Goal: Information Seeking & Learning: Learn about a topic

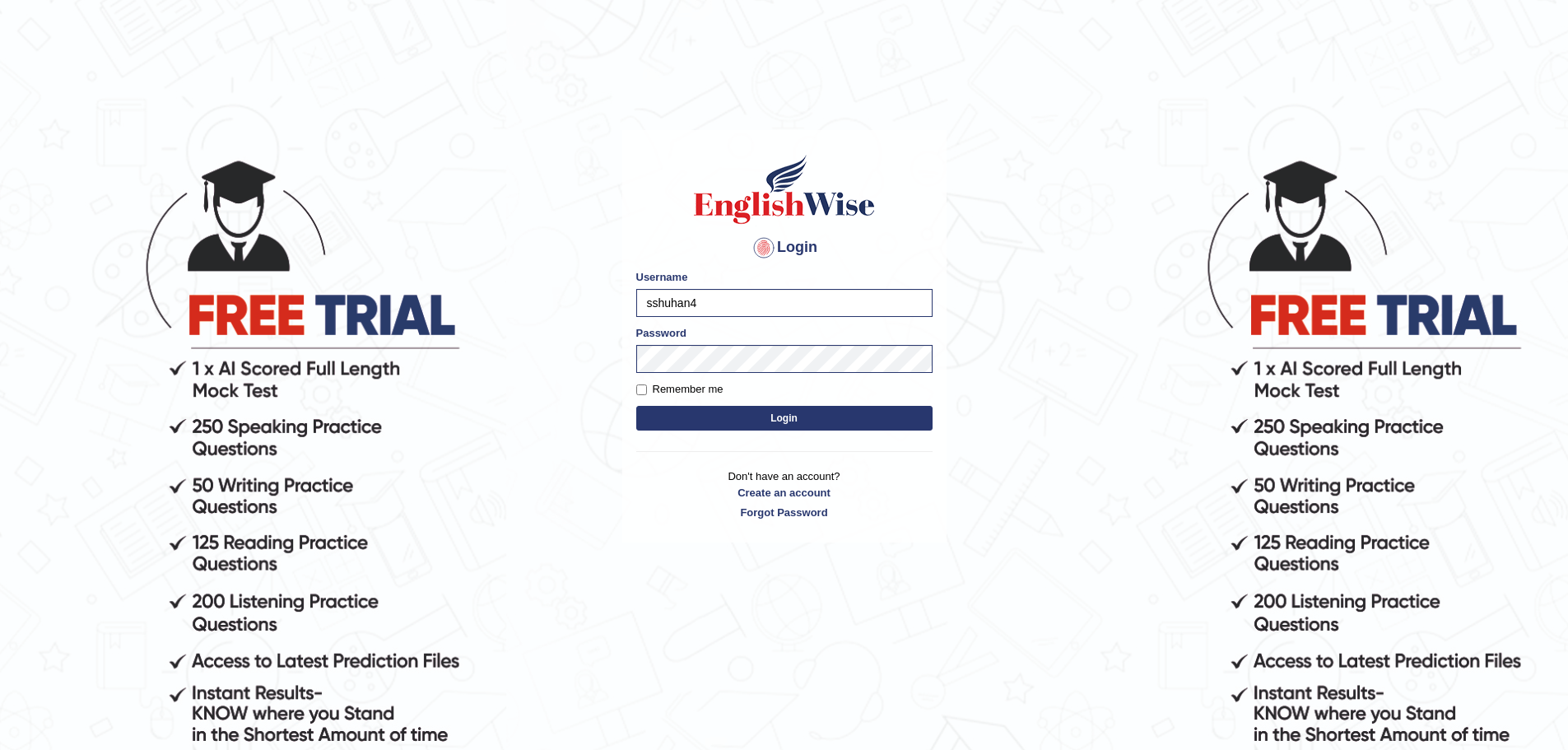
click at [748, 421] on button "Login" at bounding box center [784, 418] width 296 height 25
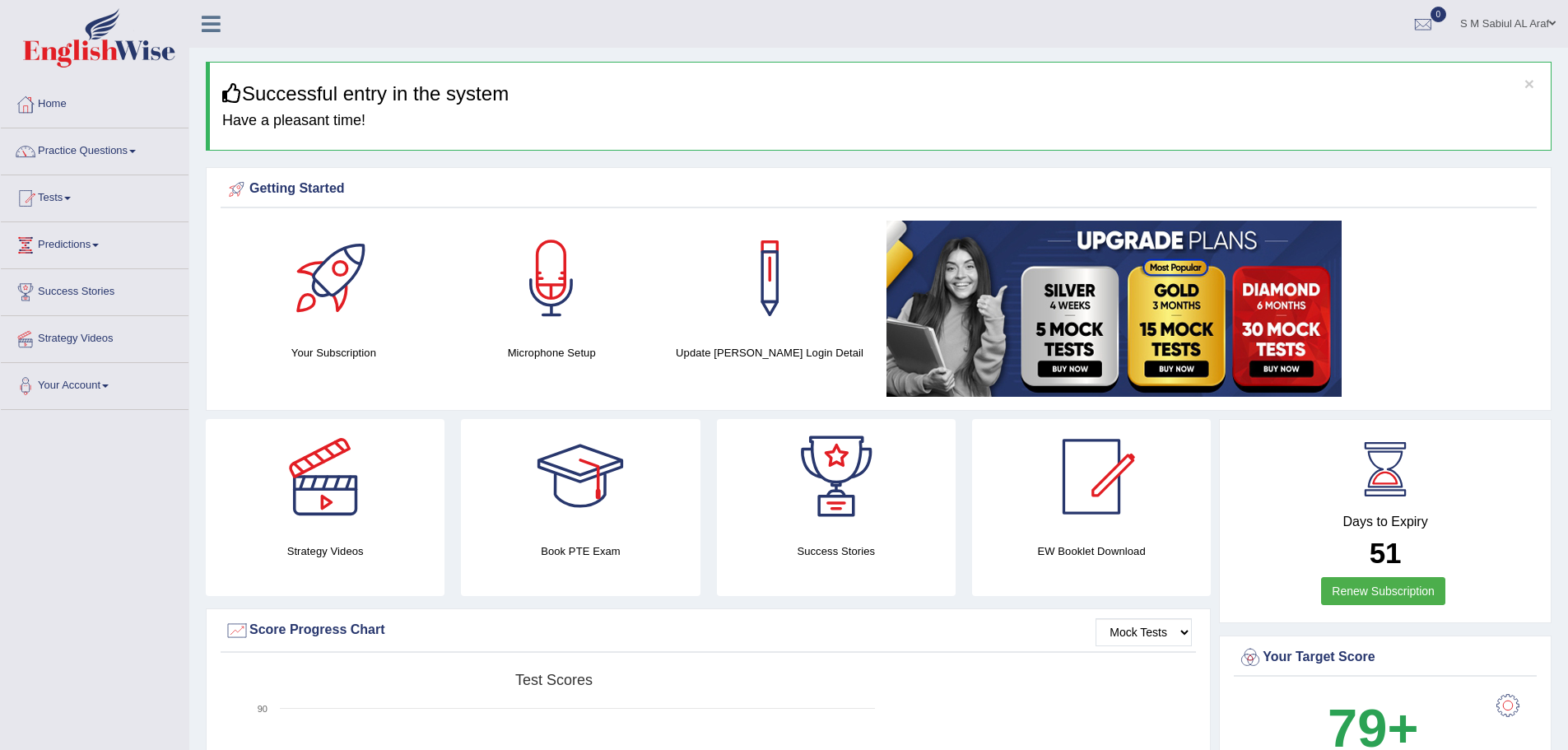
click at [119, 146] on link "Practice Questions" at bounding box center [95, 149] width 188 height 41
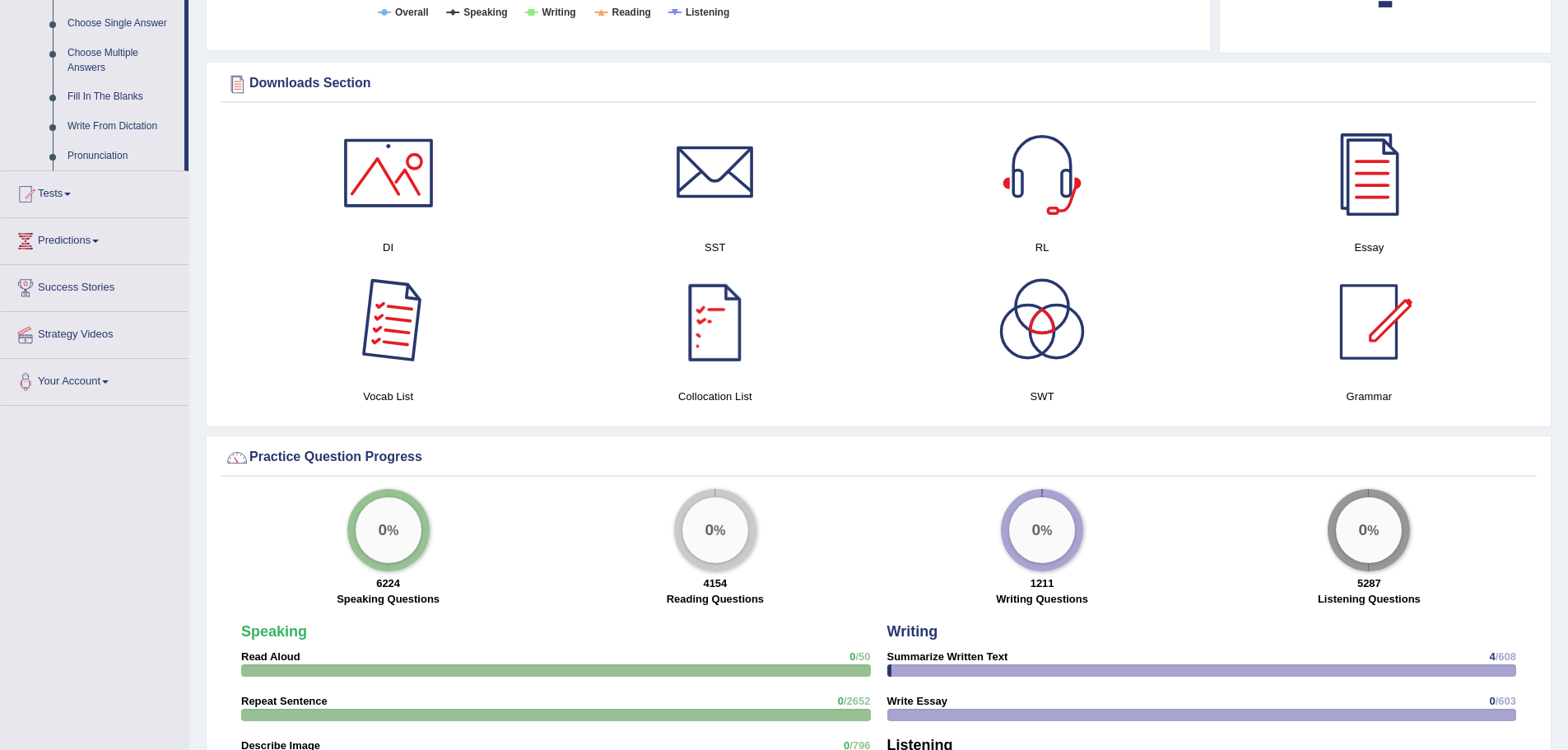
scroll to position [1070, 0]
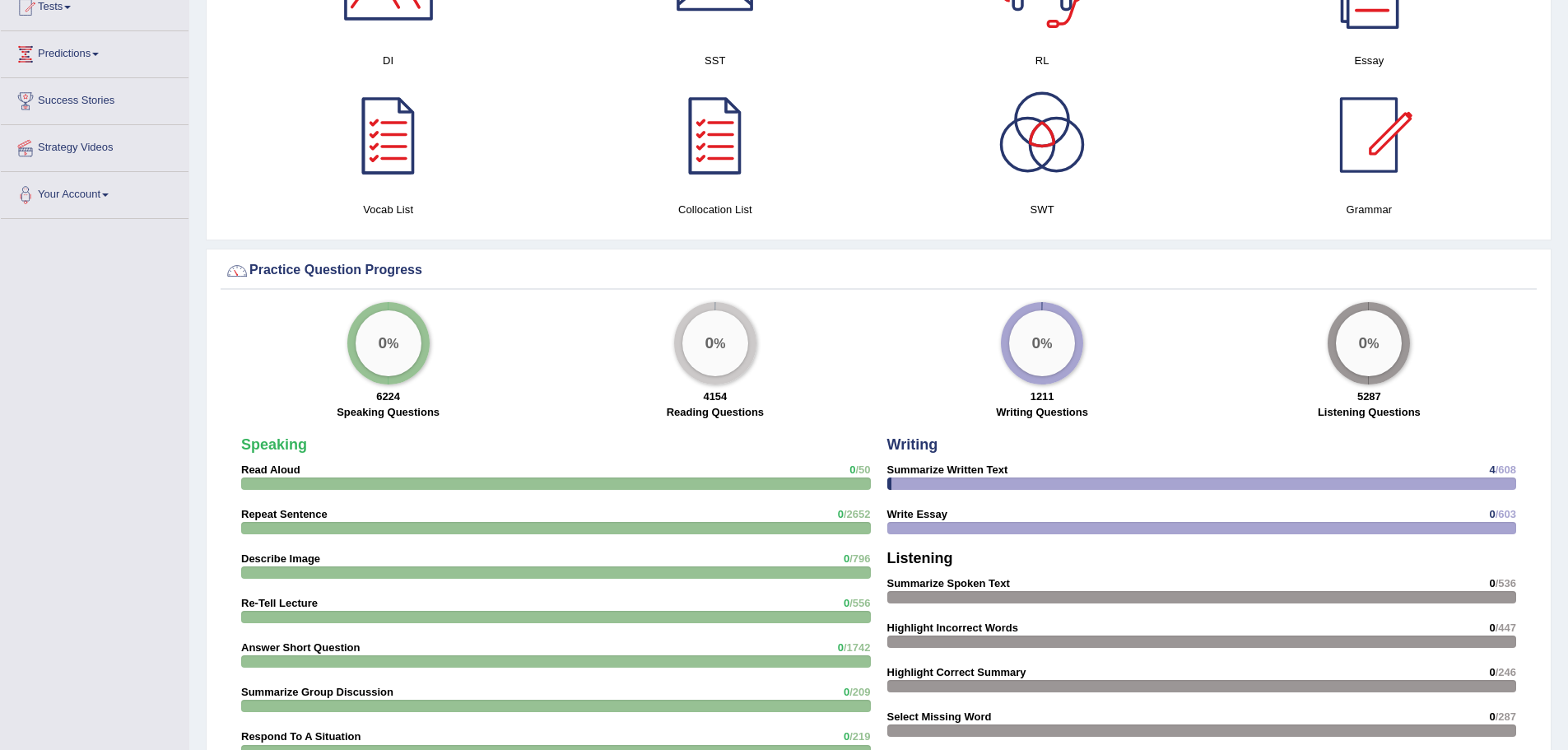
click at [1034, 489] on div at bounding box center [1202, 483] width 630 height 12
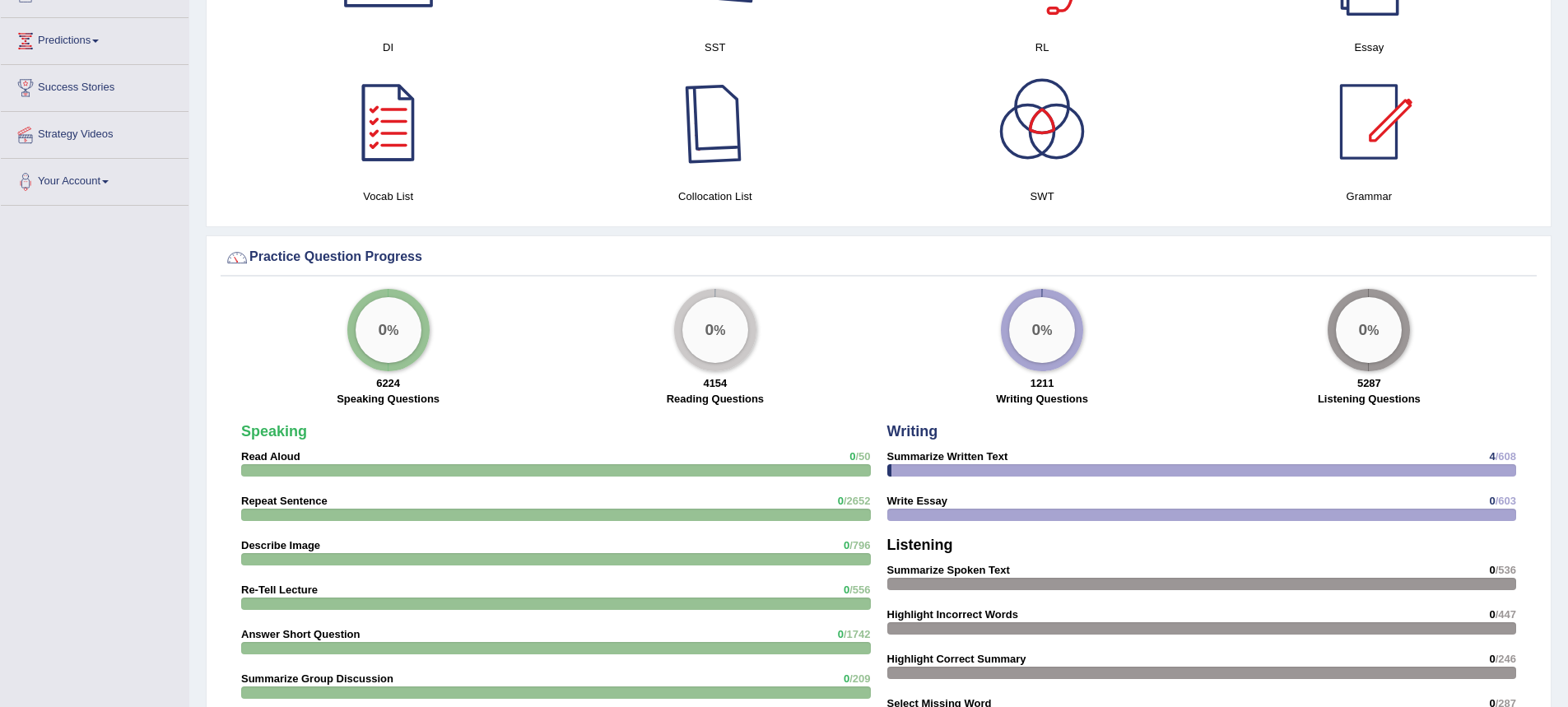
scroll to position [1234, 0]
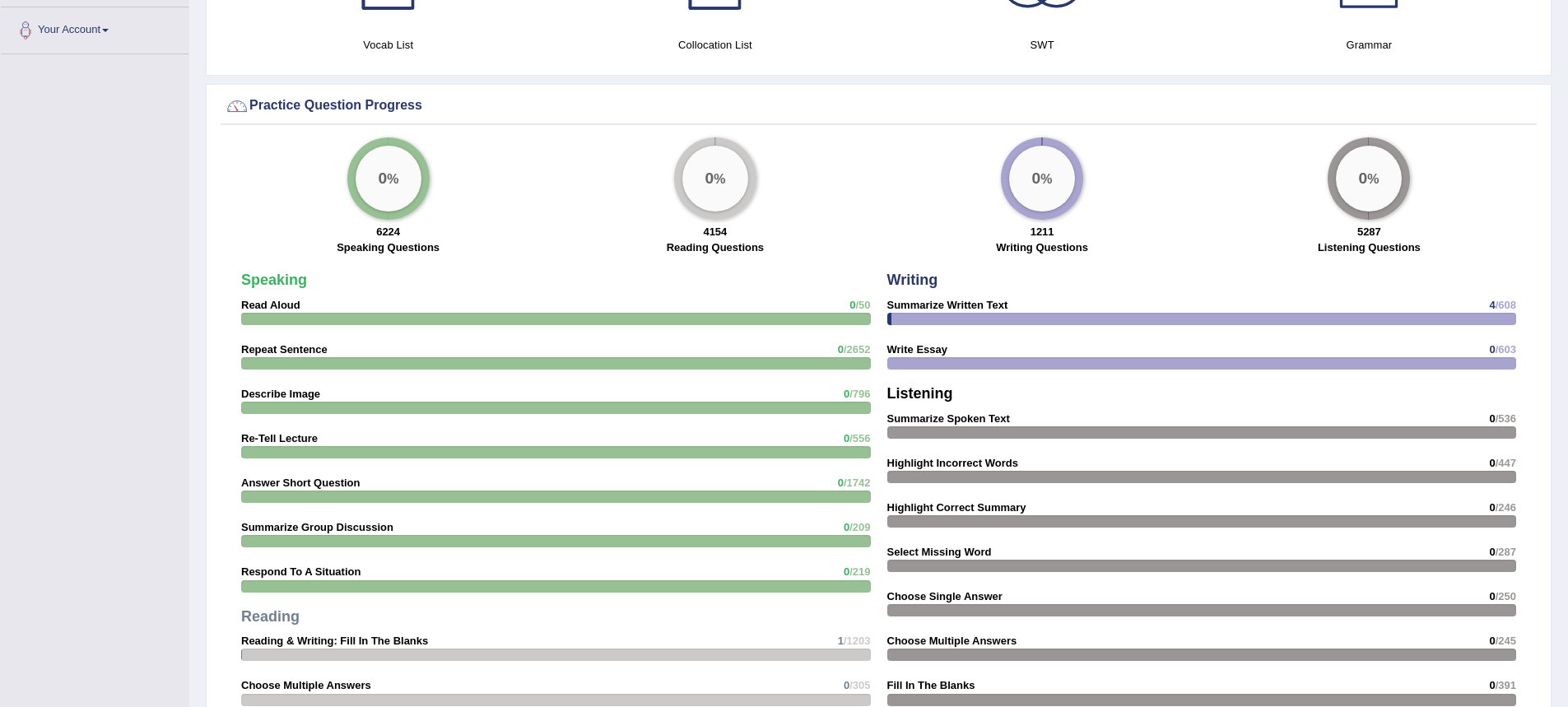
click at [932, 316] on div at bounding box center [1202, 319] width 630 height 12
click at [1336, 310] on div "Writing Summarize Written Text 4 /608 Write Essay 0 /603 Listening Summarize Sp…" at bounding box center [1202, 515] width 646 height 503
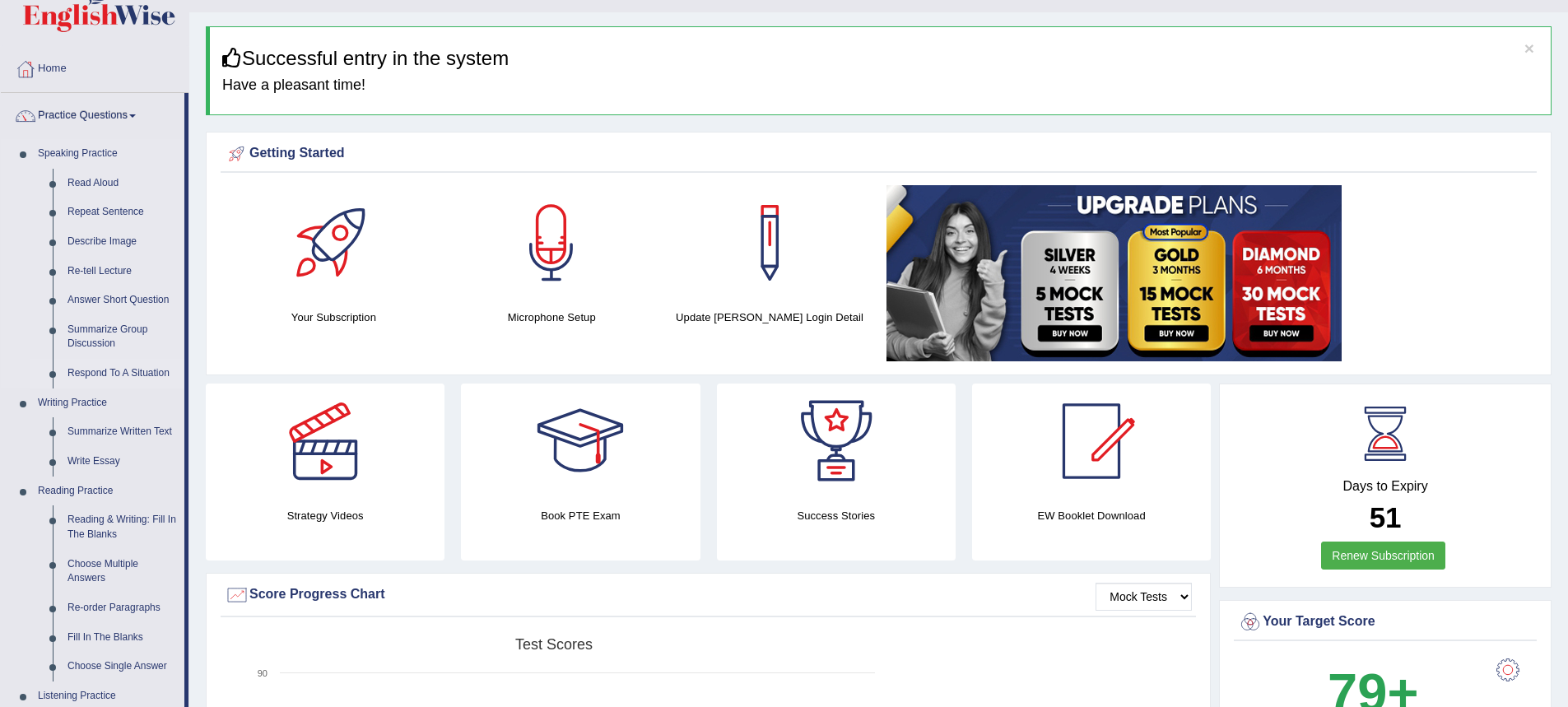
scroll to position [0, 0]
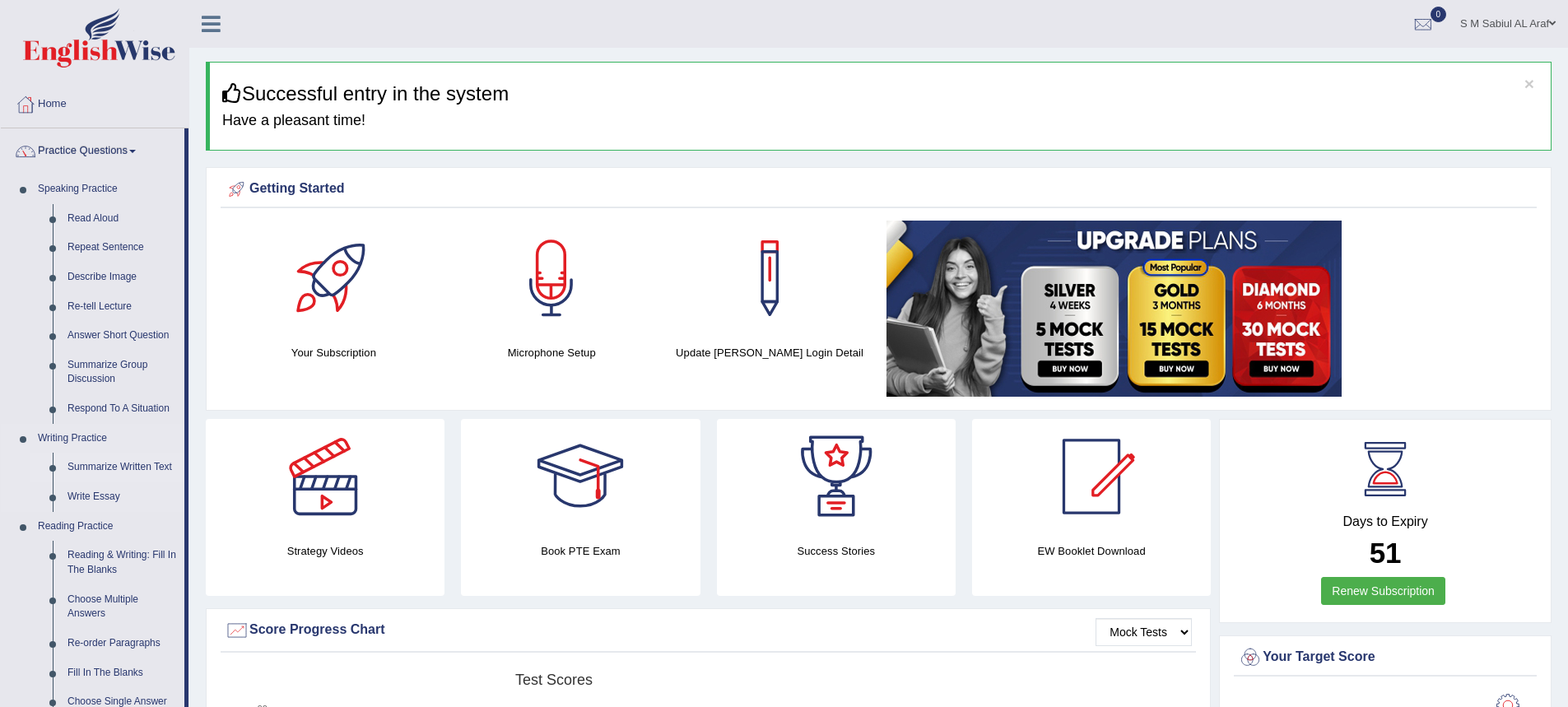
click at [124, 468] on link "Summarize Written Text" at bounding box center [122, 467] width 124 height 29
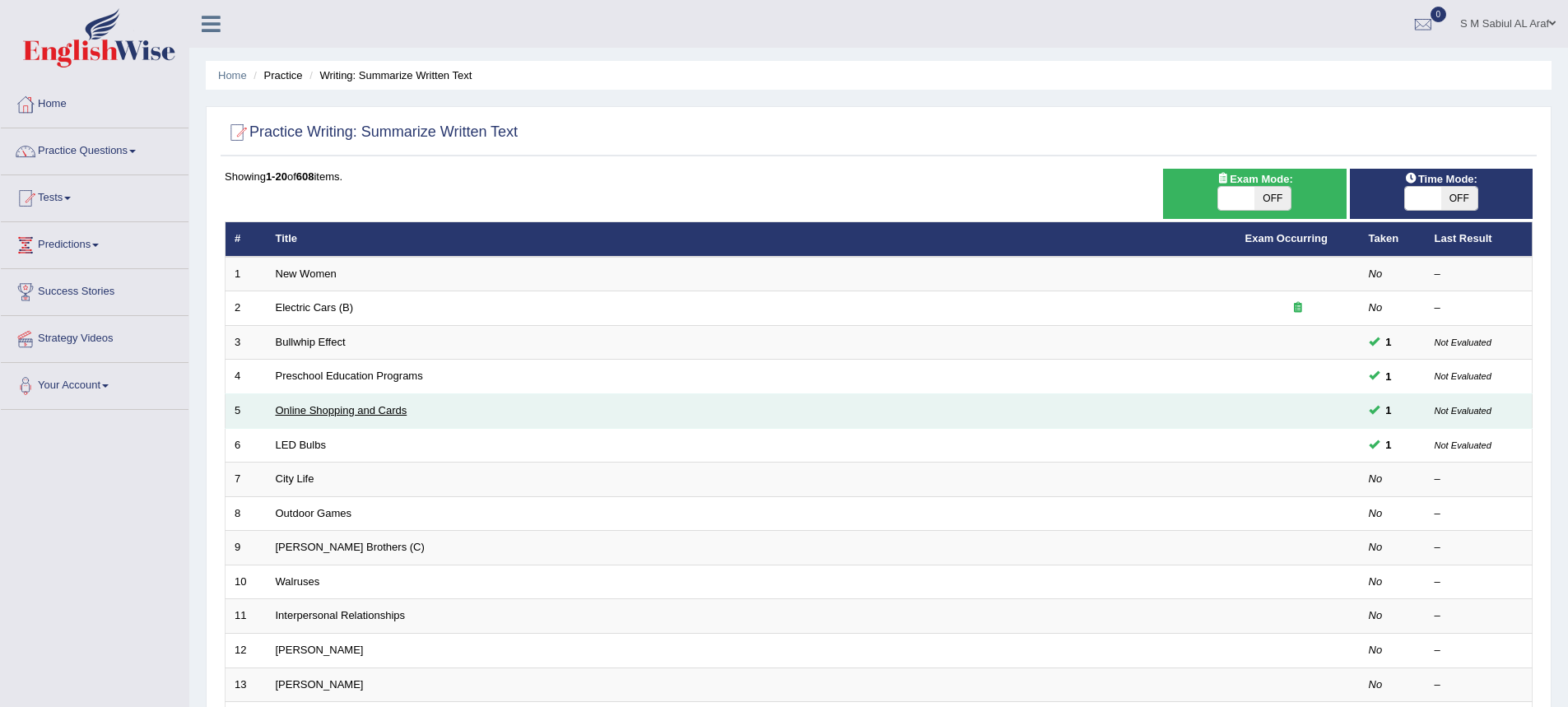
click at [334, 405] on link "Online Shopping and Cards" at bounding box center [341, 410] width 132 height 12
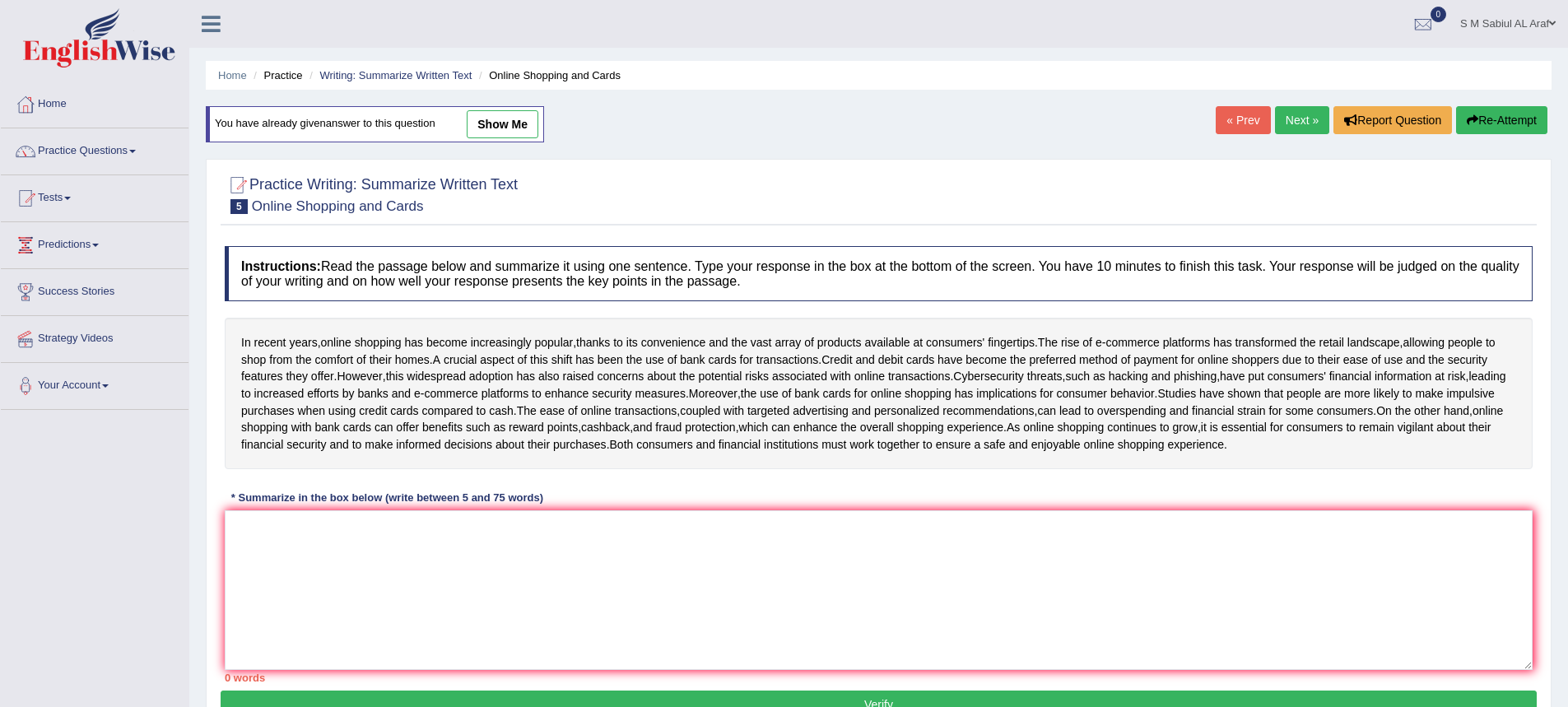
click at [501, 125] on link "show me" at bounding box center [502, 124] width 71 height 28
type textarea "In recent years, online shopping has become increasingly popular, thanks to its…"
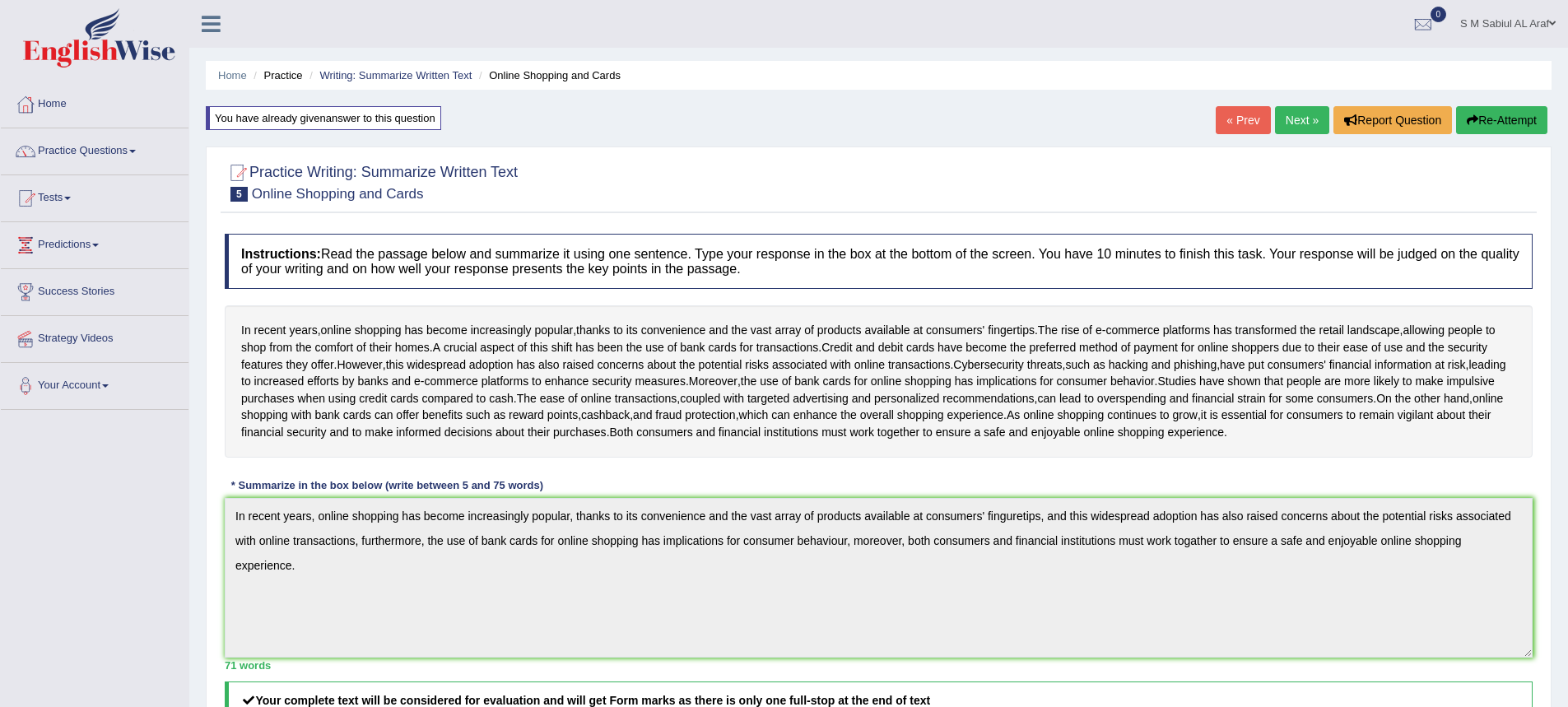
click at [1301, 115] on link "Next »" at bounding box center [1301, 120] width 54 height 28
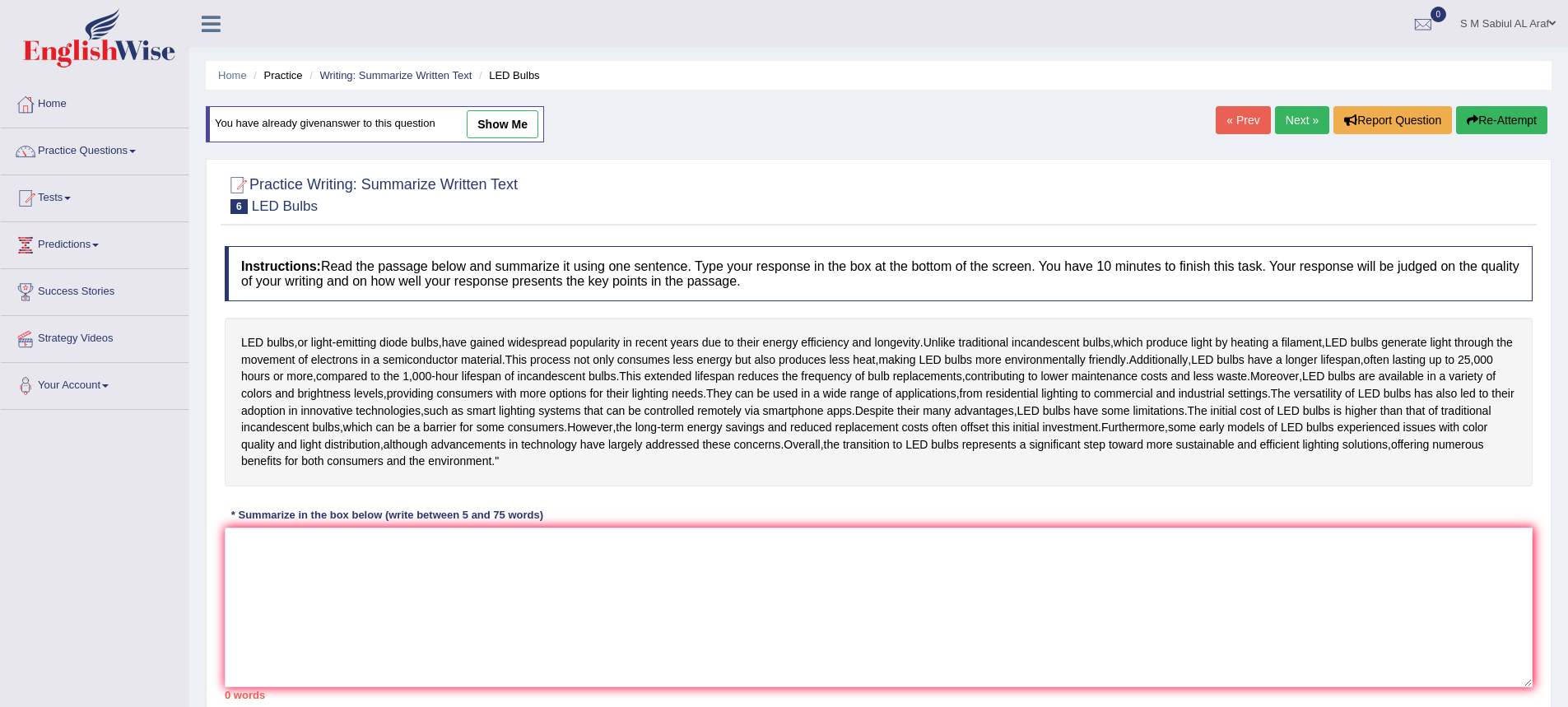
click at [525, 119] on link "show me" at bounding box center [502, 124] width 71 height 28
type textarea "LED bulbs, or light-emitting diode bulbs, have gained widespread popularity in …"
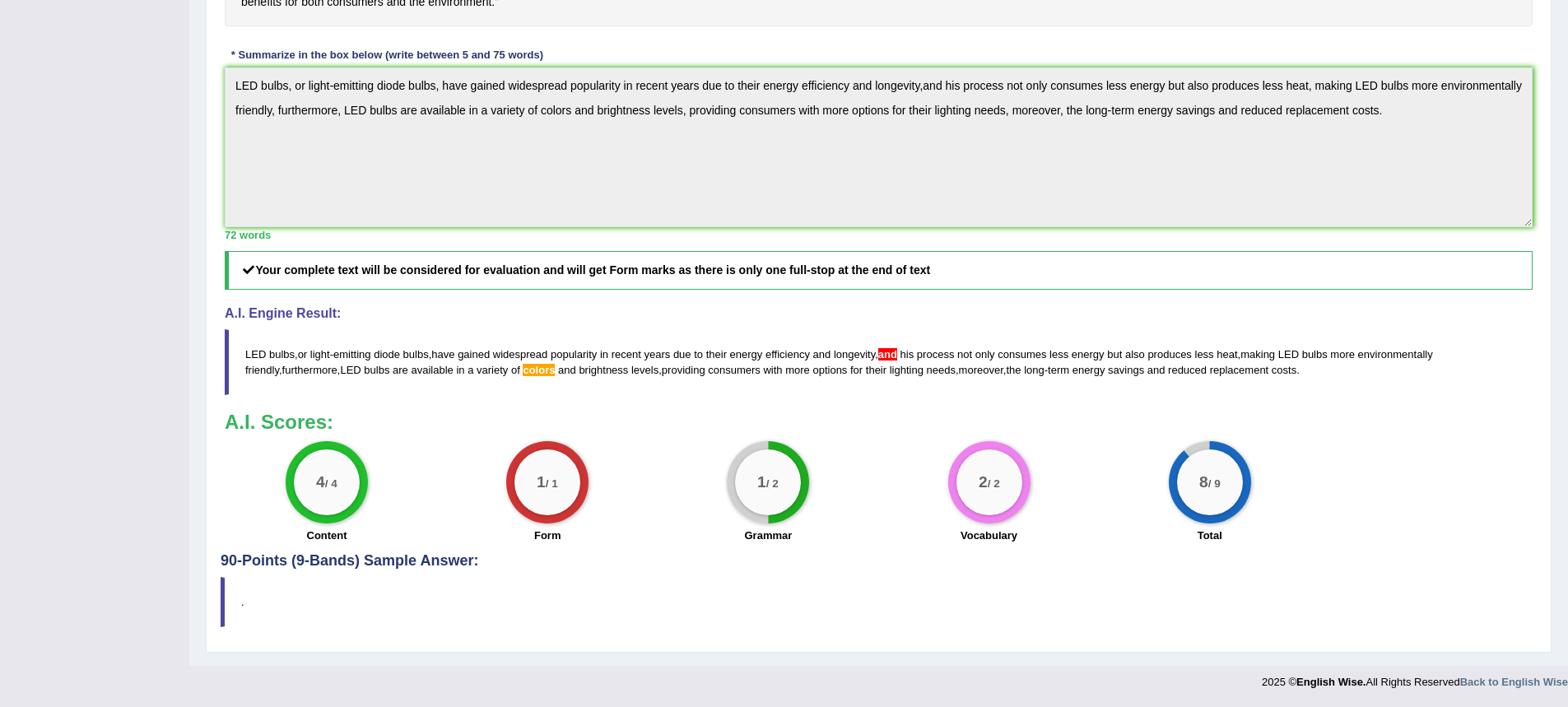
scroll to position [482, 0]
click at [887, 359] on span "and" at bounding box center [888, 354] width 19 height 12
click at [884, 358] on span "and" at bounding box center [888, 354] width 19 height 12
click at [884, 360] on blockquote "LED bulbs , or light - emitting diode bulbs , have gained widespread popularity…" at bounding box center [878, 362] width 1308 height 66
click at [885, 358] on span "and" at bounding box center [888, 354] width 19 height 12
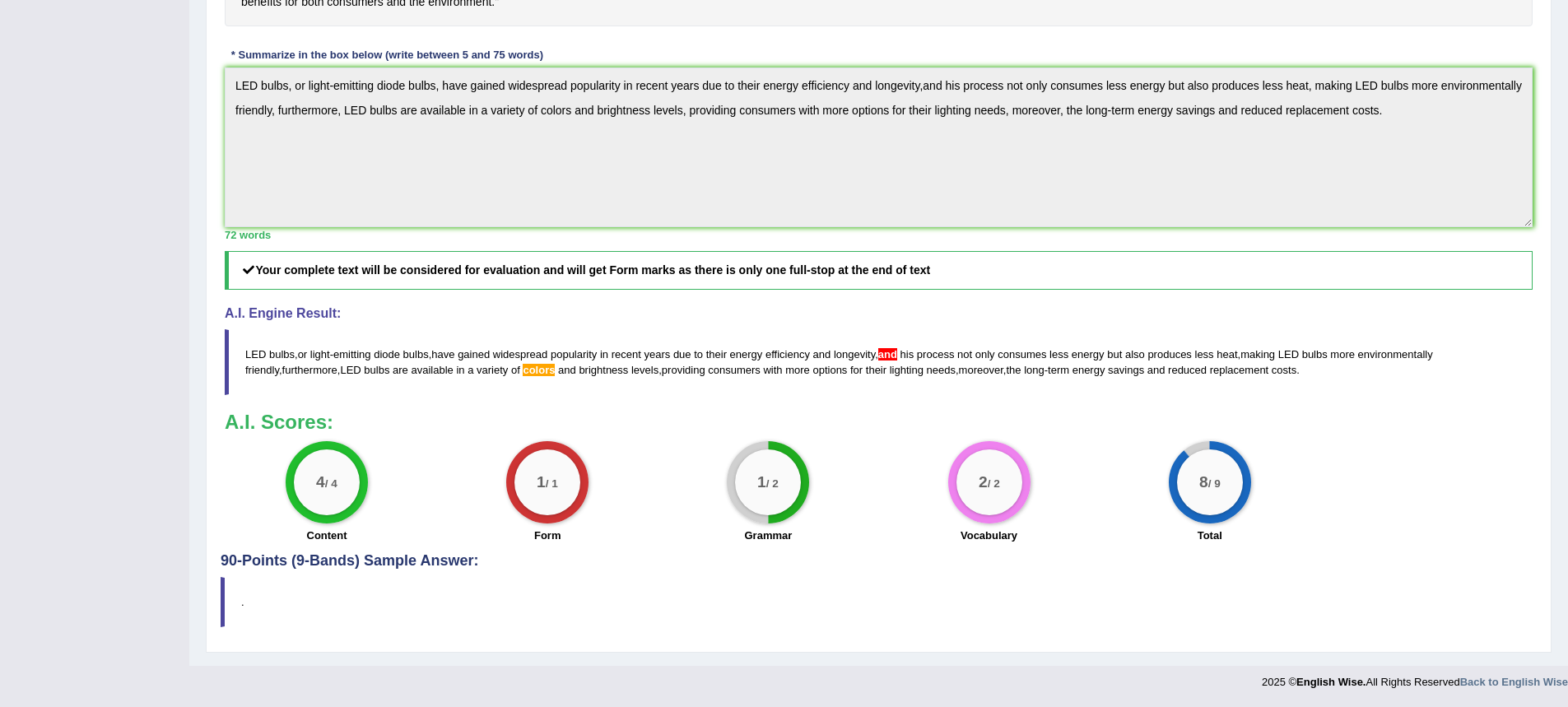
click at [884, 360] on span "and" at bounding box center [888, 354] width 19 height 12
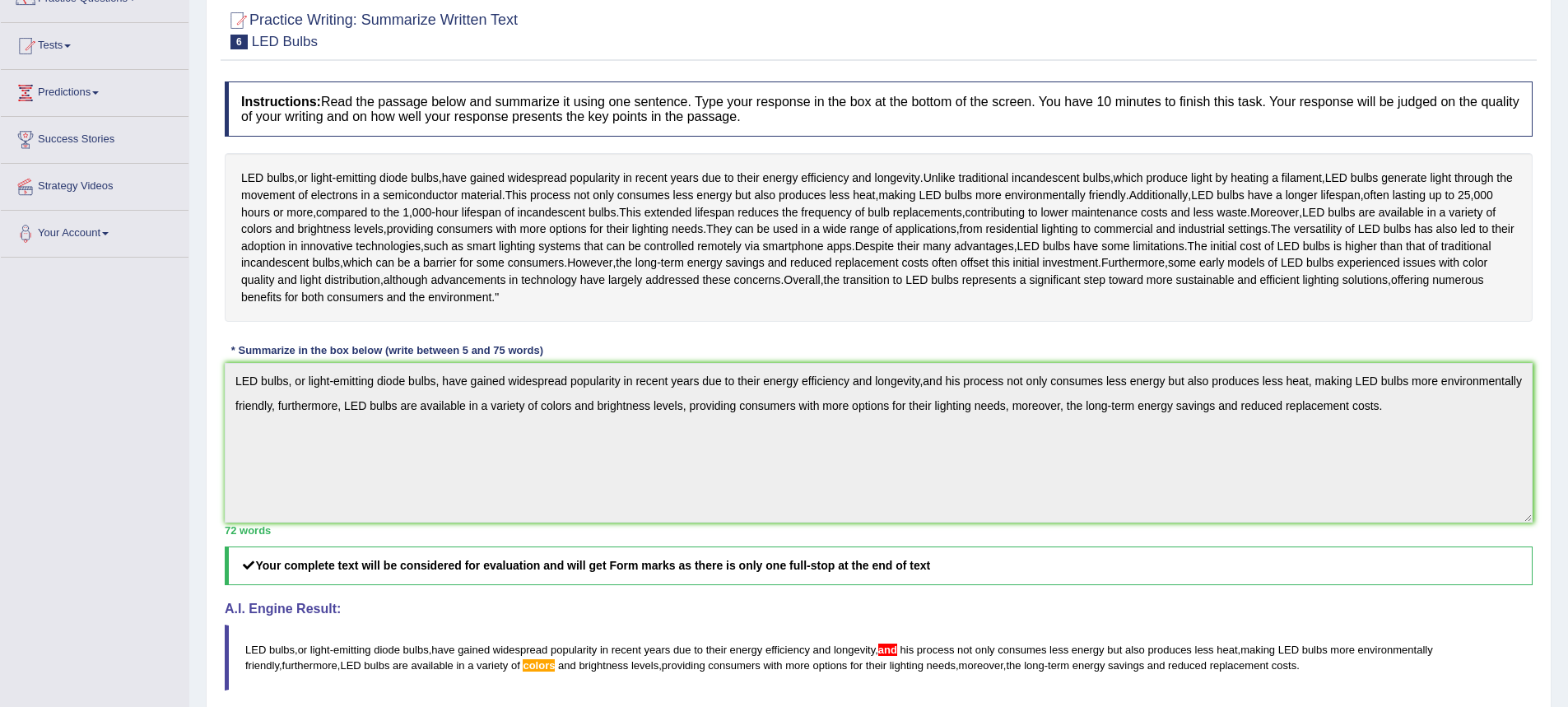
scroll to position [235, 0]
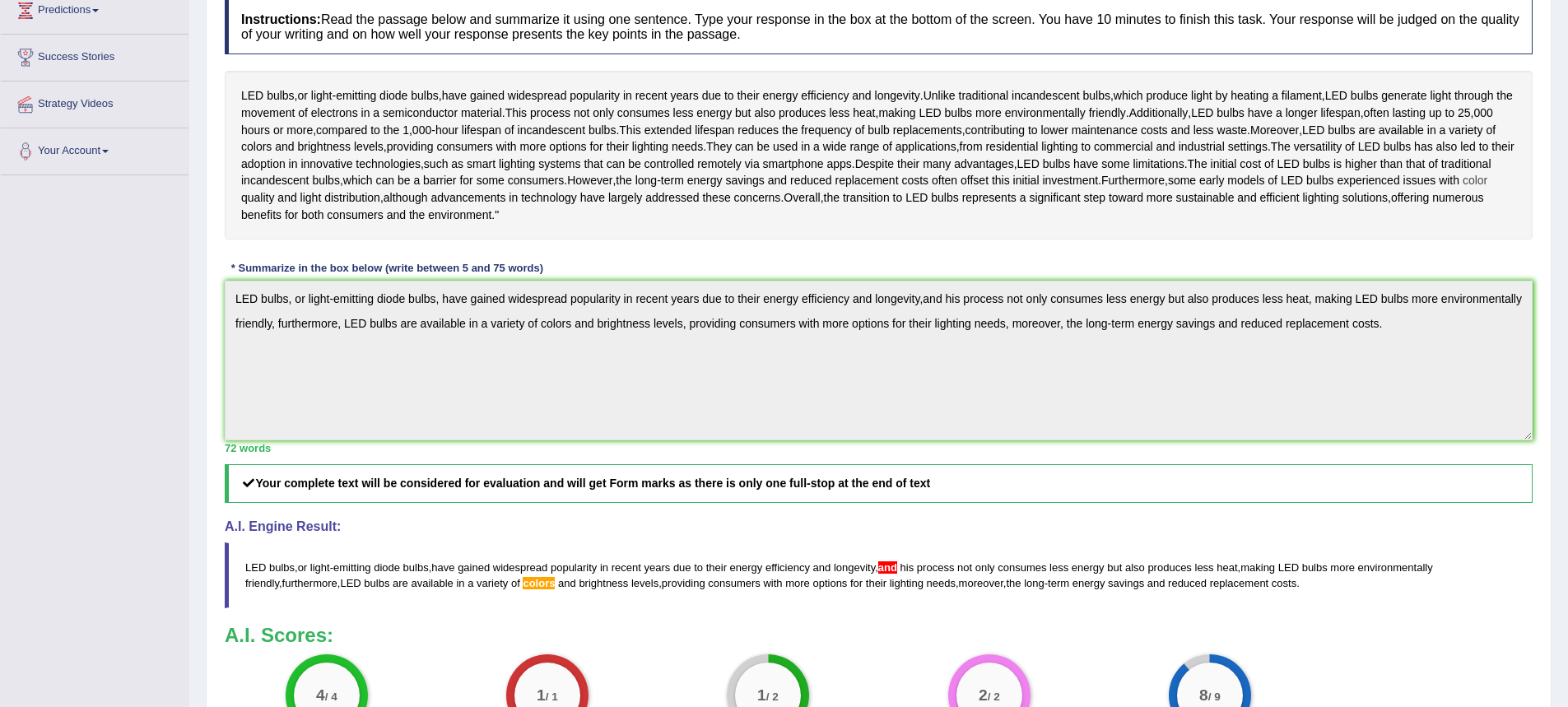
click at [1462, 189] on span "color" at bounding box center [1474, 181] width 25 height 17
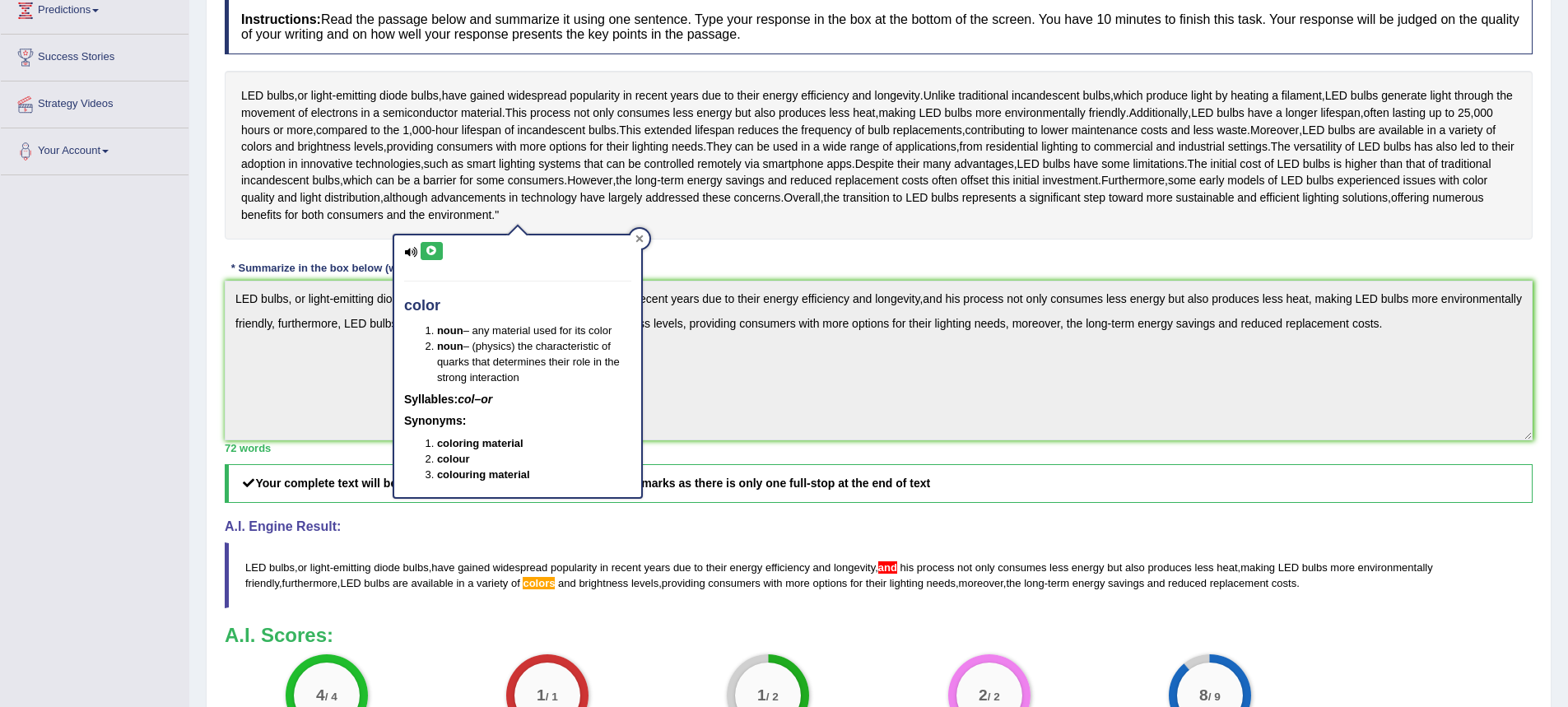
click at [638, 234] on div at bounding box center [639, 238] width 20 height 20
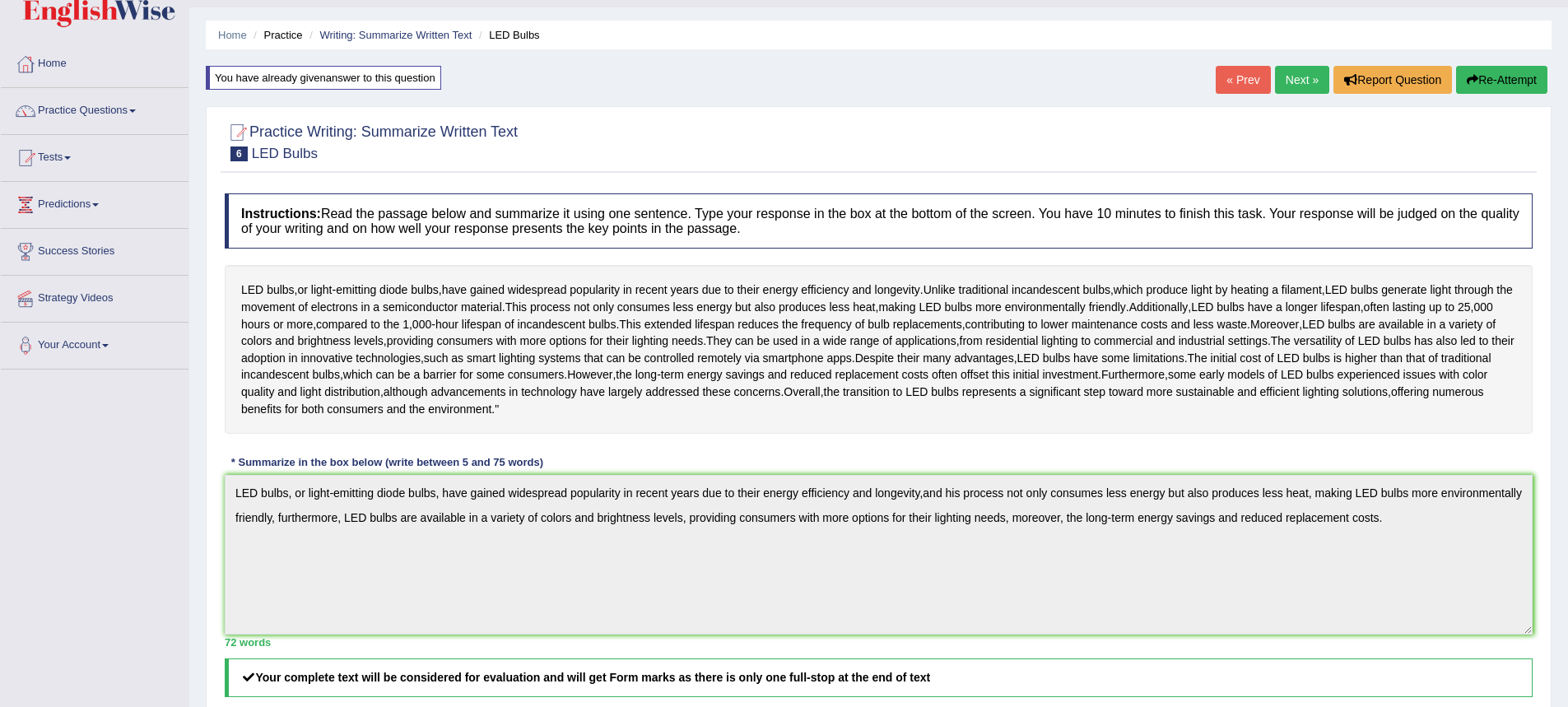
scroll to position [0, 0]
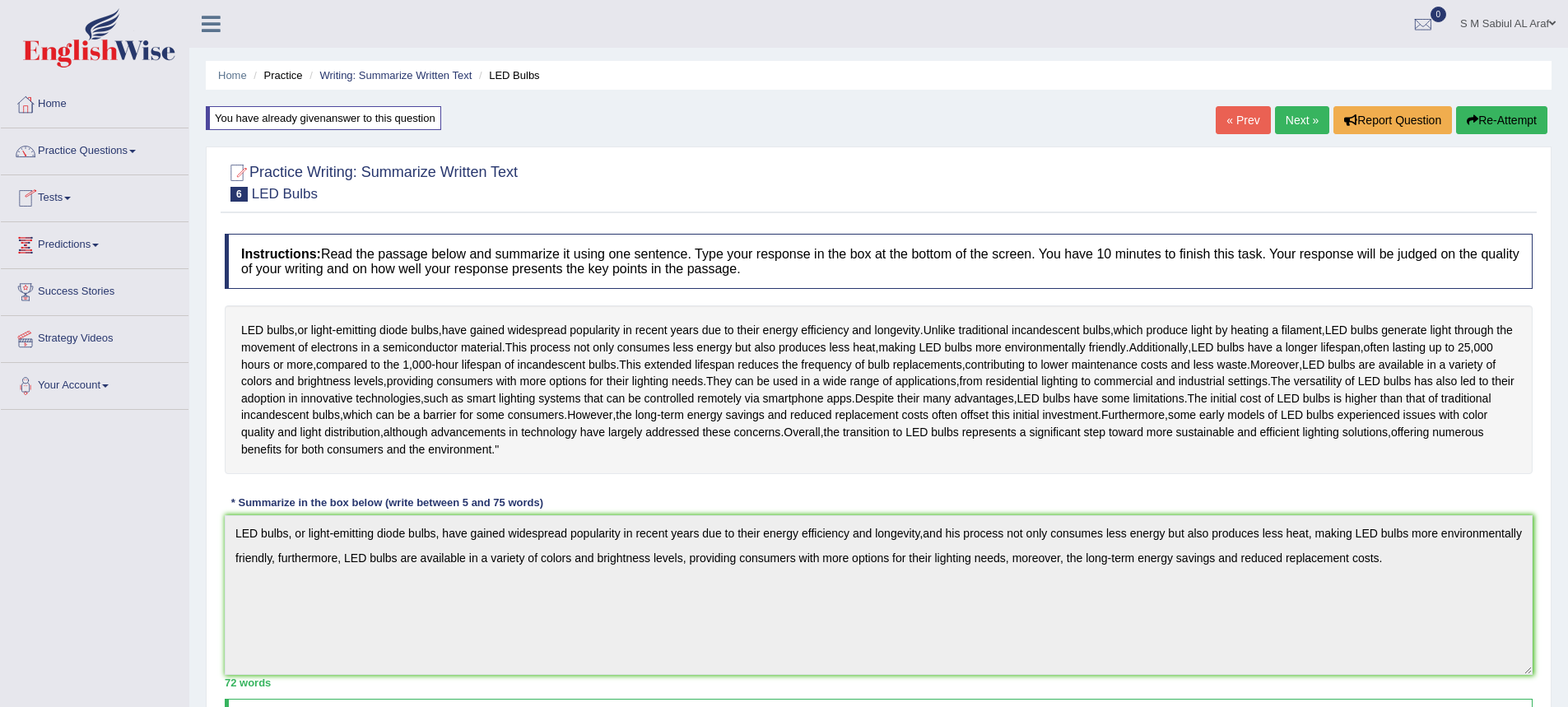
click at [117, 151] on link "Practice Questions" at bounding box center [95, 149] width 188 height 41
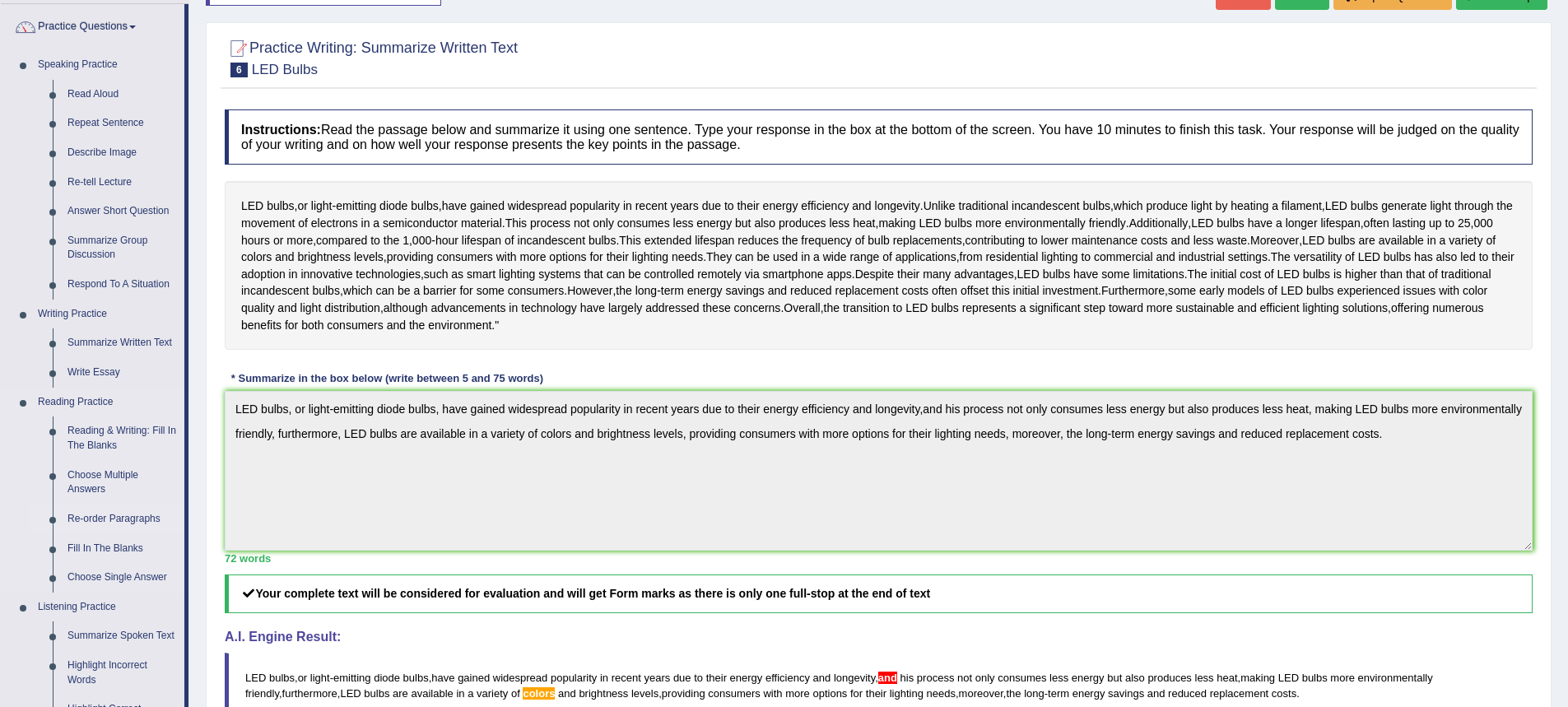
scroll to position [164, 0]
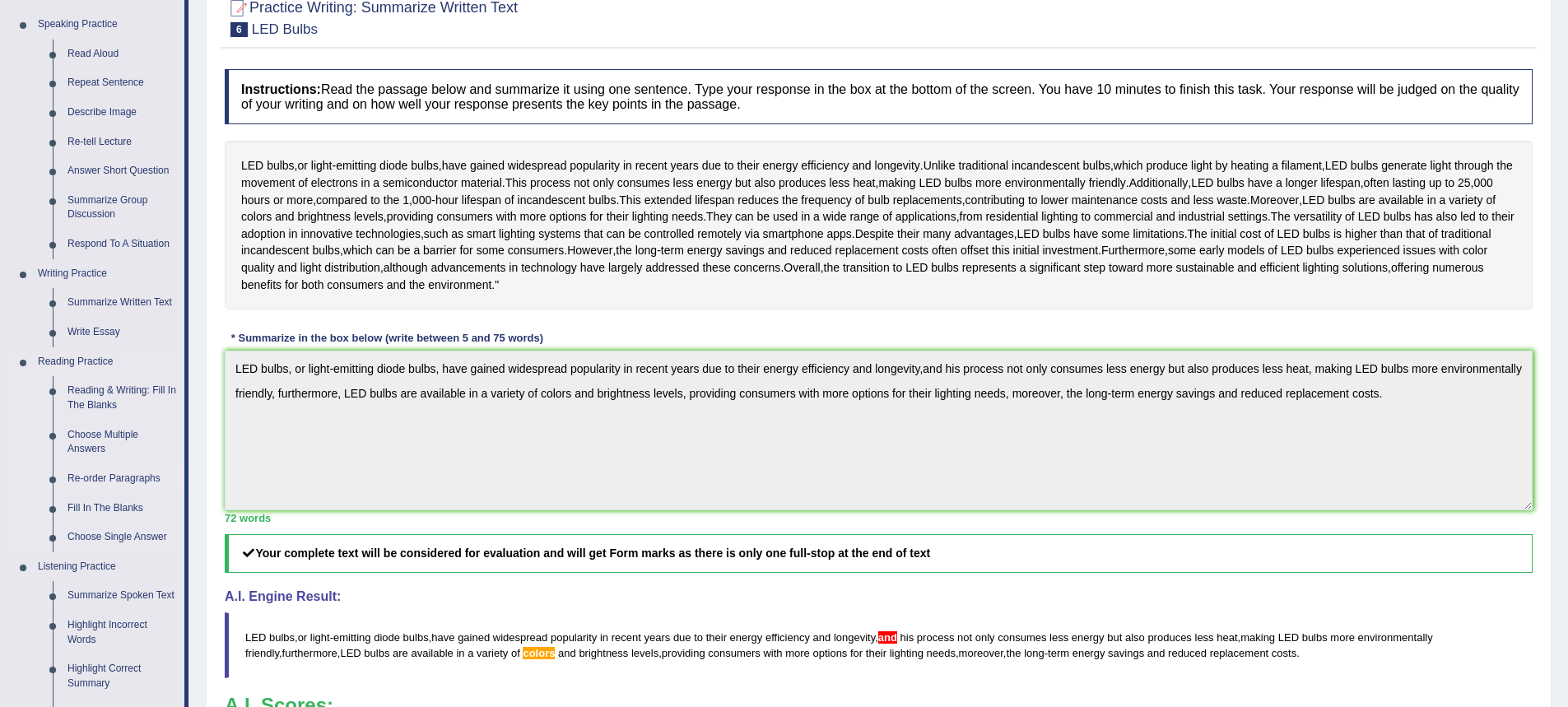
click at [105, 468] on link "Re-order Paragraphs" at bounding box center [122, 479] width 124 height 29
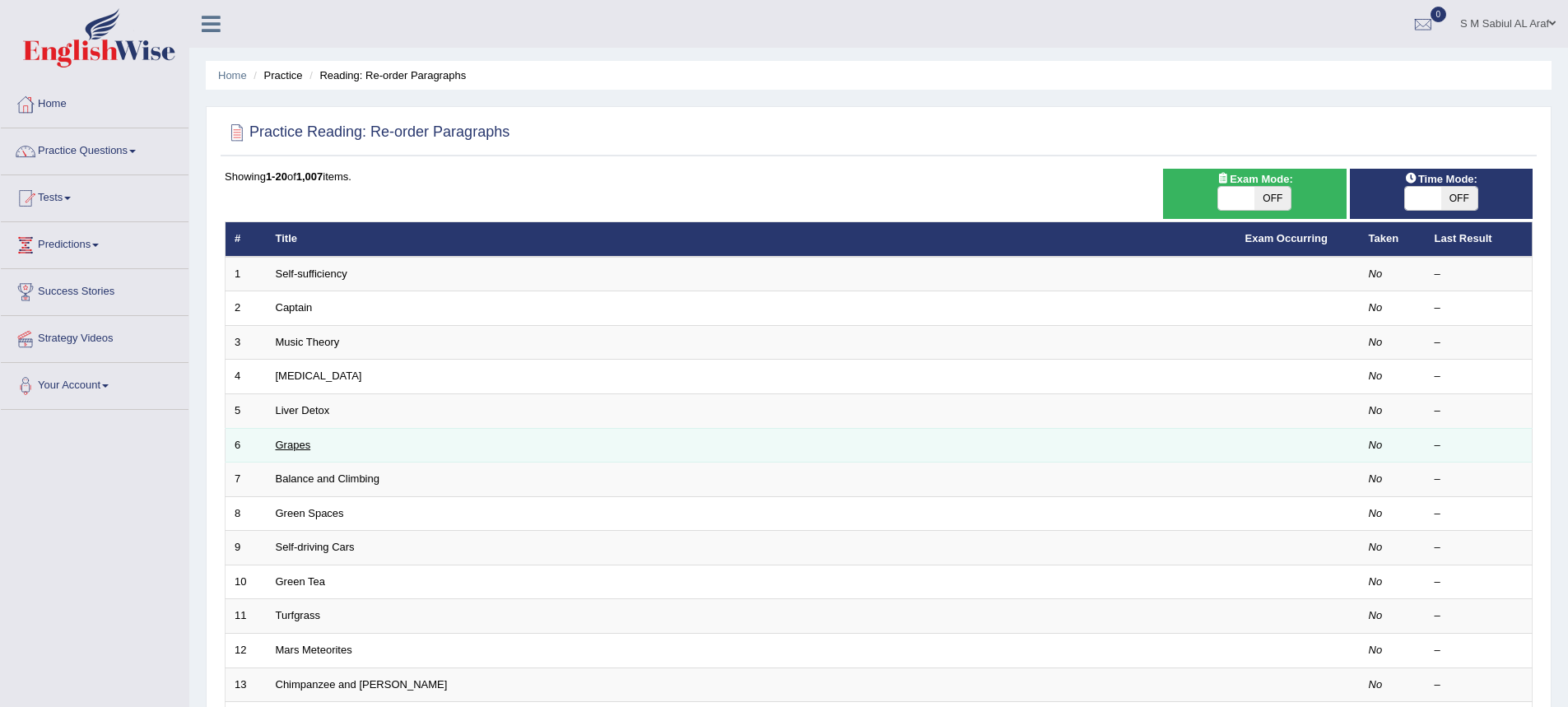
click at [294, 440] on link "Grapes" at bounding box center [293, 445] width 35 height 12
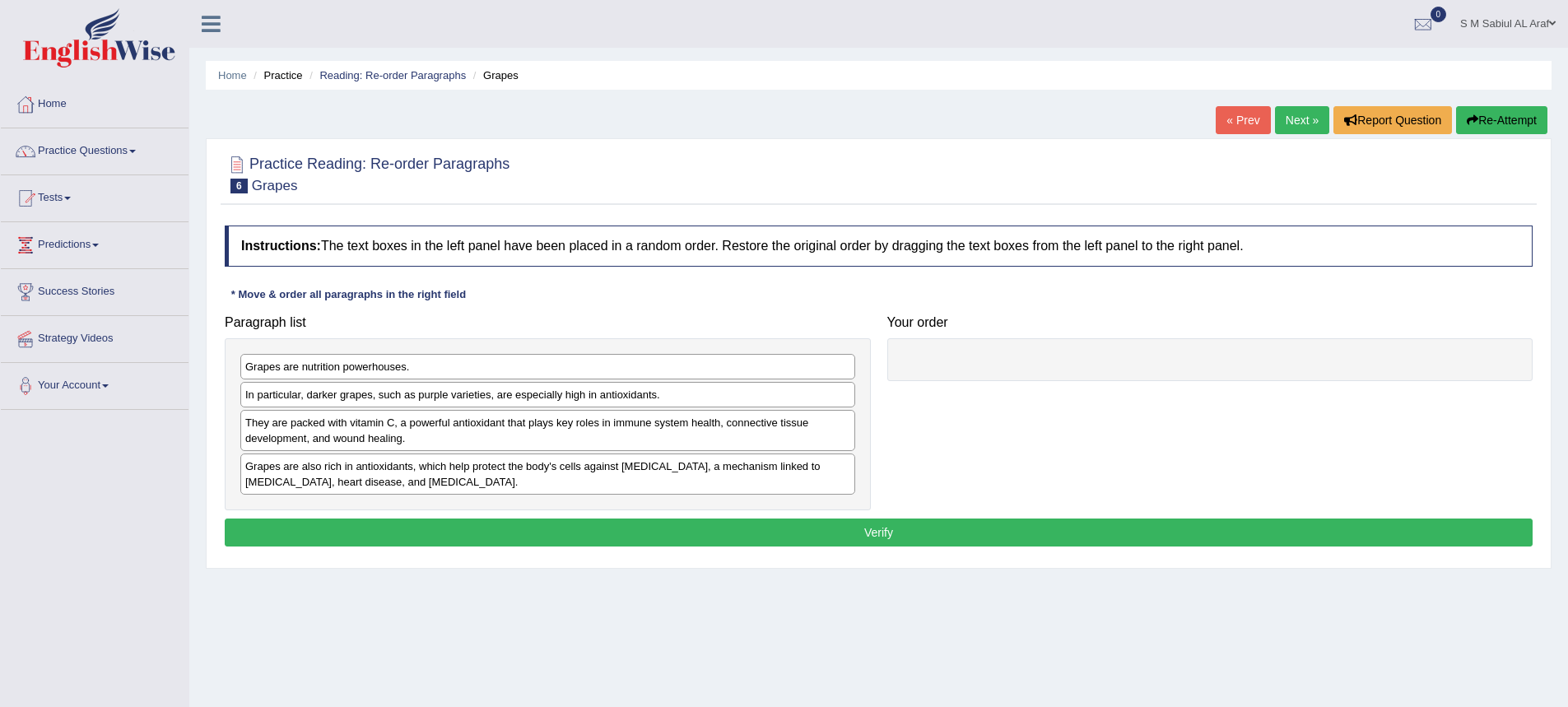
drag, startPoint x: 347, startPoint y: 203, endPoint x: 384, endPoint y: 201, distance: 37.1
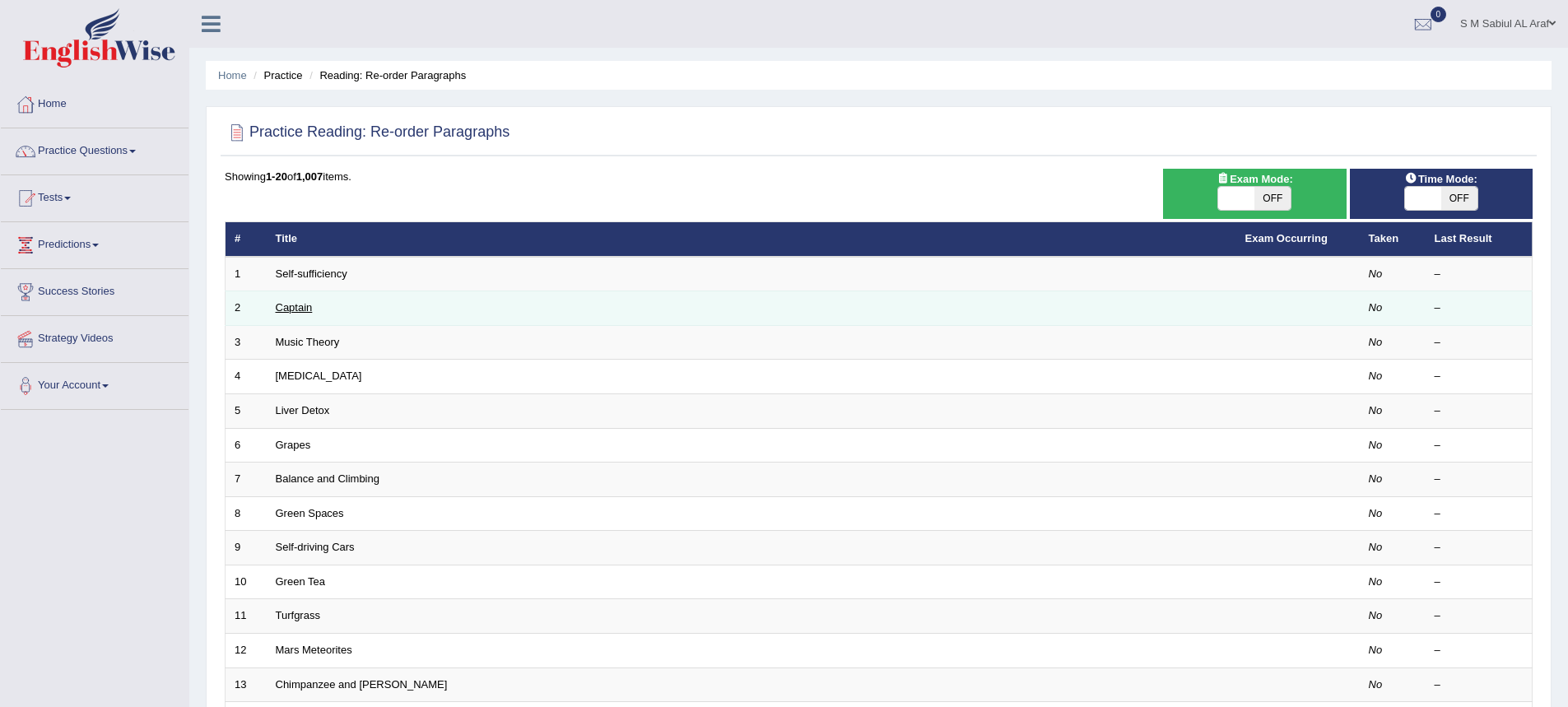
click at [284, 306] on link "Captain" at bounding box center [294, 307] width 37 height 12
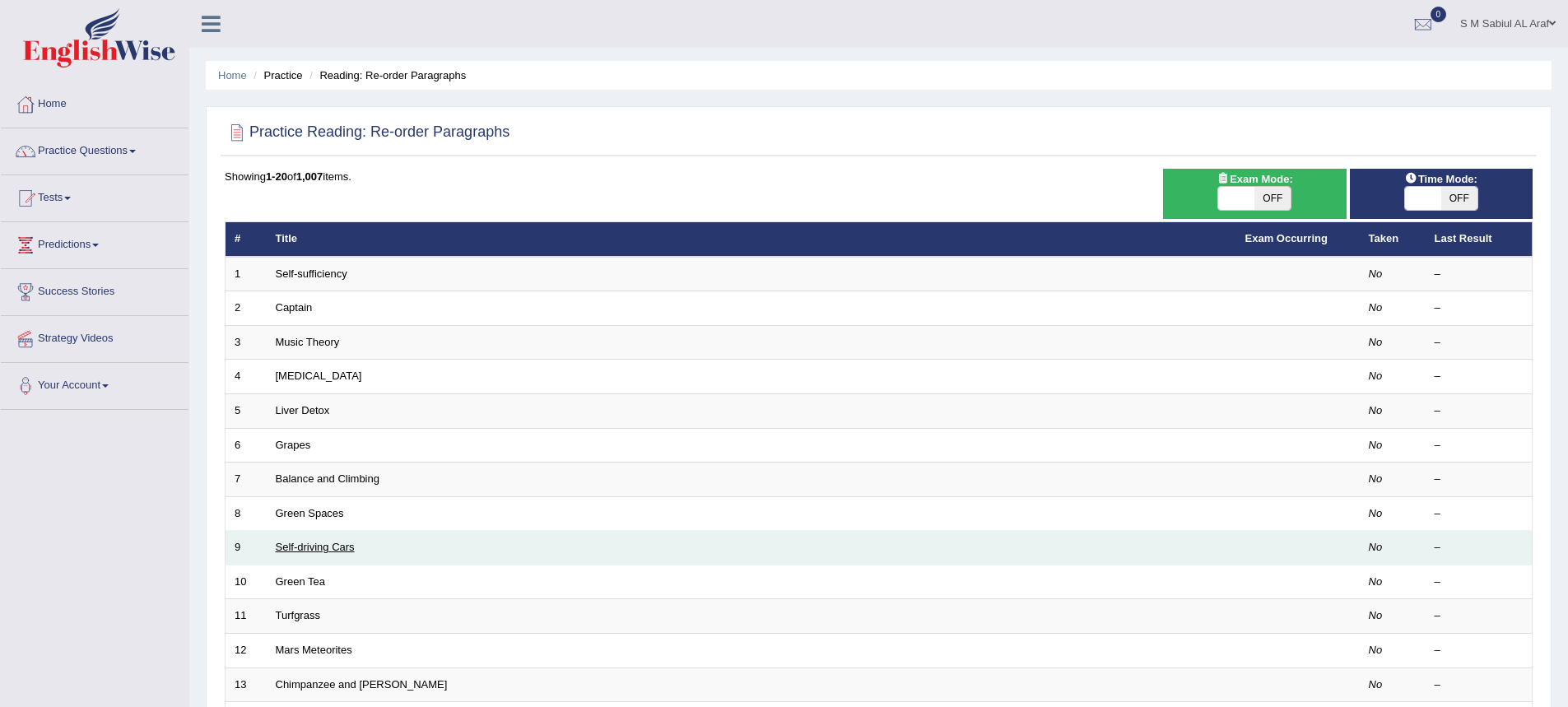
click at [323, 545] on link "Self-driving Cars" at bounding box center [316, 547] width 79 height 12
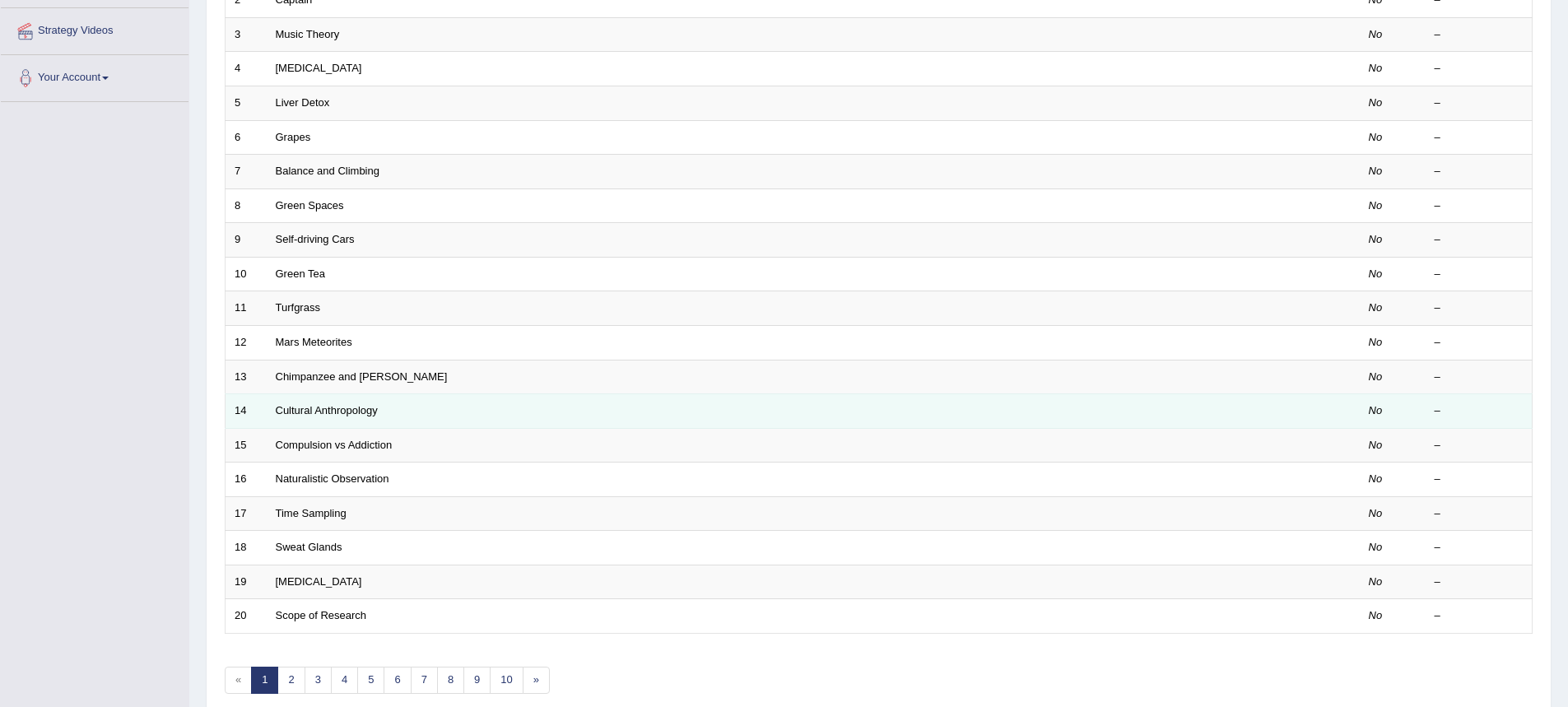
scroll to position [383, 0]
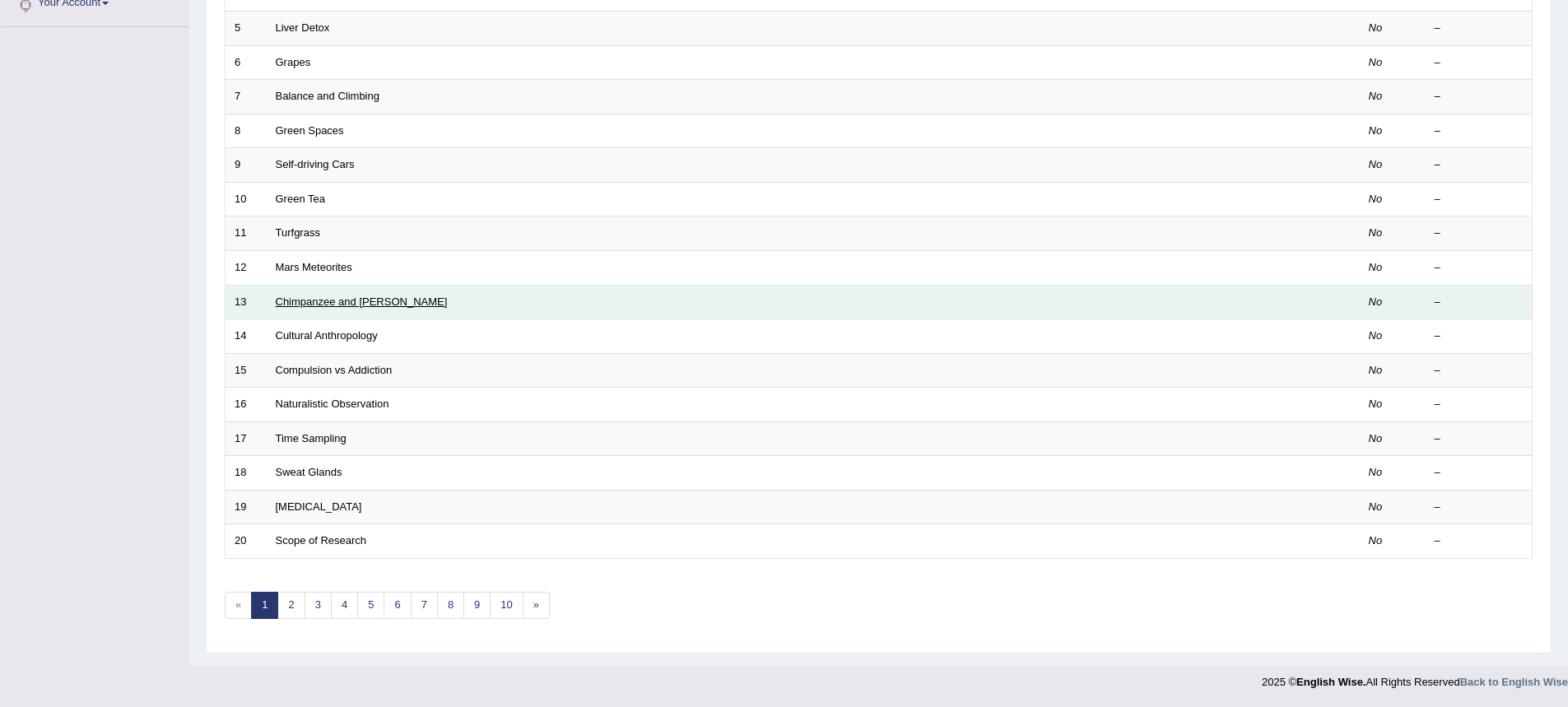
click at [320, 298] on link "Chimpanzee and Bonobo" at bounding box center [362, 302] width 172 height 12
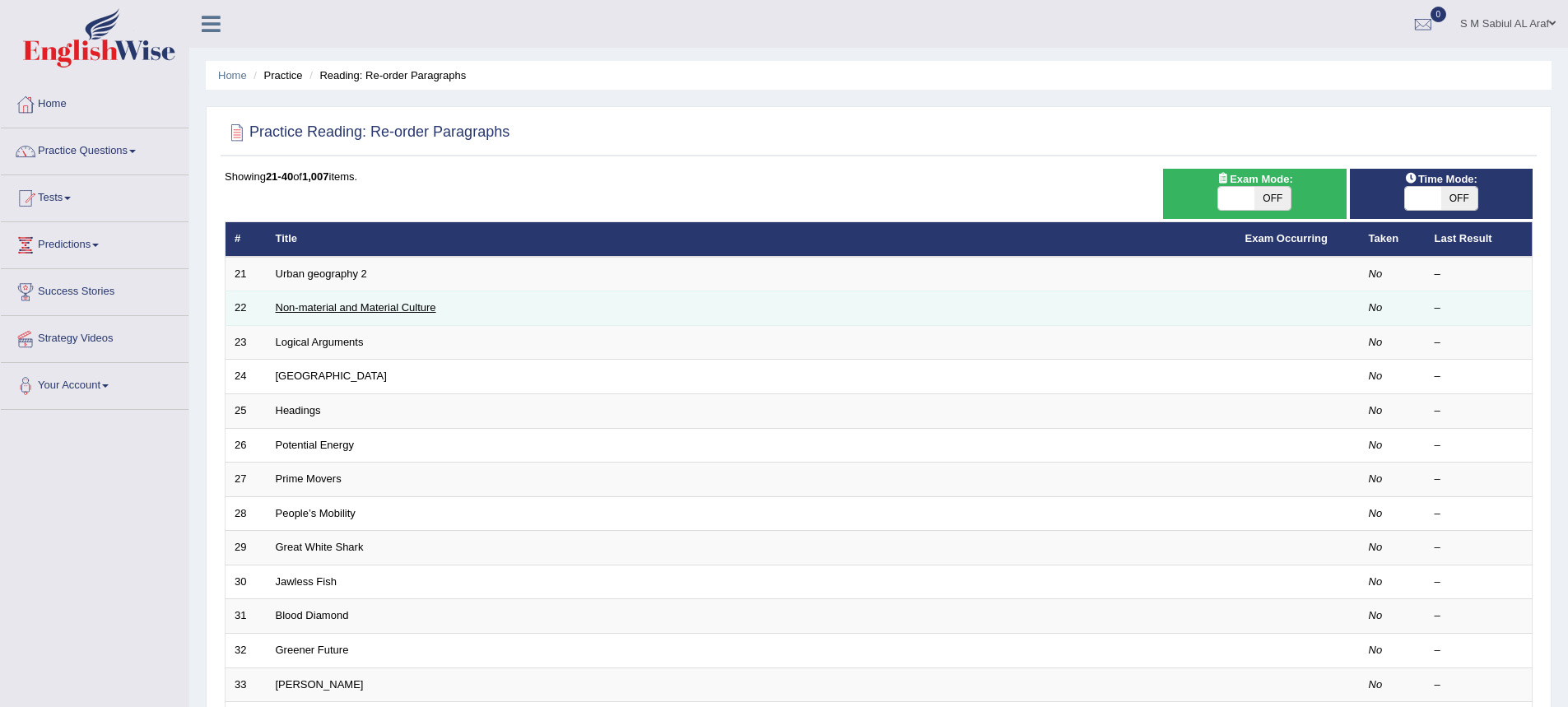
click at [302, 310] on link "Non-material and Material Culture" at bounding box center [356, 307] width 161 height 12
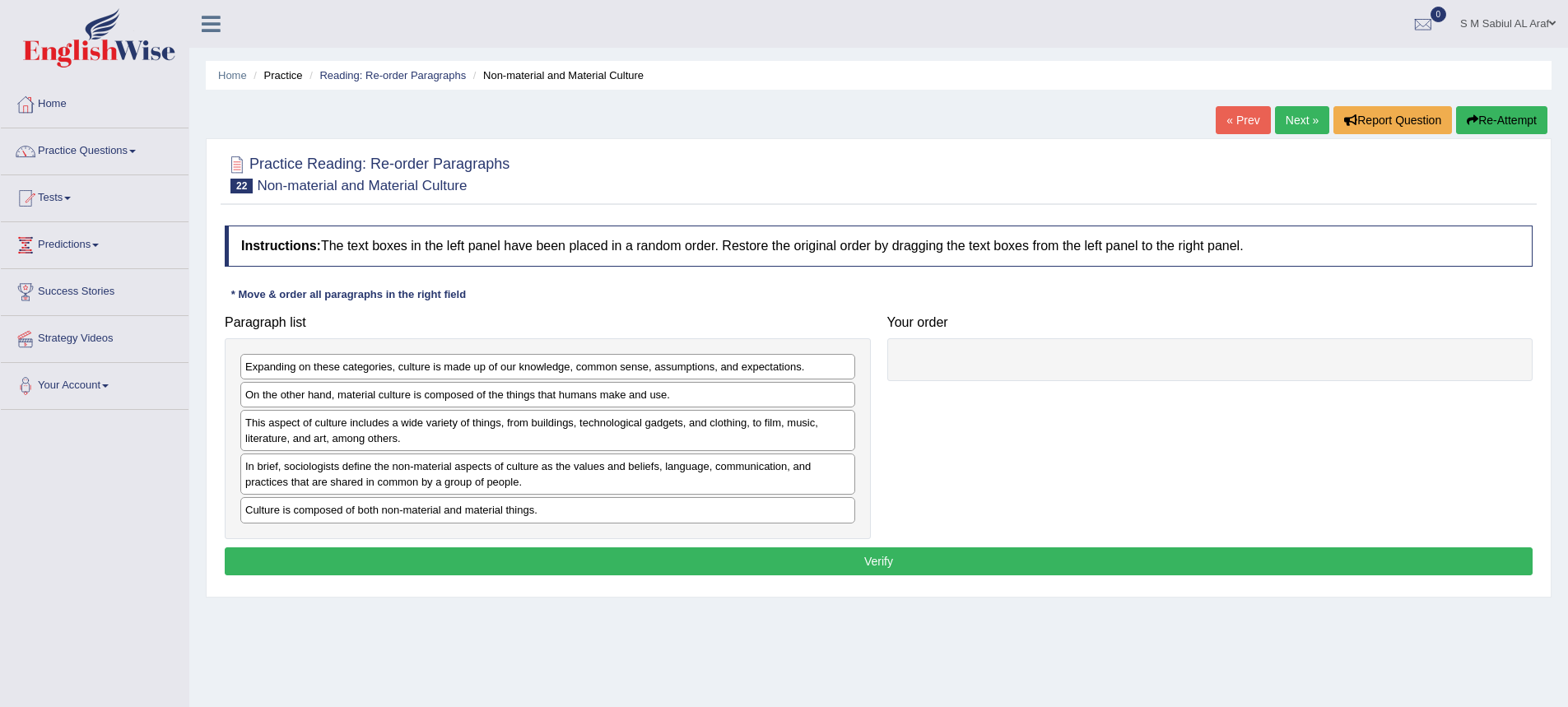
drag, startPoint x: 461, startPoint y: 256, endPoint x: 401, endPoint y: 257, distance: 60.0
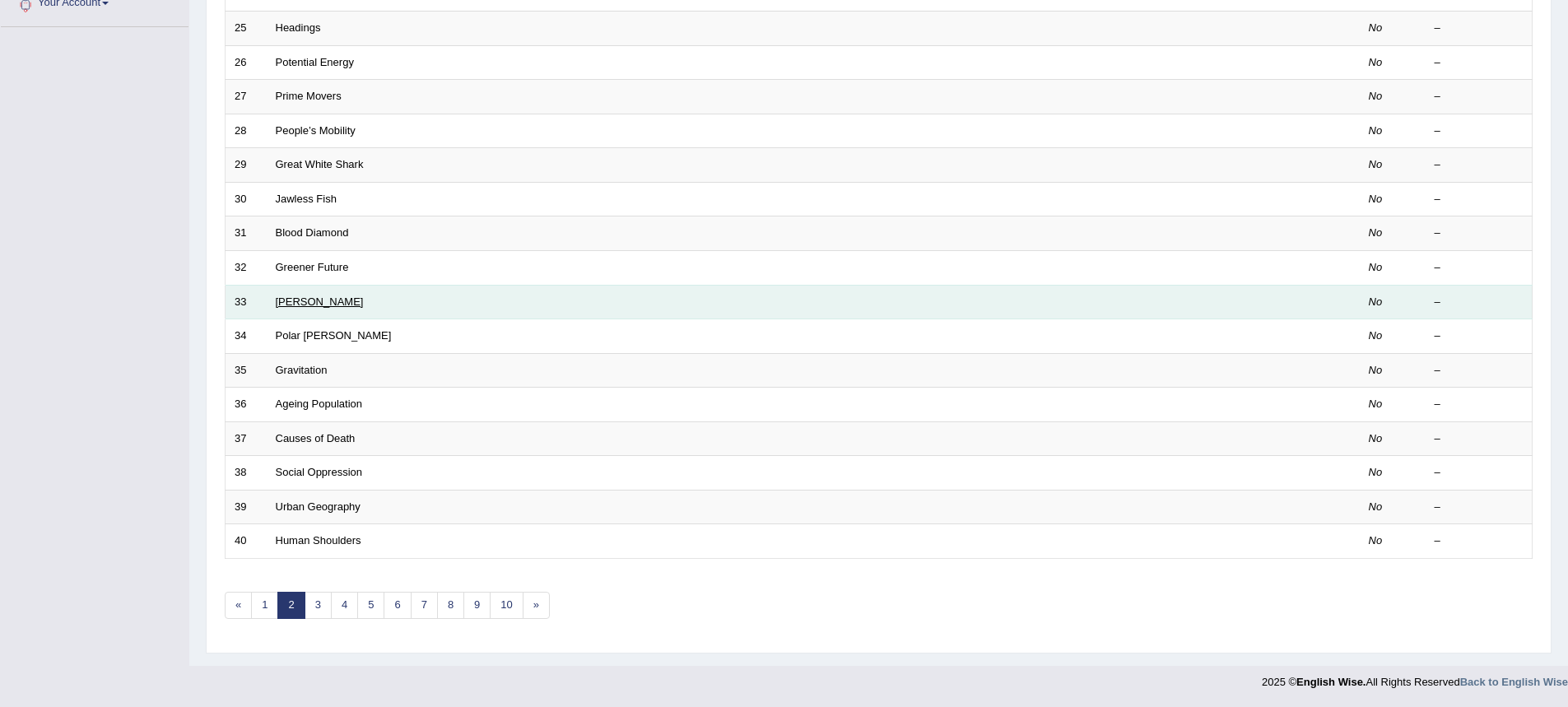
click at [280, 307] on link "[PERSON_NAME]" at bounding box center [320, 302] width 88 height 12
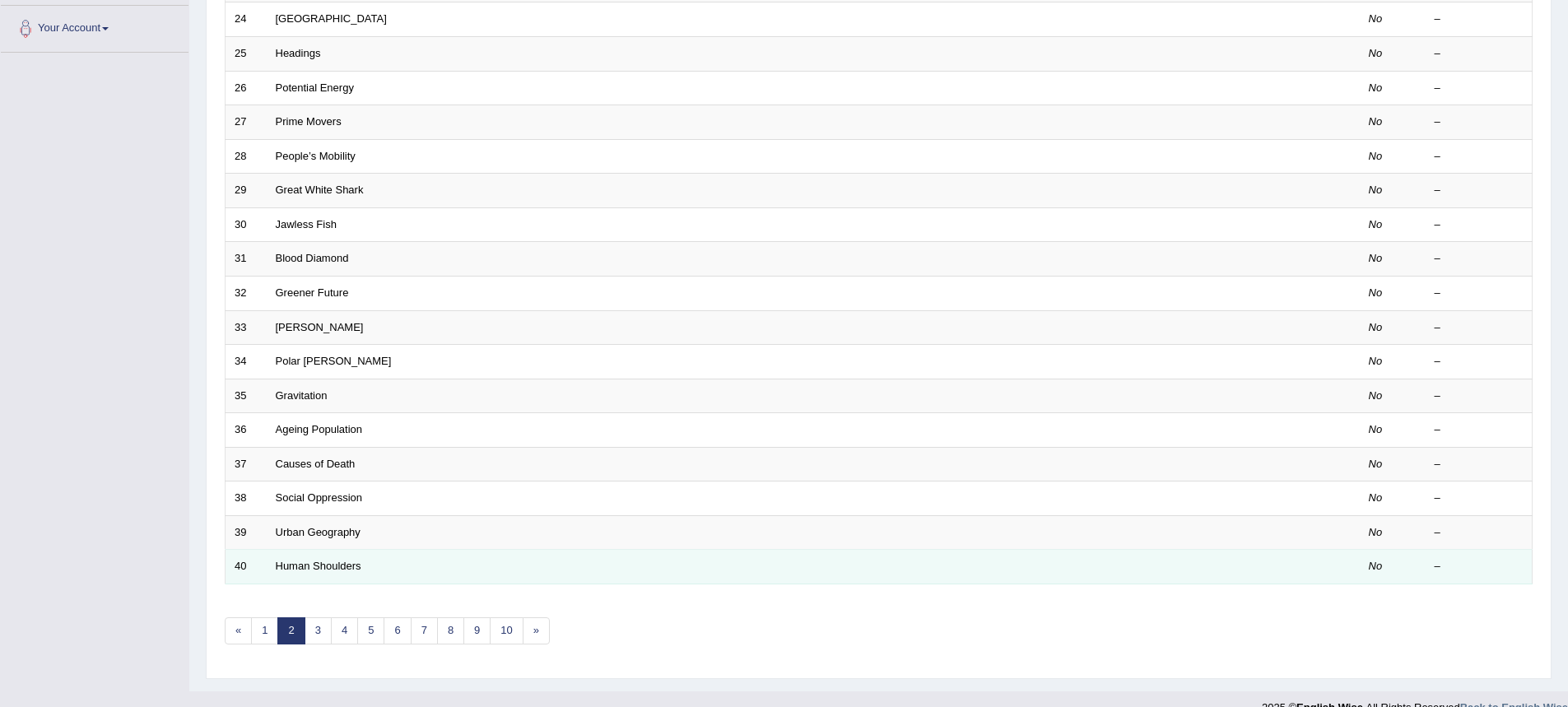
scroll to position [383, 0]
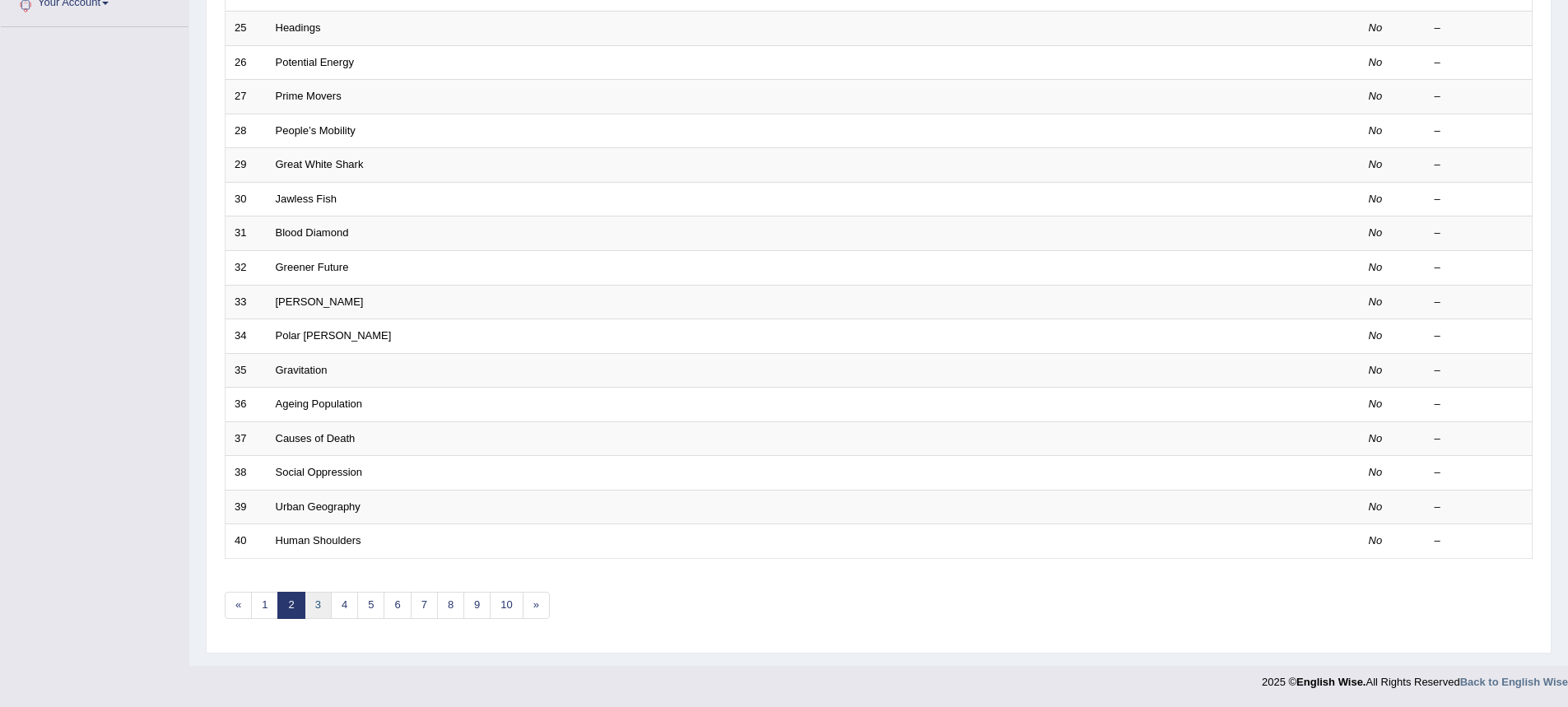
click at [317, 612] on link "3" at bounding box center [318, 606] width 28 height 28
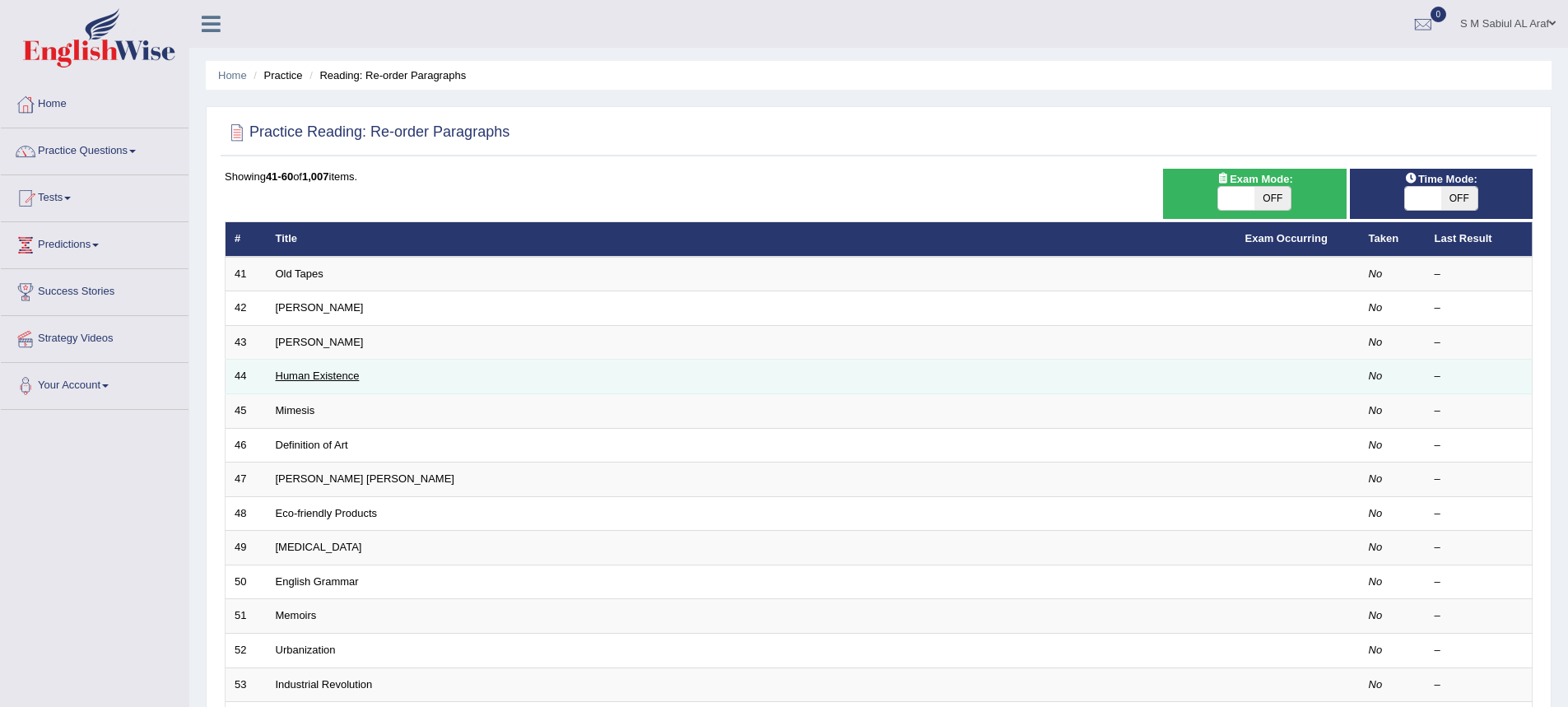
click at [289, 379] on link "Human Existence" at bounding box center [318, 376] width 84 height 12
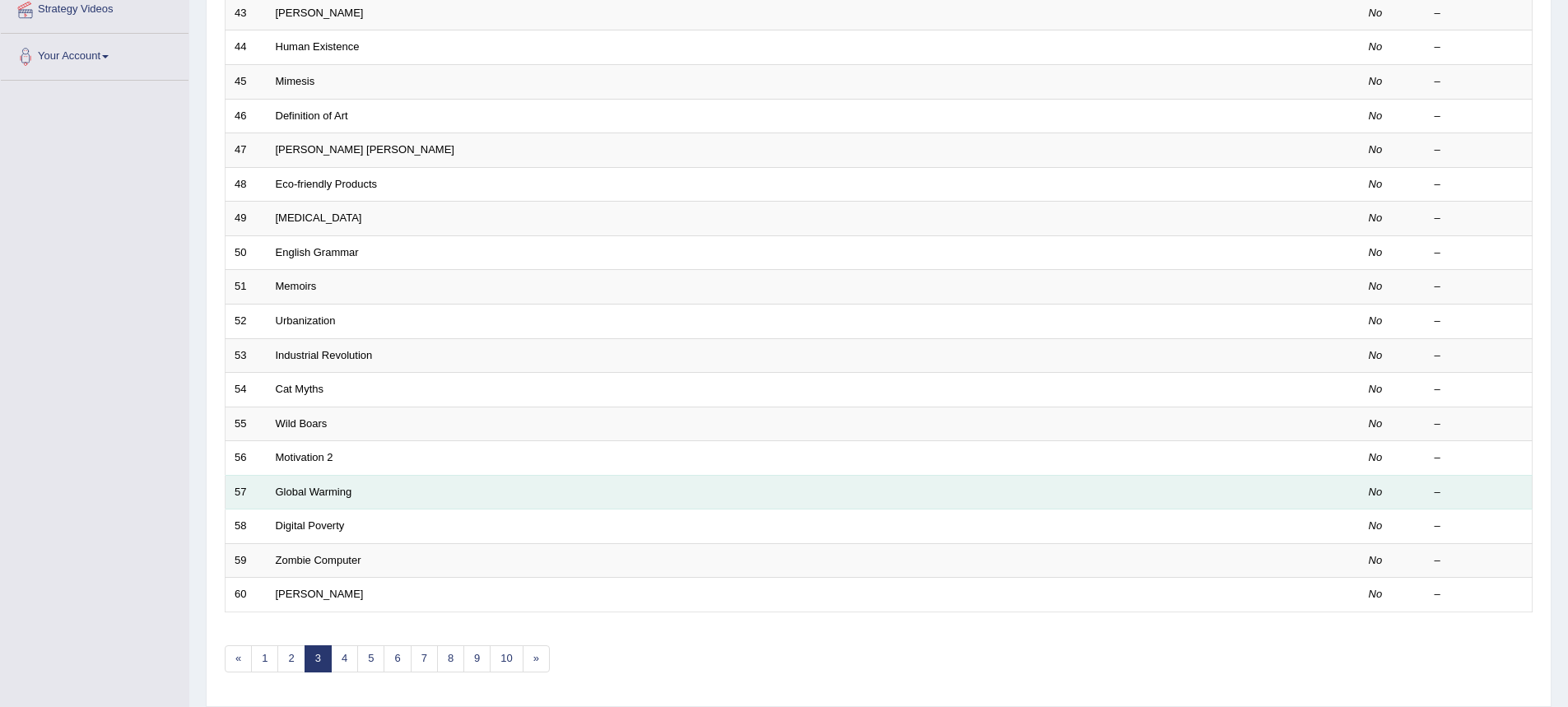
click at [298, 484] on td "Global Warming" at bounding box center [751, 492] width 969 height 34
click at [309, 494] on link "Global Warming" at bounding box center [314, 492] width 77 height 12
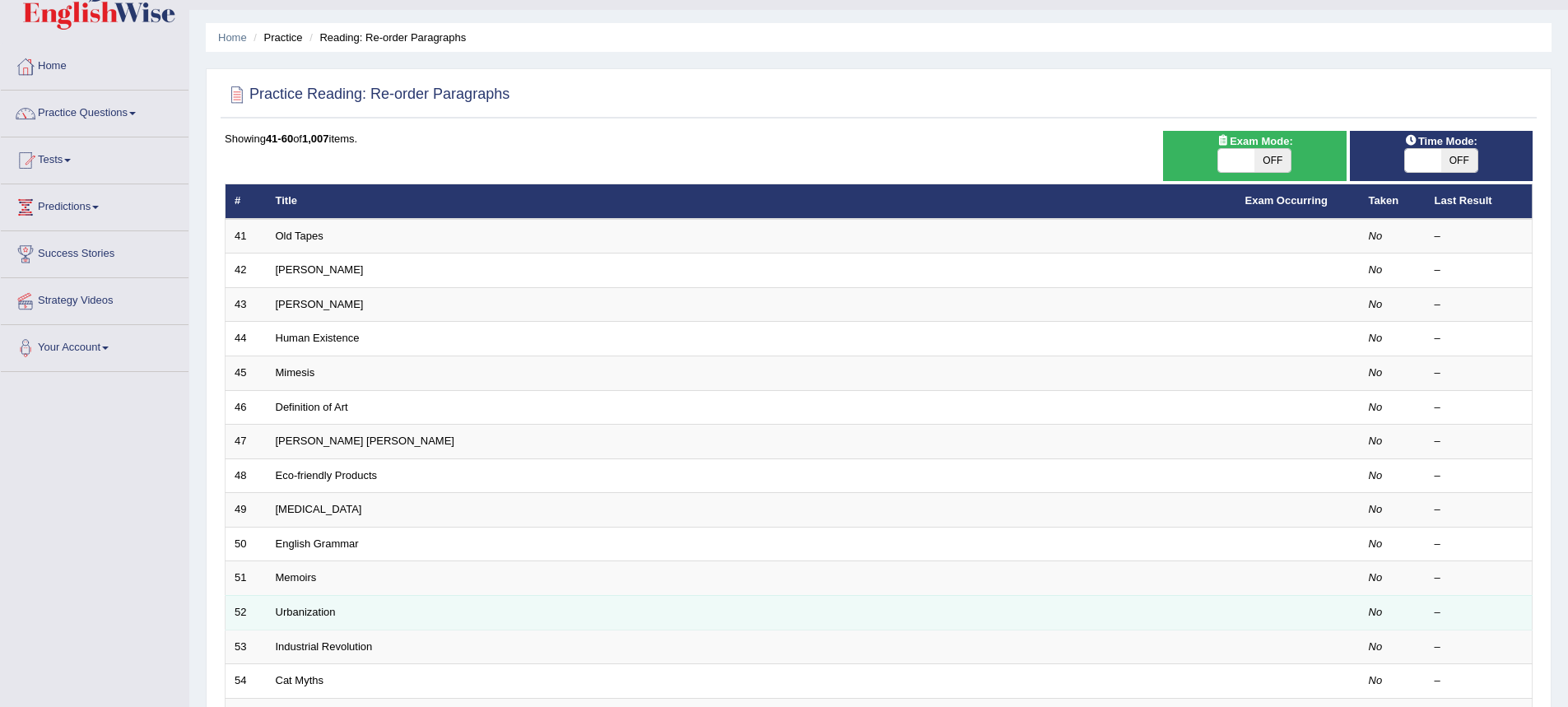
scroll to position [383, 0]
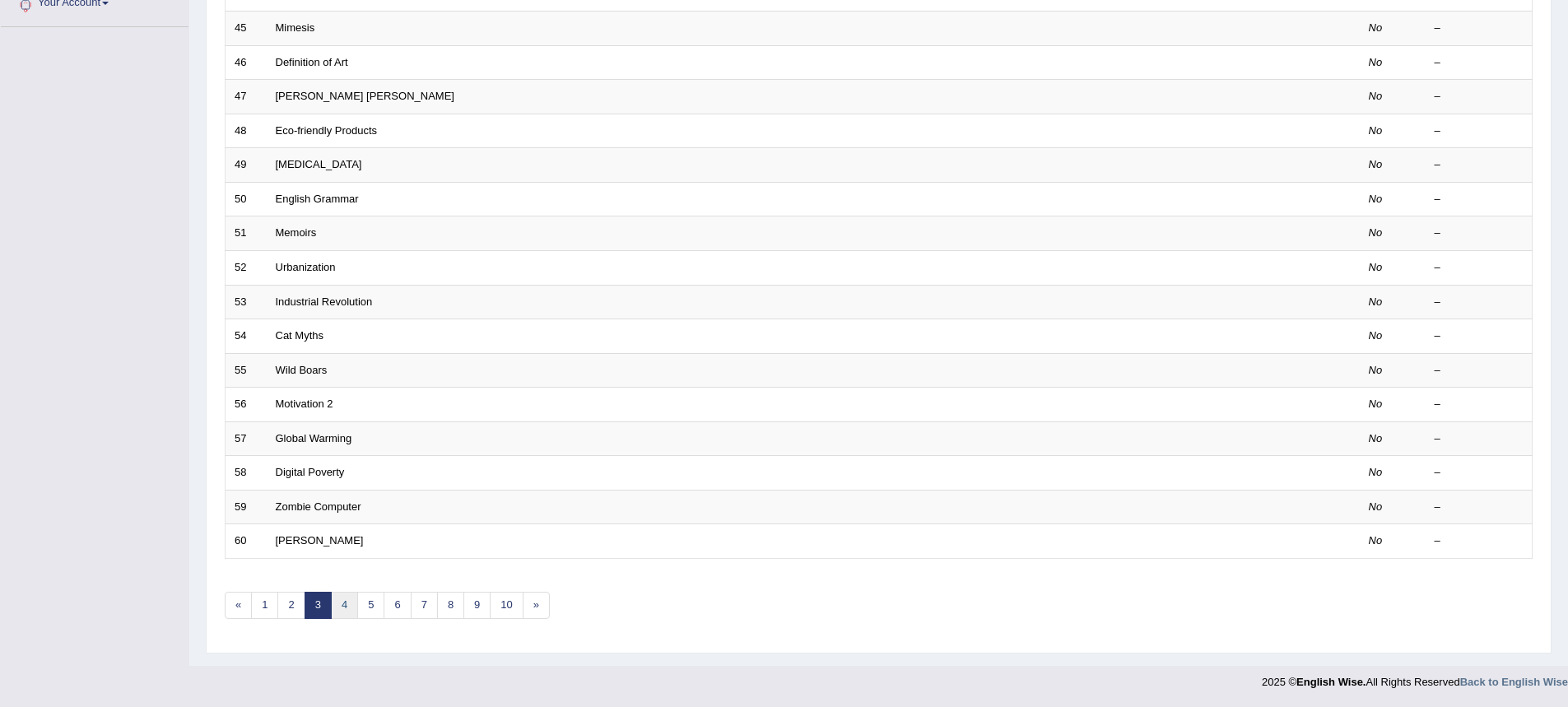
click at [333, 599] on link "4" at bounding box center [345, 606] width 28 height 28
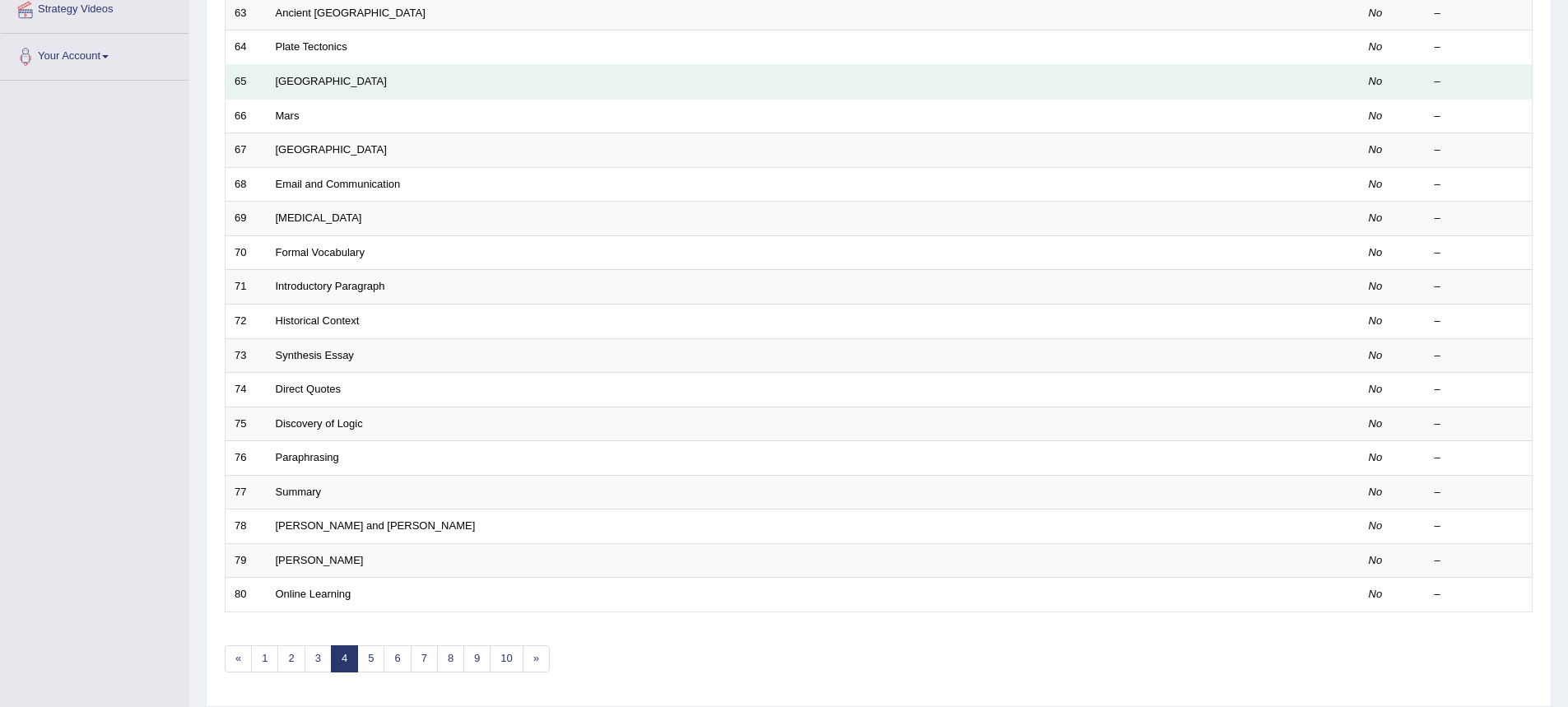
click at [301, 68] on td "[GEOGRAPHIC_DATA]" at bounding box center [751, 83] width 969 height 34
click at [299, 74] on td "Great Barrier Reef" at bounding box center [751, 83] width 969 height 34
click at [299, 78] on link "Great Barrier Reef" at bounding box center [331, 81] width 111 height 12
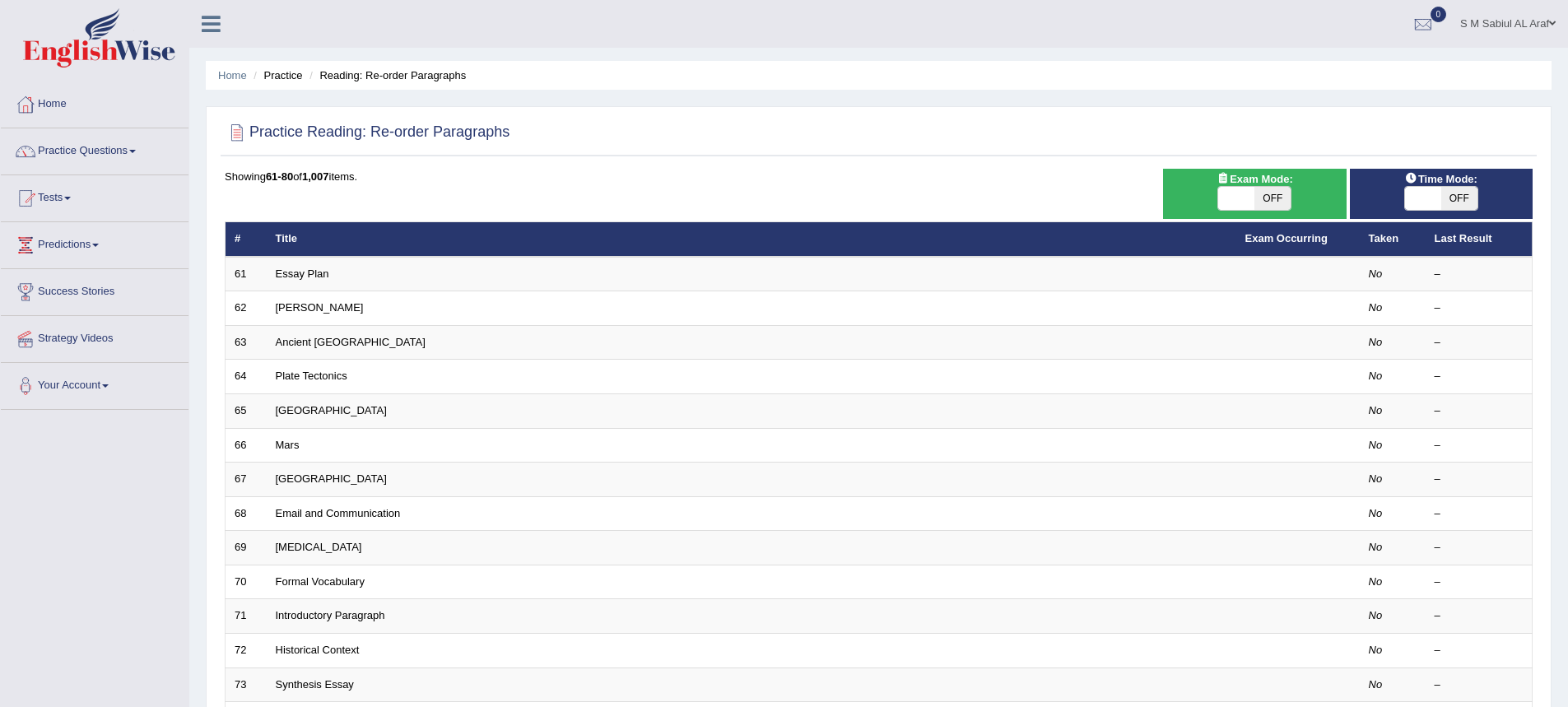
scroll to position [329, 0]
drag, startPoint x: 380, startPoint y: 181, endPoint x: 252, endPoint y: 128, distance: 138.5
click at [252, 128] on div "Practice Reading: Re-order Paragraphs Time Mode: ON OFF Exam Mode: ON OFF Showi…" at bounding box center [878, 570] width 1346 height 930
click at [430, 171] on div "Showing 41-60 of 1,007 items." at bounding box center [878, 176] width 1308 height 15
click at [391, 163] on div "Practice Reading: Re-order Paragraphs Time Mode: ON OFF Exam Mode: ON OFF Showi…" at bounding box center [878, 570] width 1346 height 930
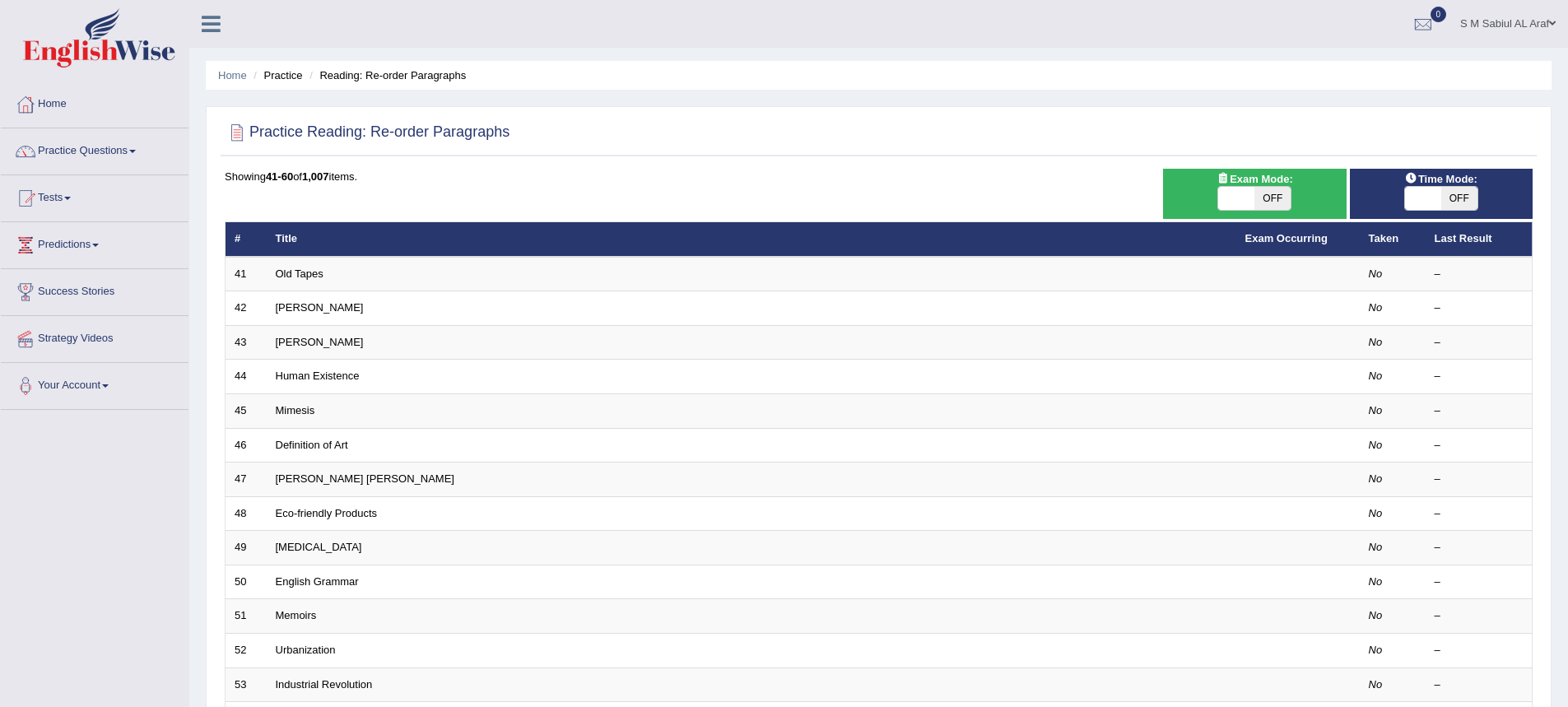
drag, startPoint x: 384, startPoint y: 174, endPoint x: 251, endPoint y: 127, distance: 141.1
click at [251, 127] on div "Practice Reading: Re-order Paragraphs Time Mode: ON OFF Exam Mode: ON OFF Showi…" at bounding box center [878, 570] width 1346 height 930
click at [418, 170] on div "Showing 41-60 of 1,007 items." at bounding box center [878, 176] width 1308 height 15
drag, startPoint x: 390, startPoint y: 179, endPoint x: 228, endPoint y: 177, distance: 162.0
click at [227, 177] on div "Showing 41-60 of 1,007 items." at bounding box center [878, 176] width 1308 height 15
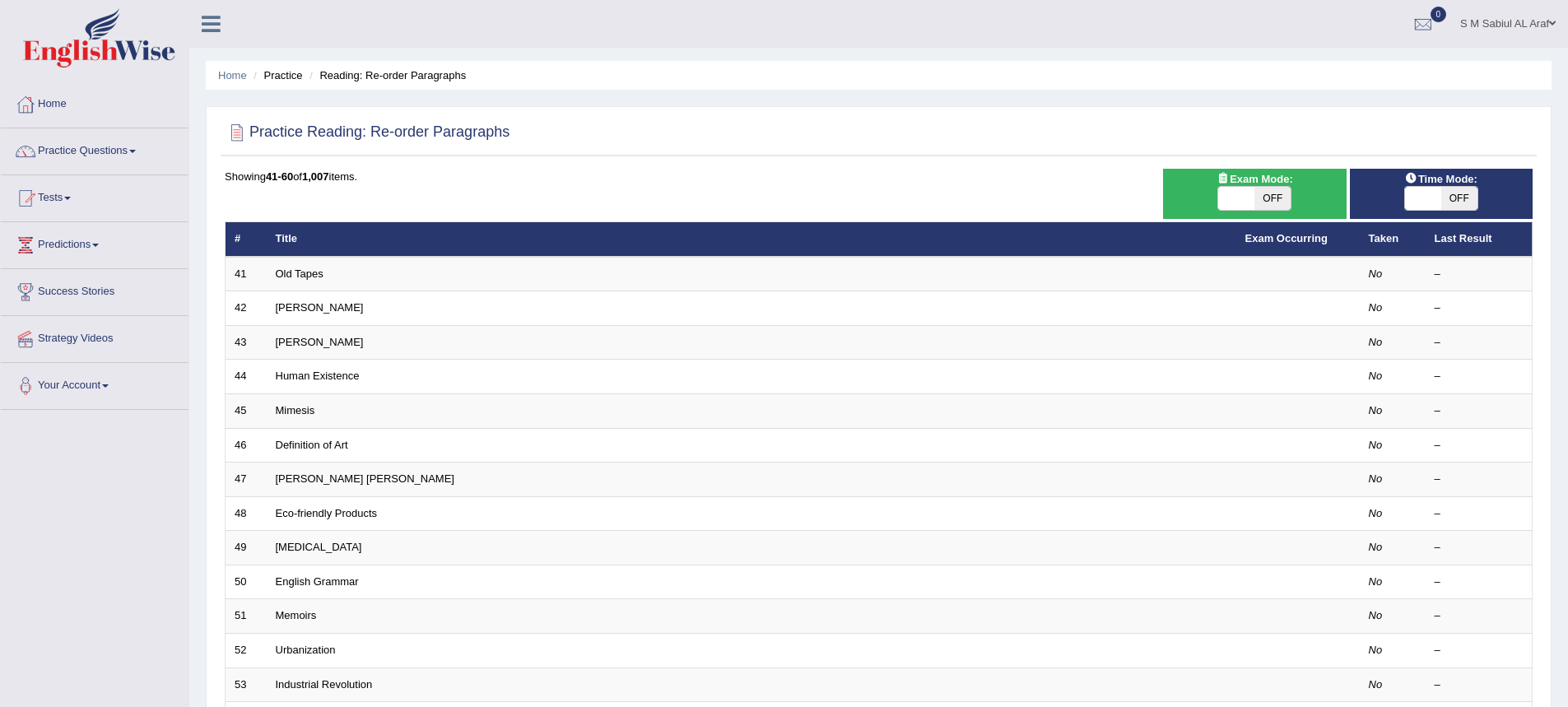
click at [290, 168] on div "Practice Reading: Re-order Paragraphs Time Mode: ON OFF Exam Mode: ON OFF Showi…" at bounding box center [878, 570] width 1346 height 930
drag, startPoint x: 374, startPoint y: 179, endPoint x: 225, endPoint y: 181, distance: 149.0
click at [225, 181] on div "Showing 41-60 of 1,007 items." at bounding box center [878, 176] width 1308 height 15
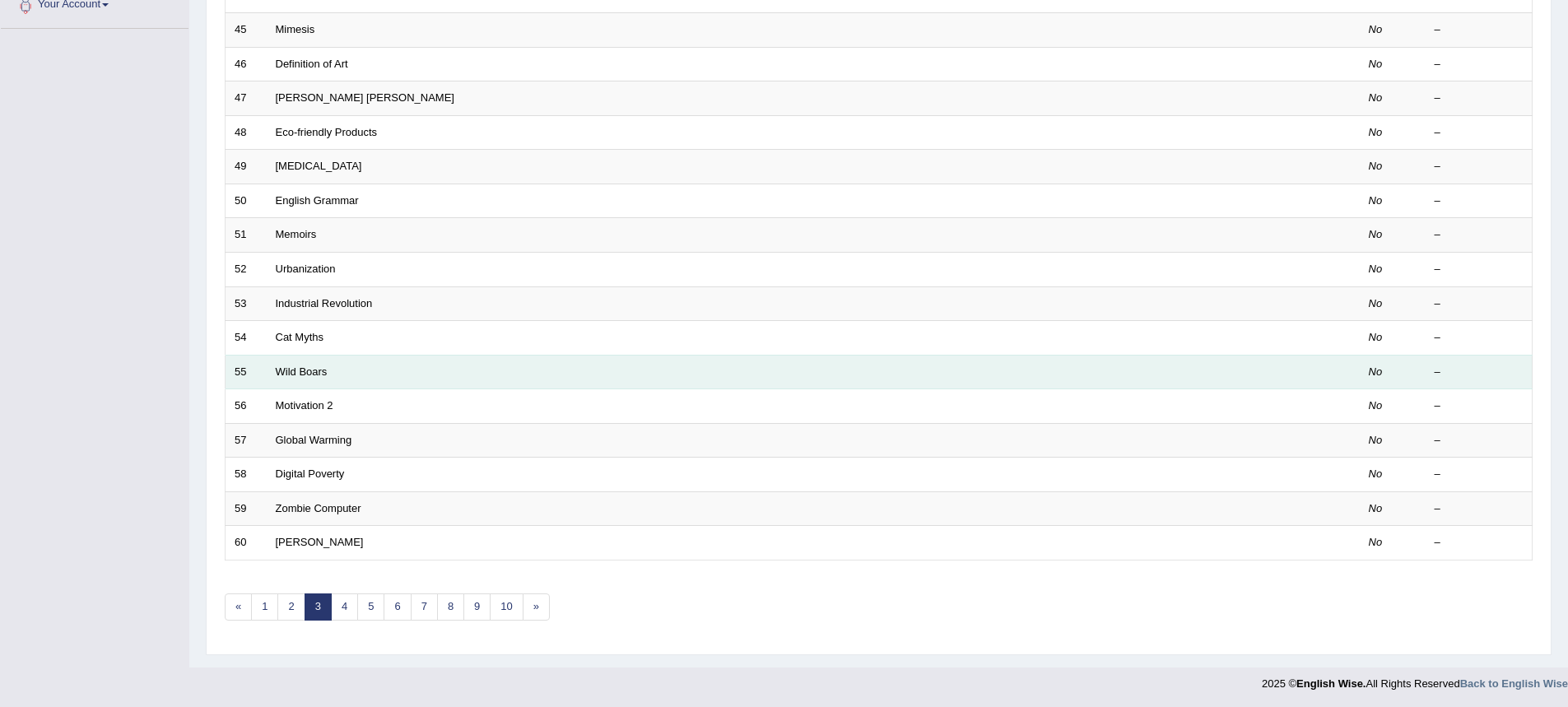
scroll to position [383, 0]
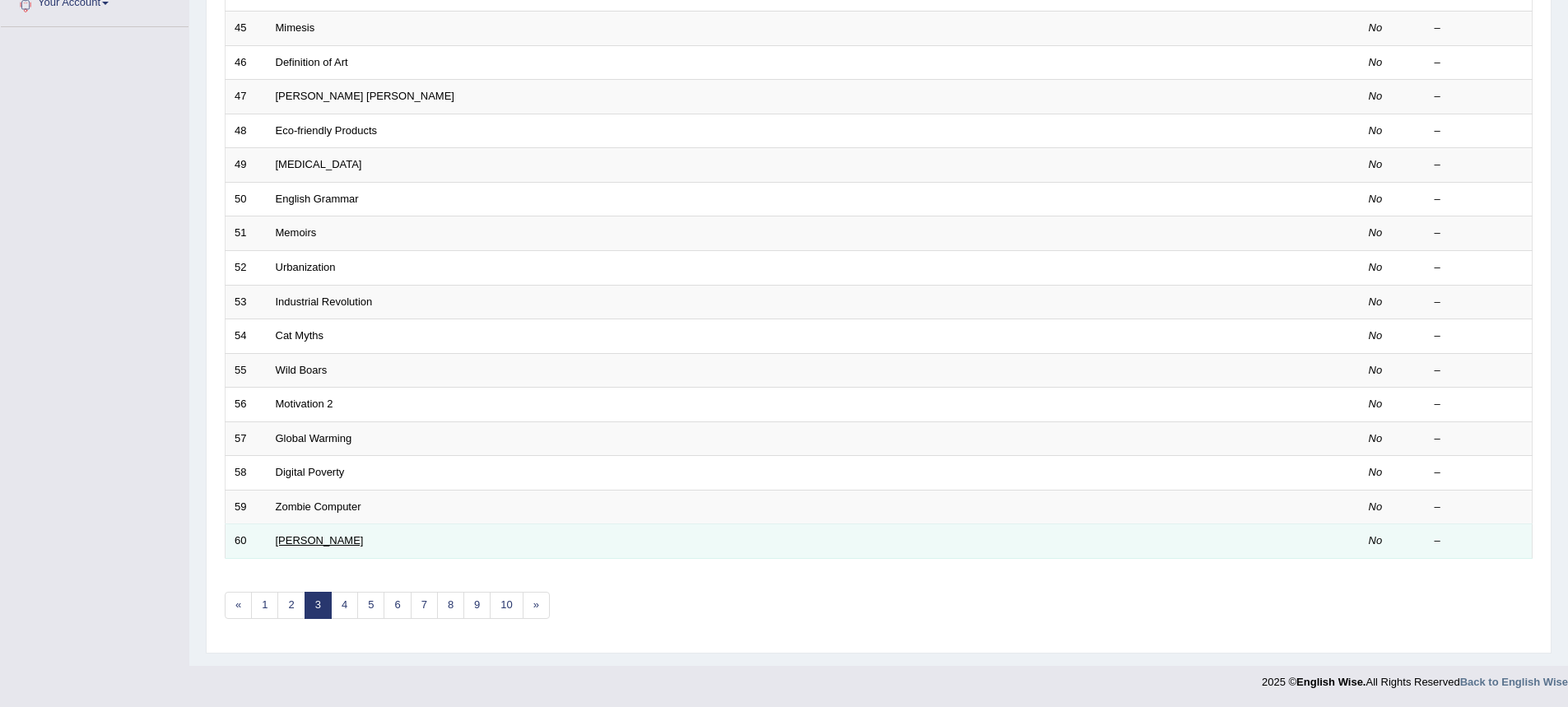
click at [288, 538] on link "Little Willie" at bounding box center [320, 540] width 88 height 12
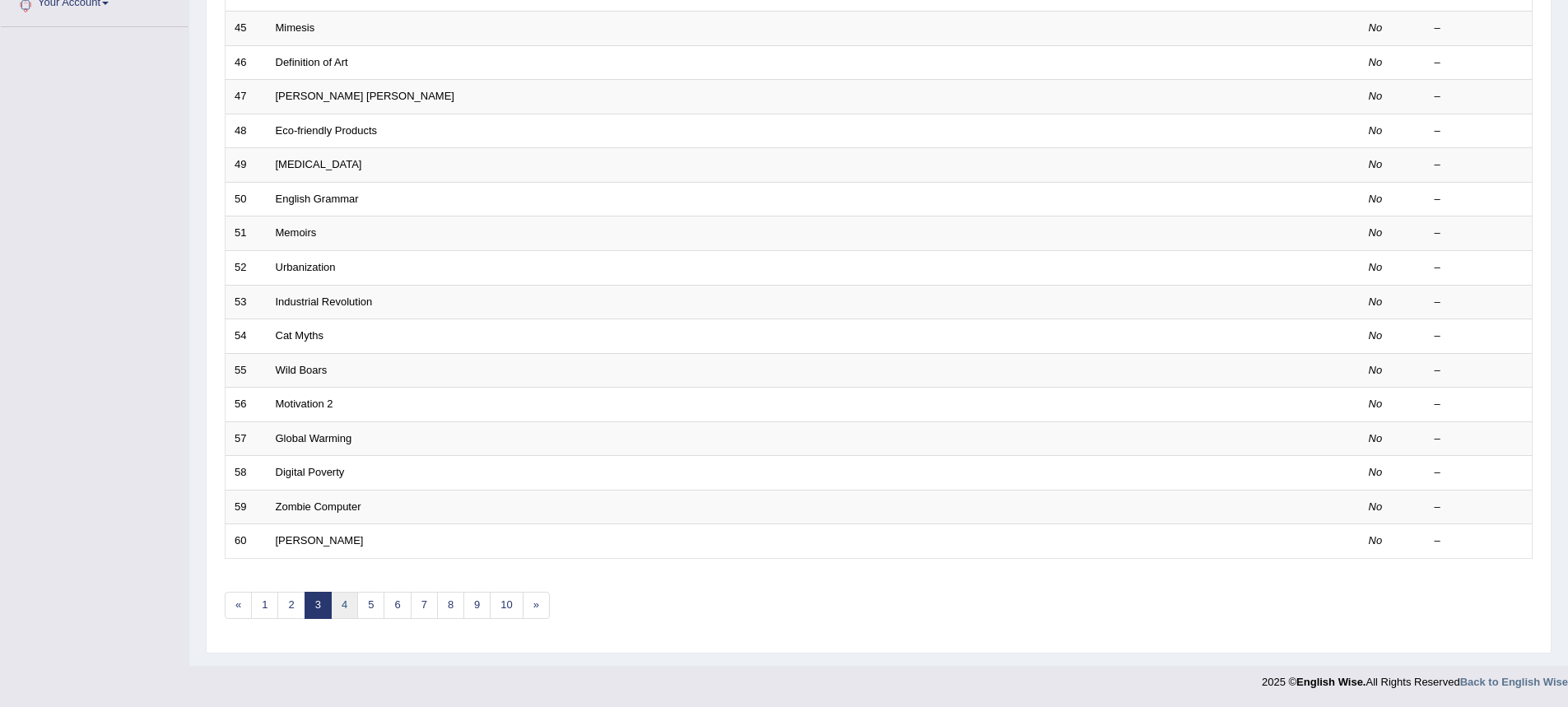
drag, startPoint x: 0, startPoint y: 0, endPoint x: 337, endPoint y: 607, distance: 694.3
click at [337, 607] on link "4" at bounding box center [345, 606] width 28 height 28
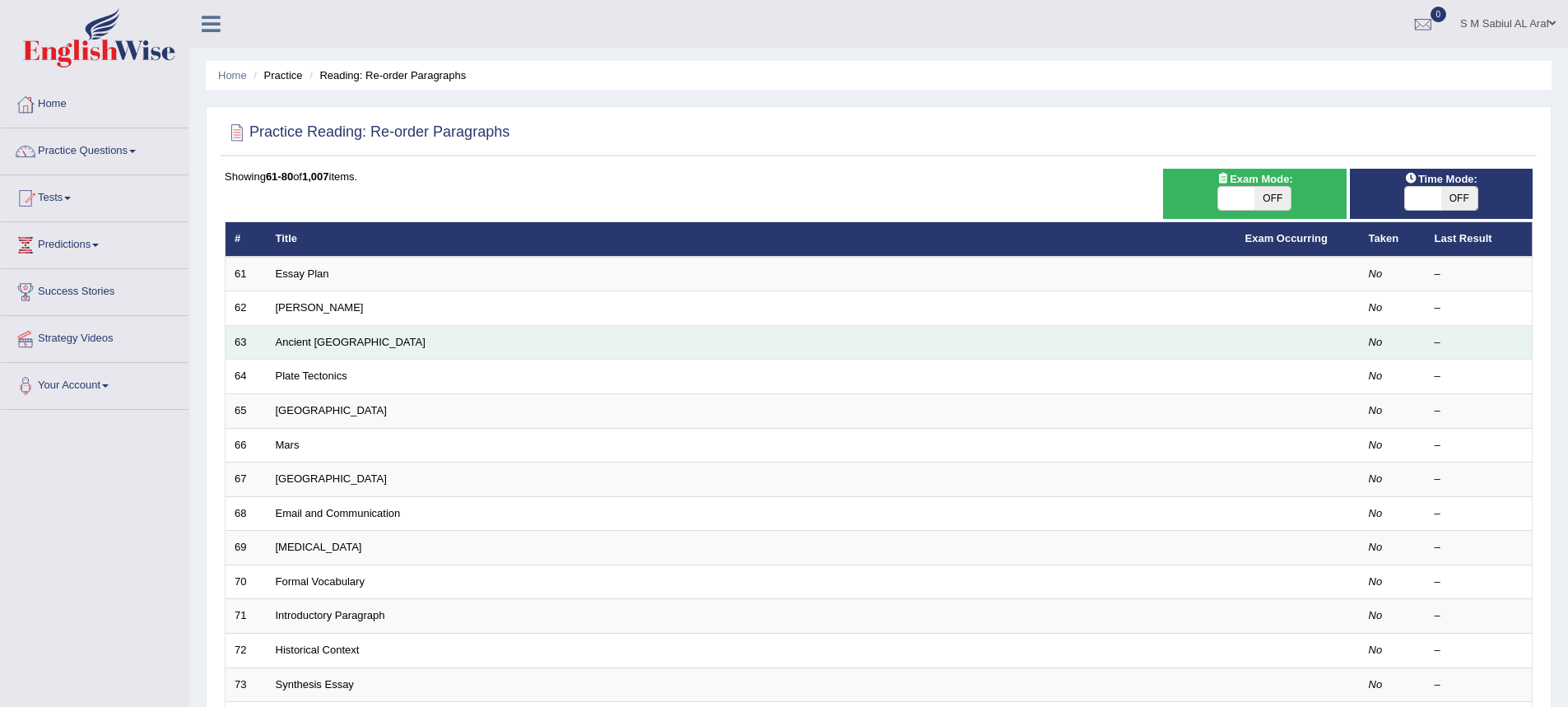
click at [323, 348] on td "Ancient [GEOGRAPHIC_DATA]" at bounding box center [751, 342] width 969 height 34
click at [325, 343] on link "Ancient [GEOGRAPHIC_DATA]" at bounding box center [351, 341] width 150 height 12
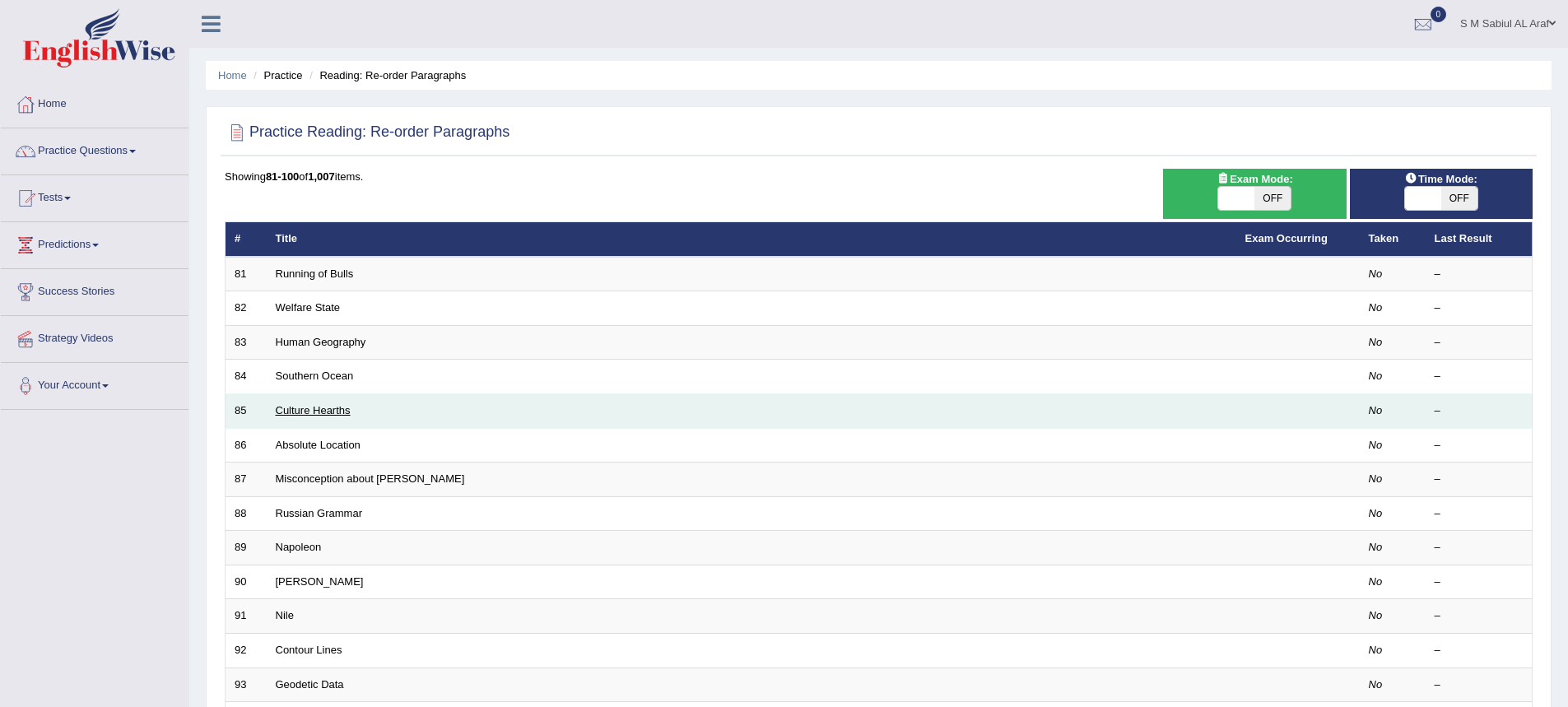
click at [317, 409] on link "Culture Hearths" at bounding box center [313, 410] width 75 height 12
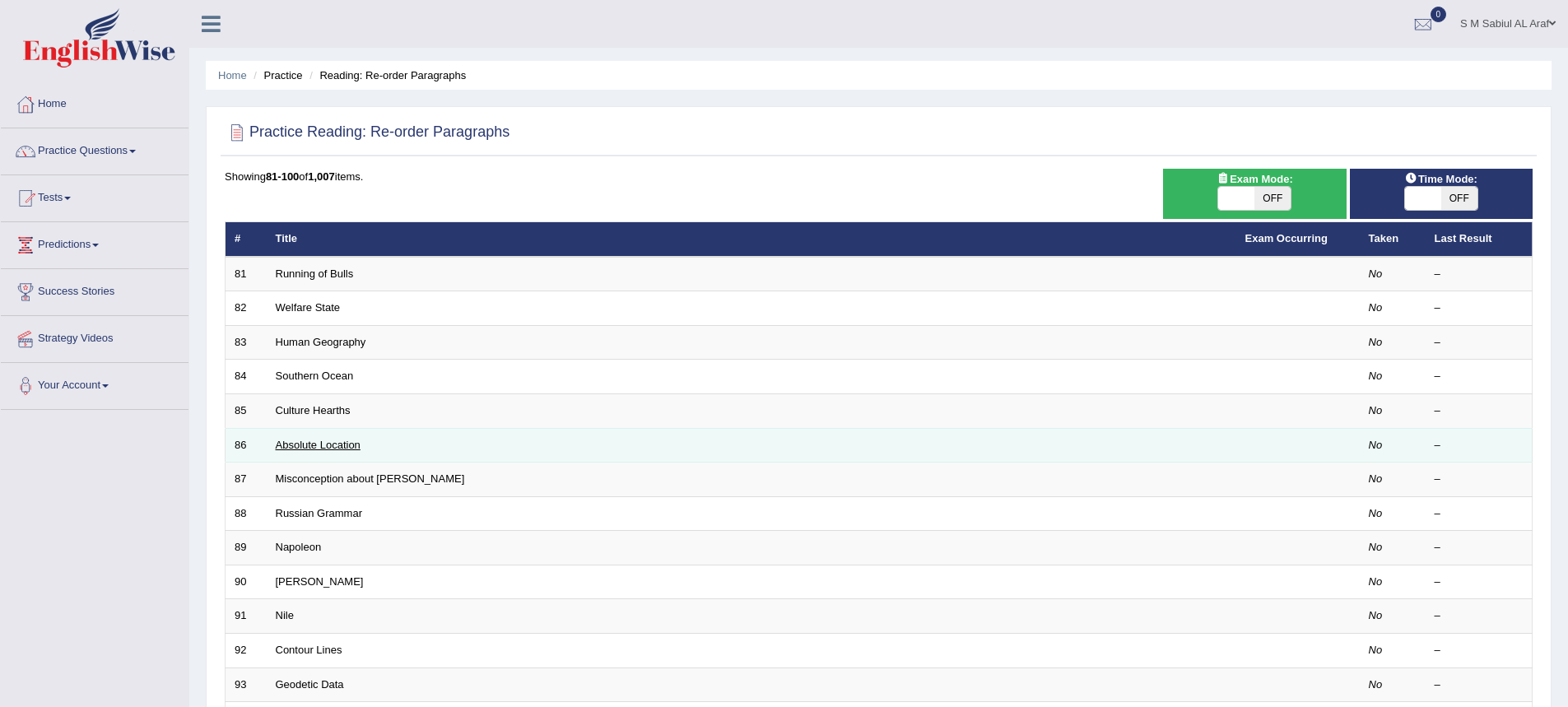
click at [286, 442] on link "Absolute Location" at bounding box center [318, 445] width 85 height 12
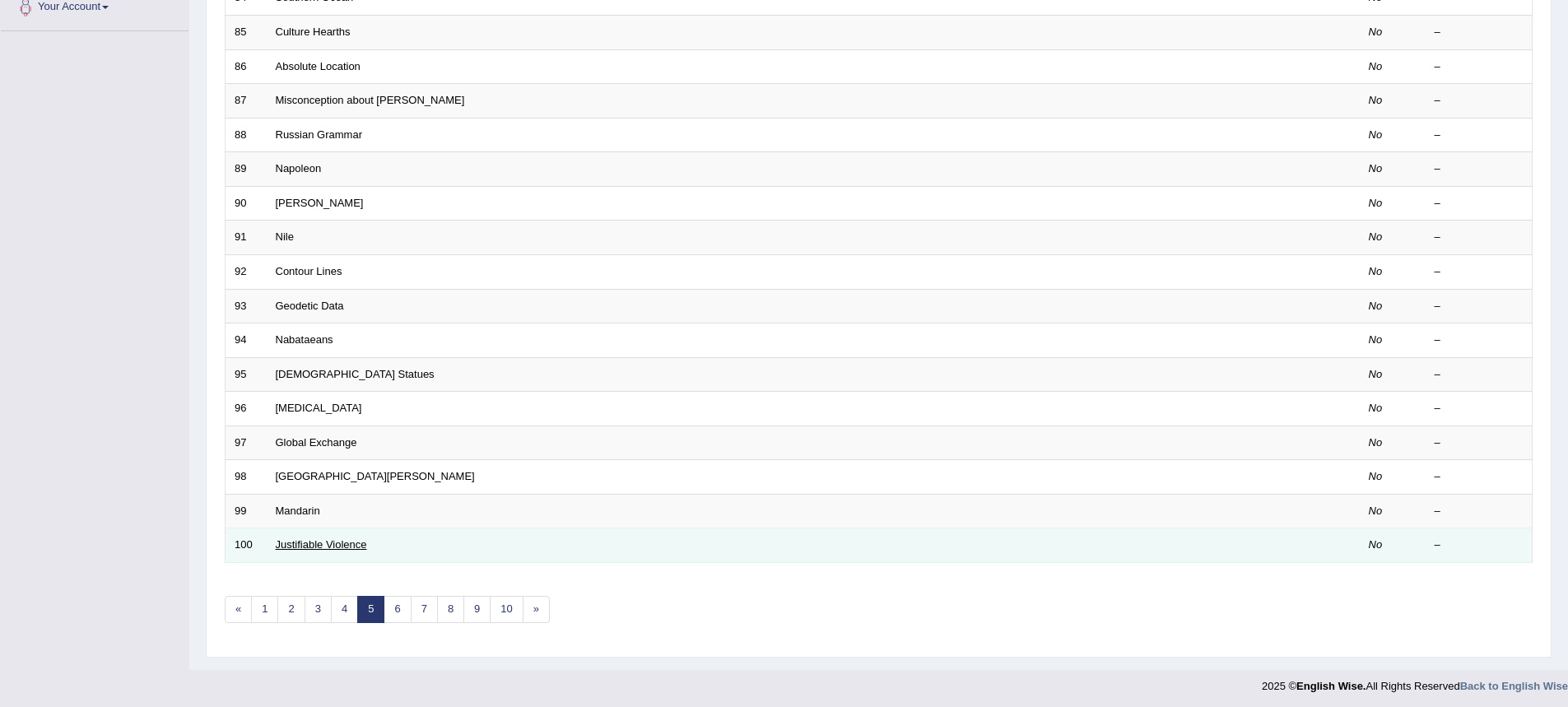
scroll to position [383, 0]
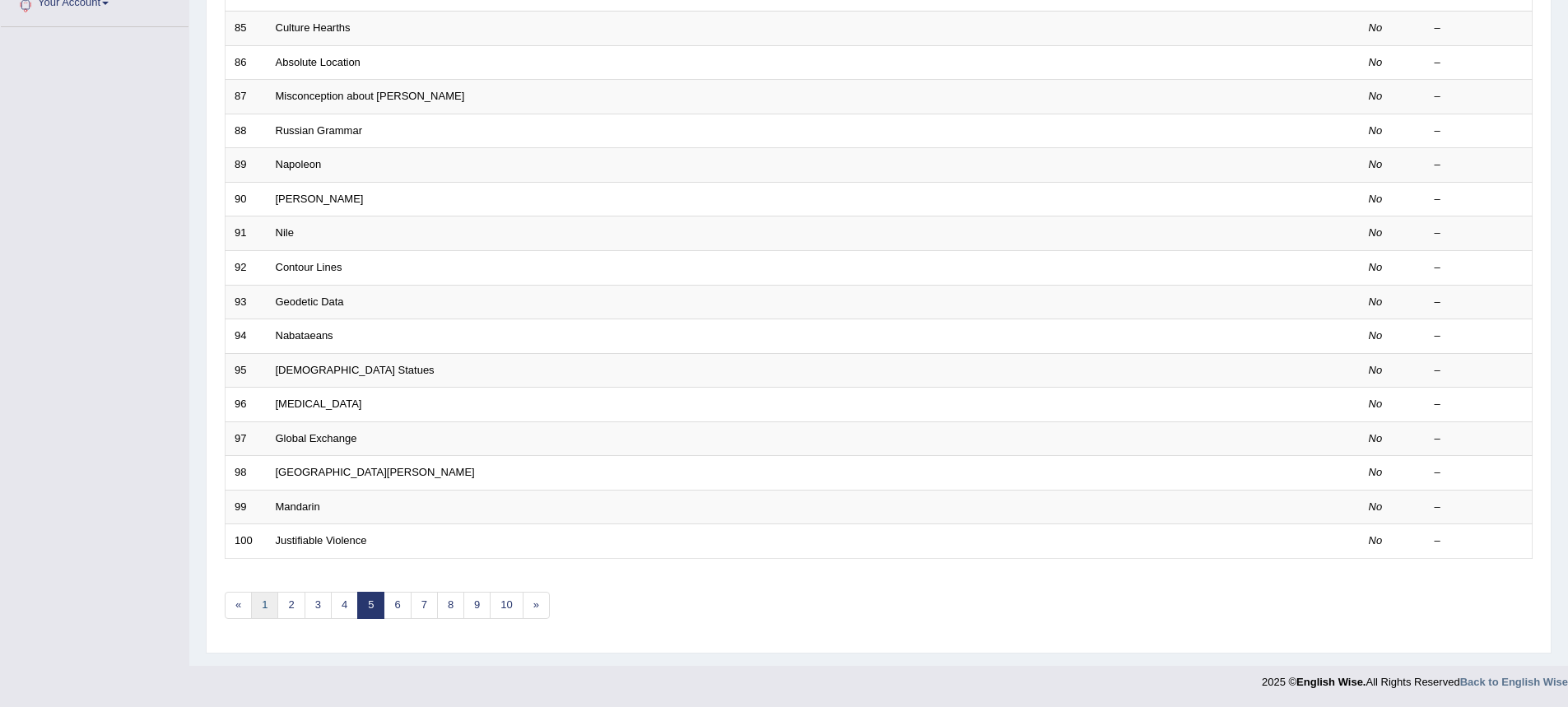
click at [267, 614] on link "1" at bounding box center [265, 606] width 28 height 28
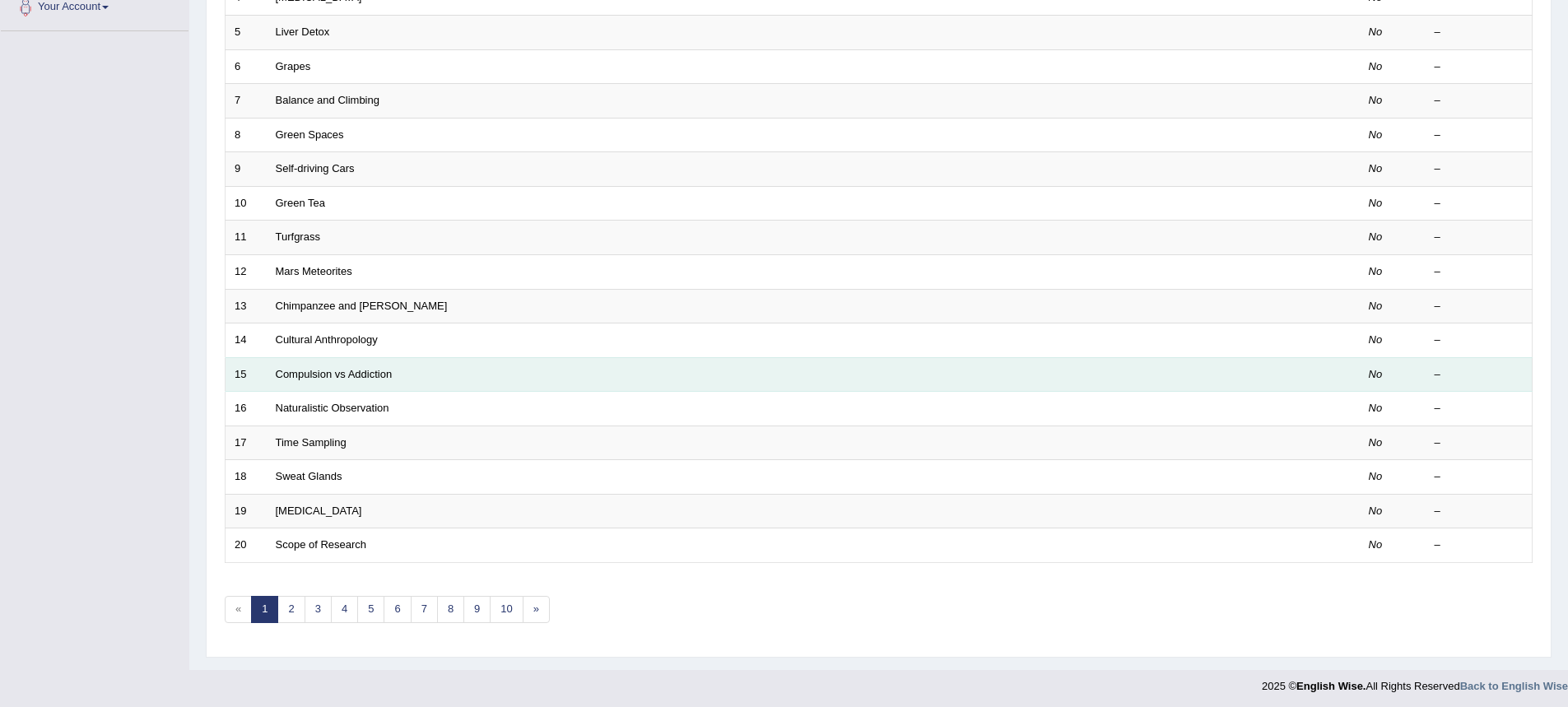
scroll to position [383, 0]
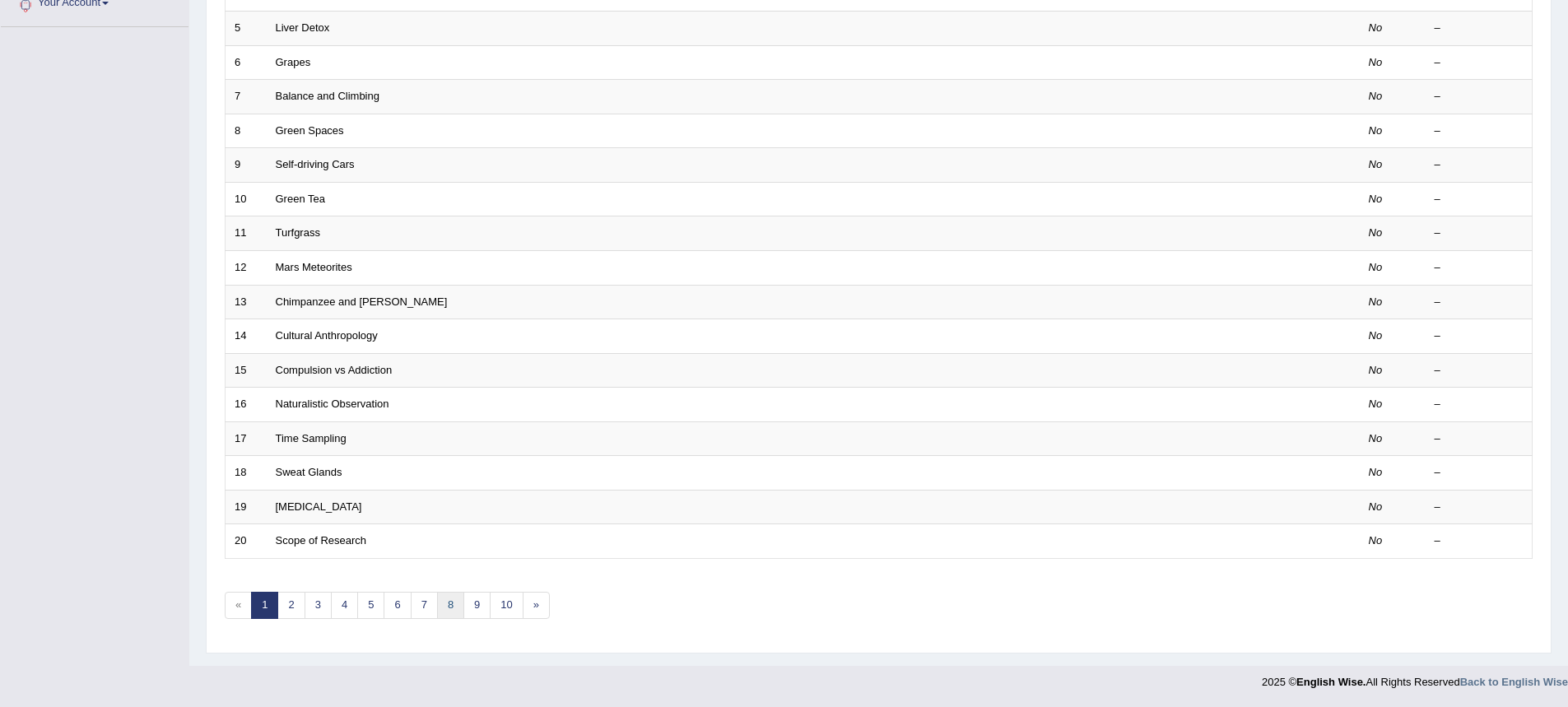
click at [456, 611] on link "8" at bounding box center [451, 606] width 28 height 28
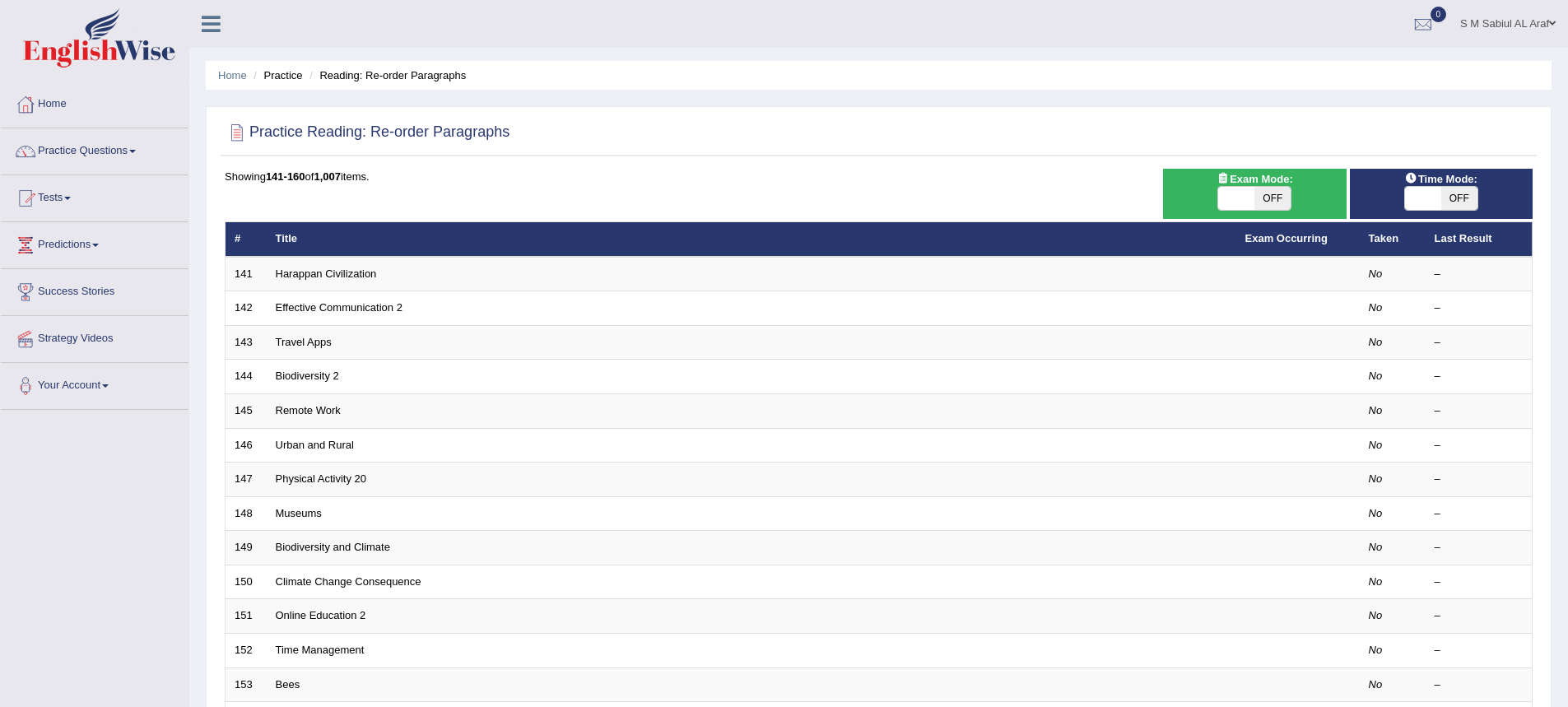
drag, startPoint x: 403, startPoint y: 180, endPoint x: 223, endPoint y: 214, distance: 183.2
click at [218, 185] on div "Practice Reading: Re-order Paragraphs Time Mode: ON OFF Exam Mode: ON OFF Showi…" at bounding box center [878, 570] width 1346 height 930
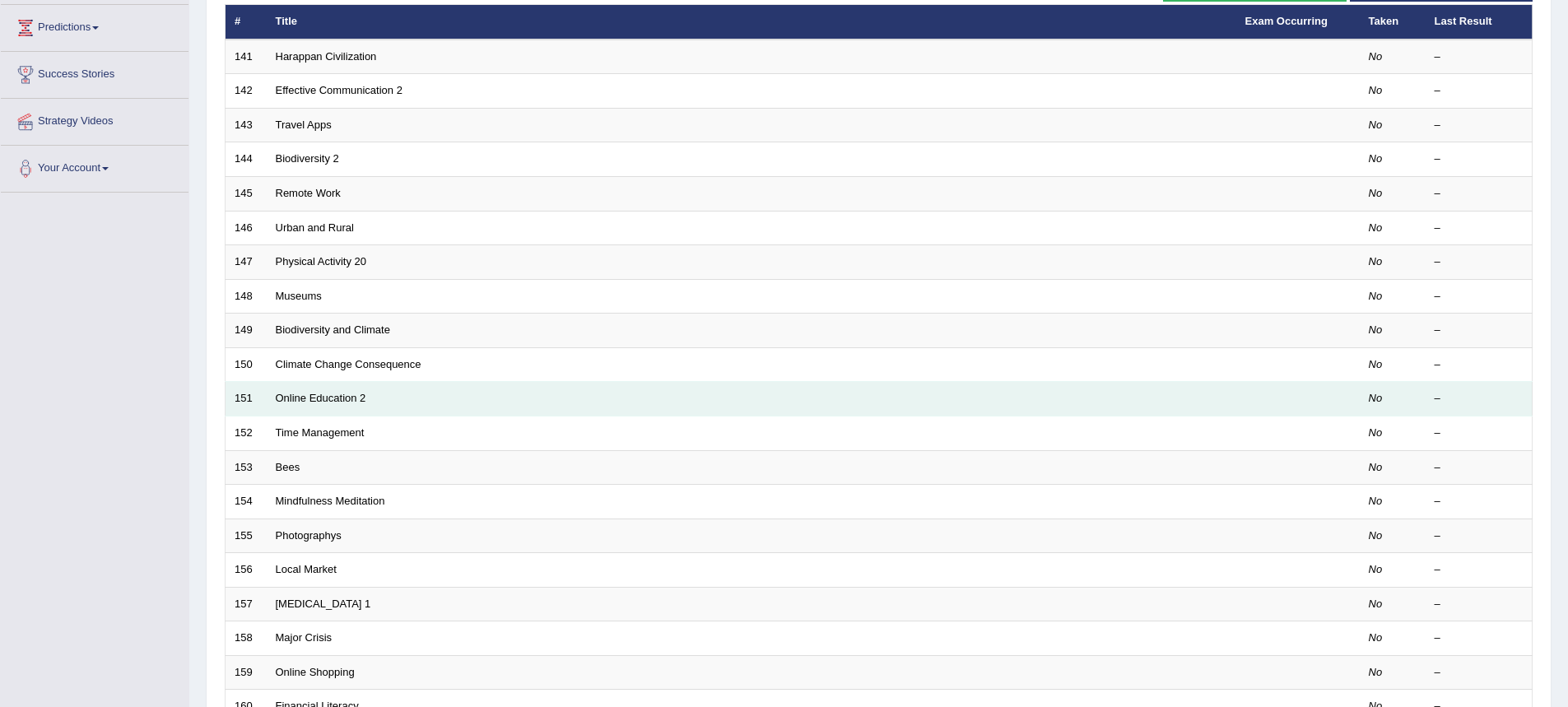
scroll to position [247, 0]
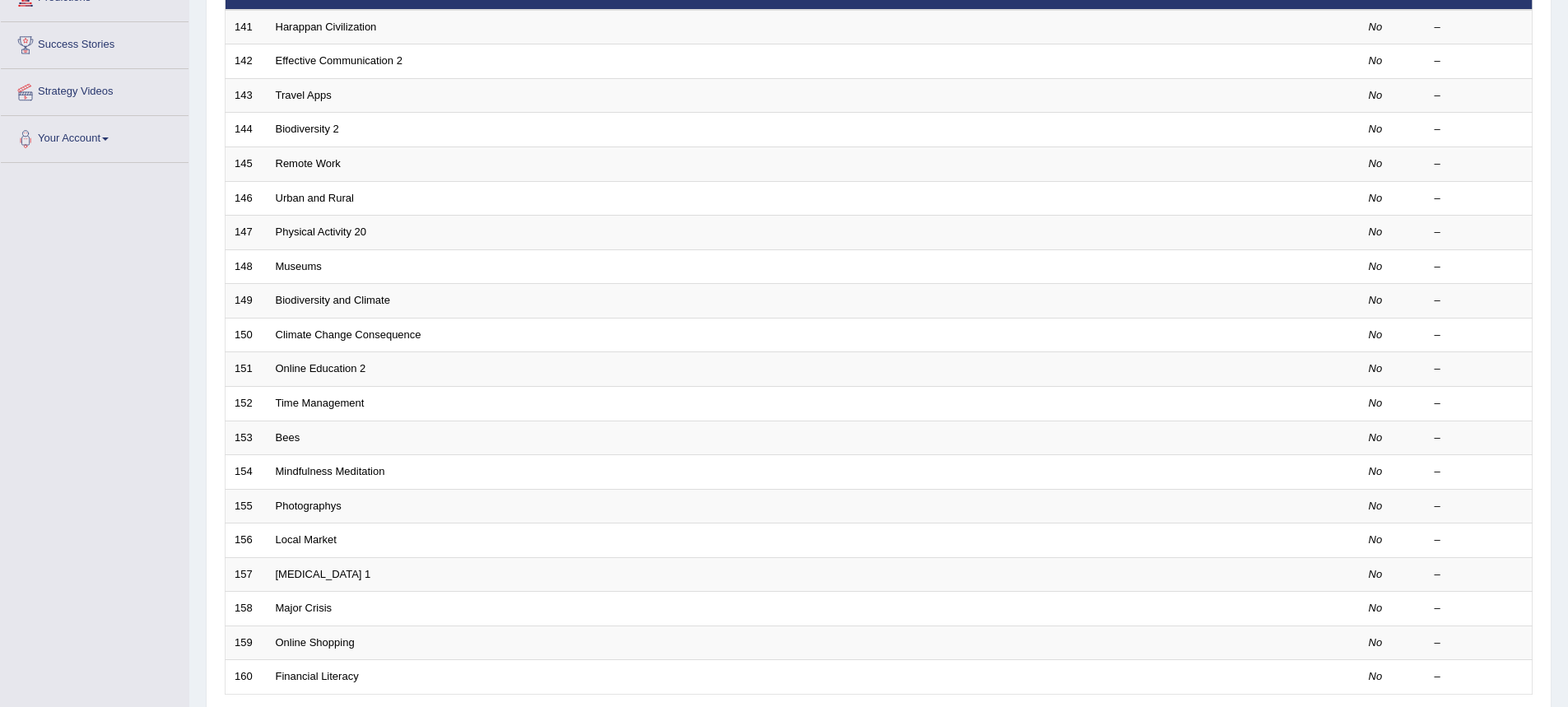
click at [117, 328] on div "Toggle navigation Home Practice Questions Speaking Practice Read Aloud Repeat S…" at bounding box center [784, 293] width 1568 height 1081
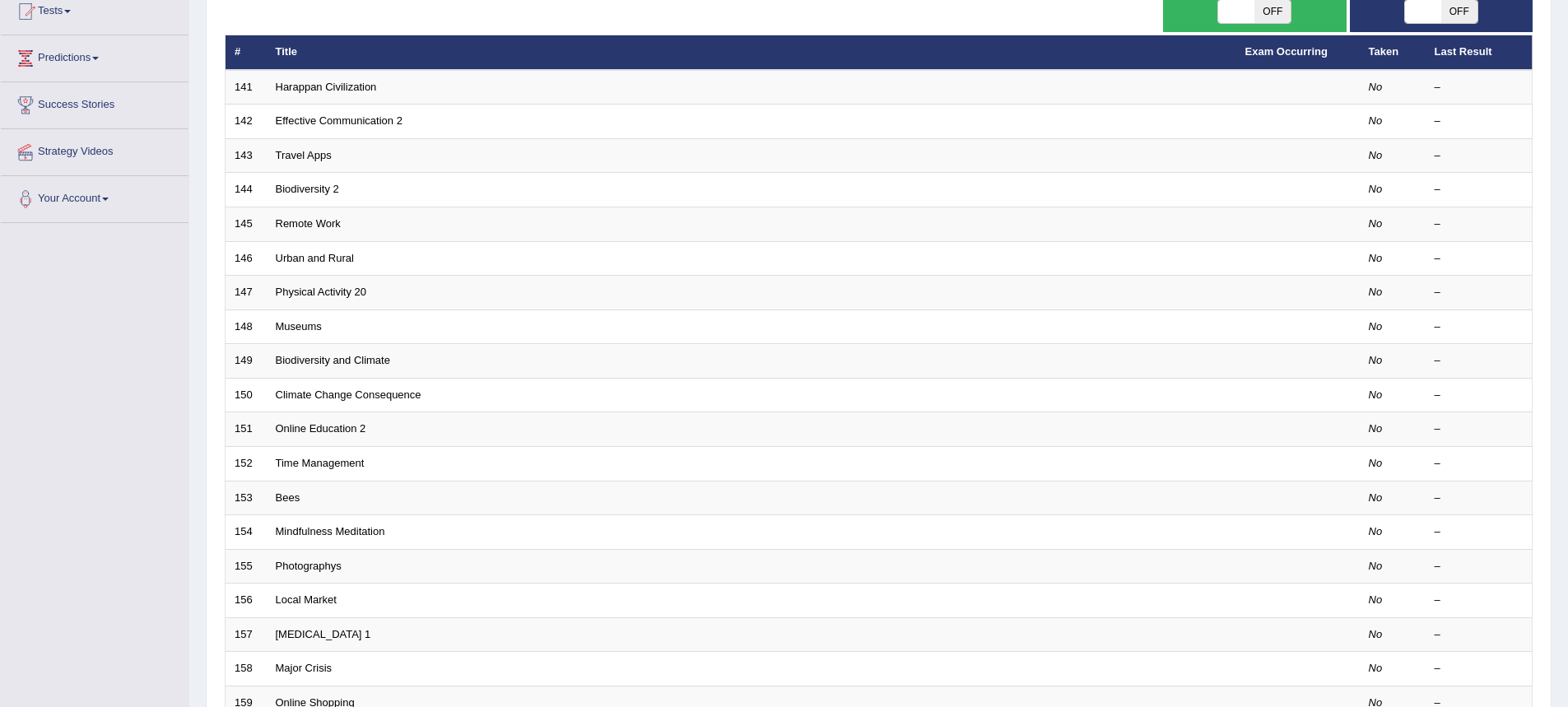
scroll to position [0, 0]
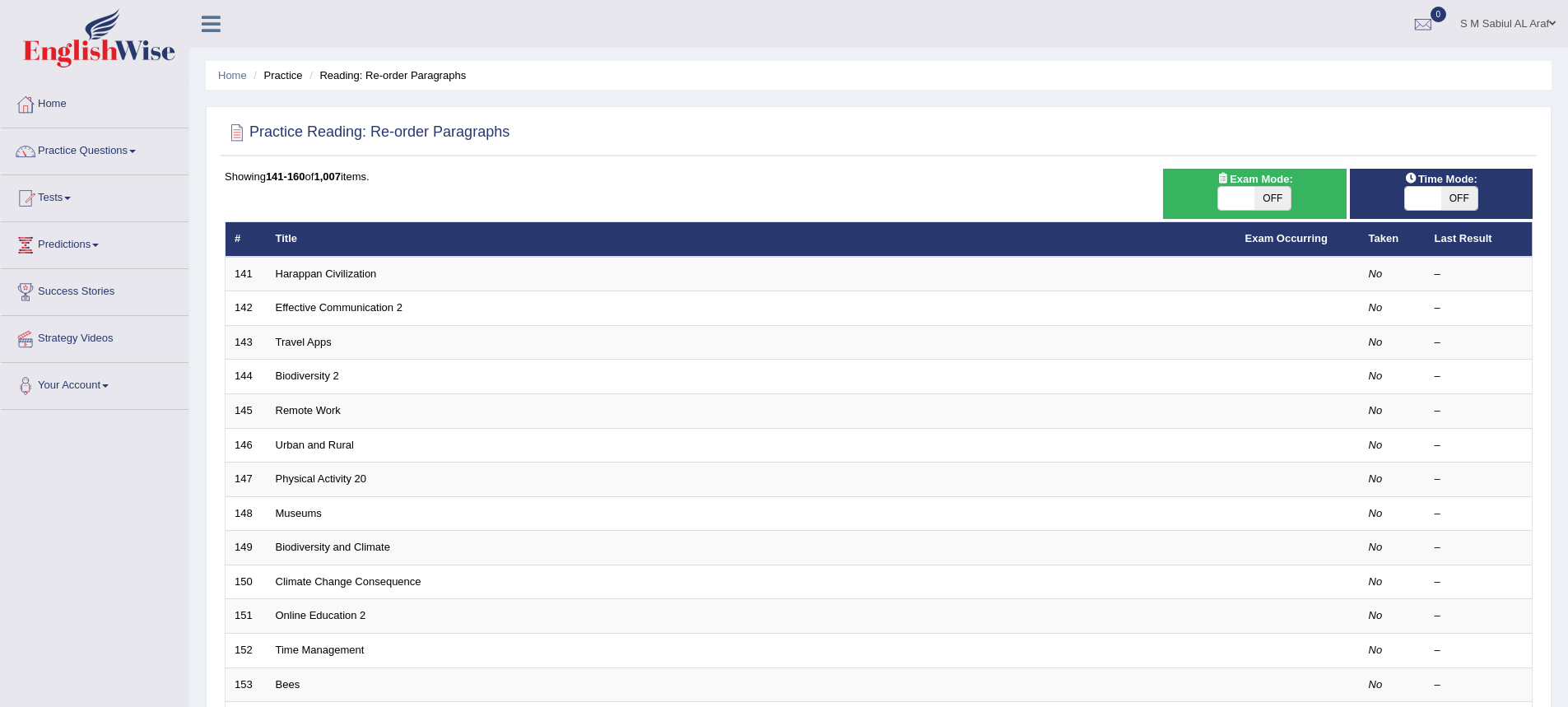
click at [343, 200] on div "Showing 141-160 of 1,007 items. # Title Exam Occurring Taken Last Result 141 Ha…" at bounding box center [878, 595] width 1308 height 853
drag, startPoint x: 411, startPoint y: 181, endPoint x: 269, endPoint y: 177, distance: 142.1
click at [269, 177] on div "Showing 141-160 of 1,007 items." at bounding box center [878, 176] width 1308 height 15
click at [424, 198] on div "Showing 141-160 of 1,007 items. # Title Exam Occurring Taken Last Result 141 Ha…" at bounding box center [878, 595] width 1308 height 853
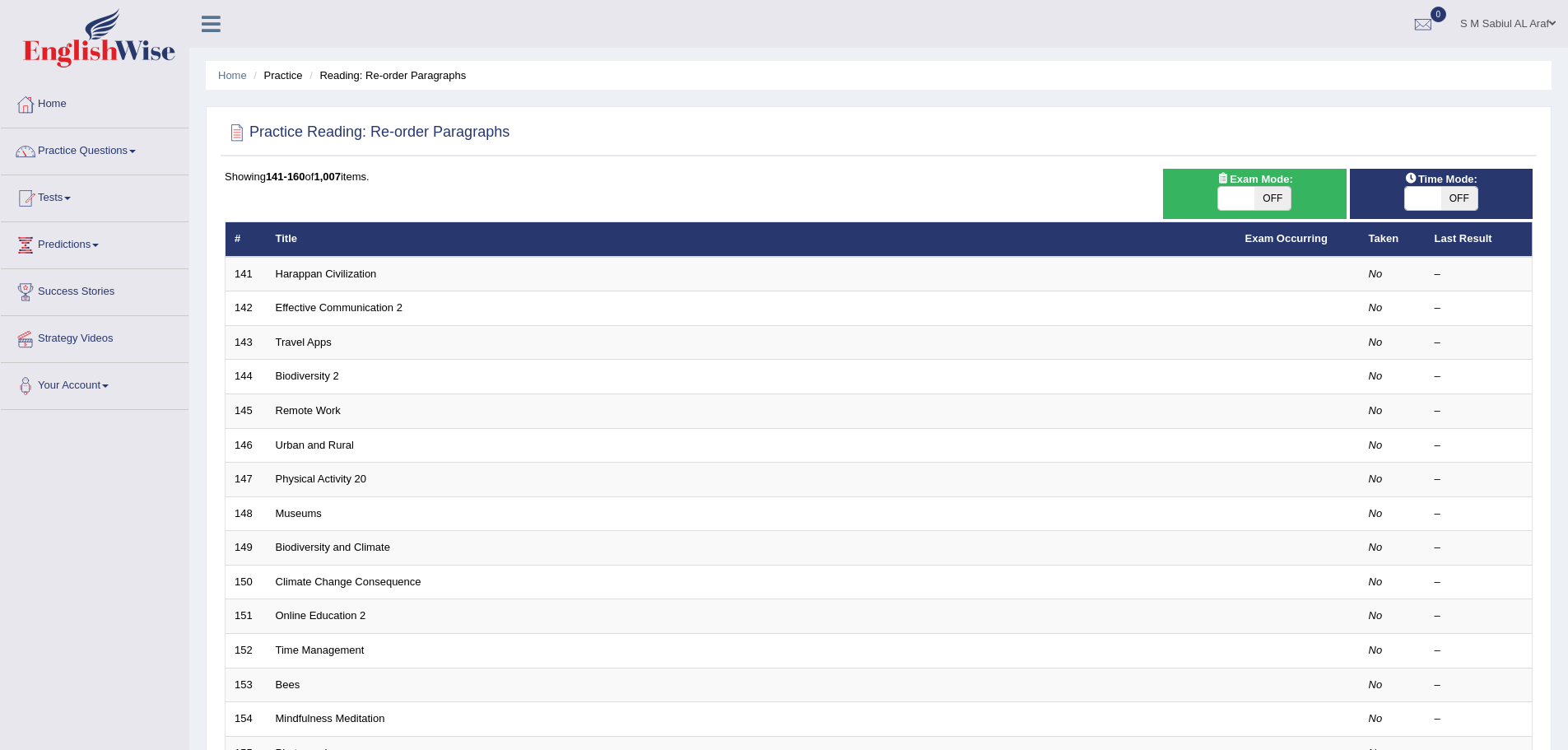
click at [89, 247] on link "Predictions" at bounding box center [95, 243] width 188 height 41
click at [84, 274] on link "Latest Predictions" at bounding box center [107, 283] width 154 height 29
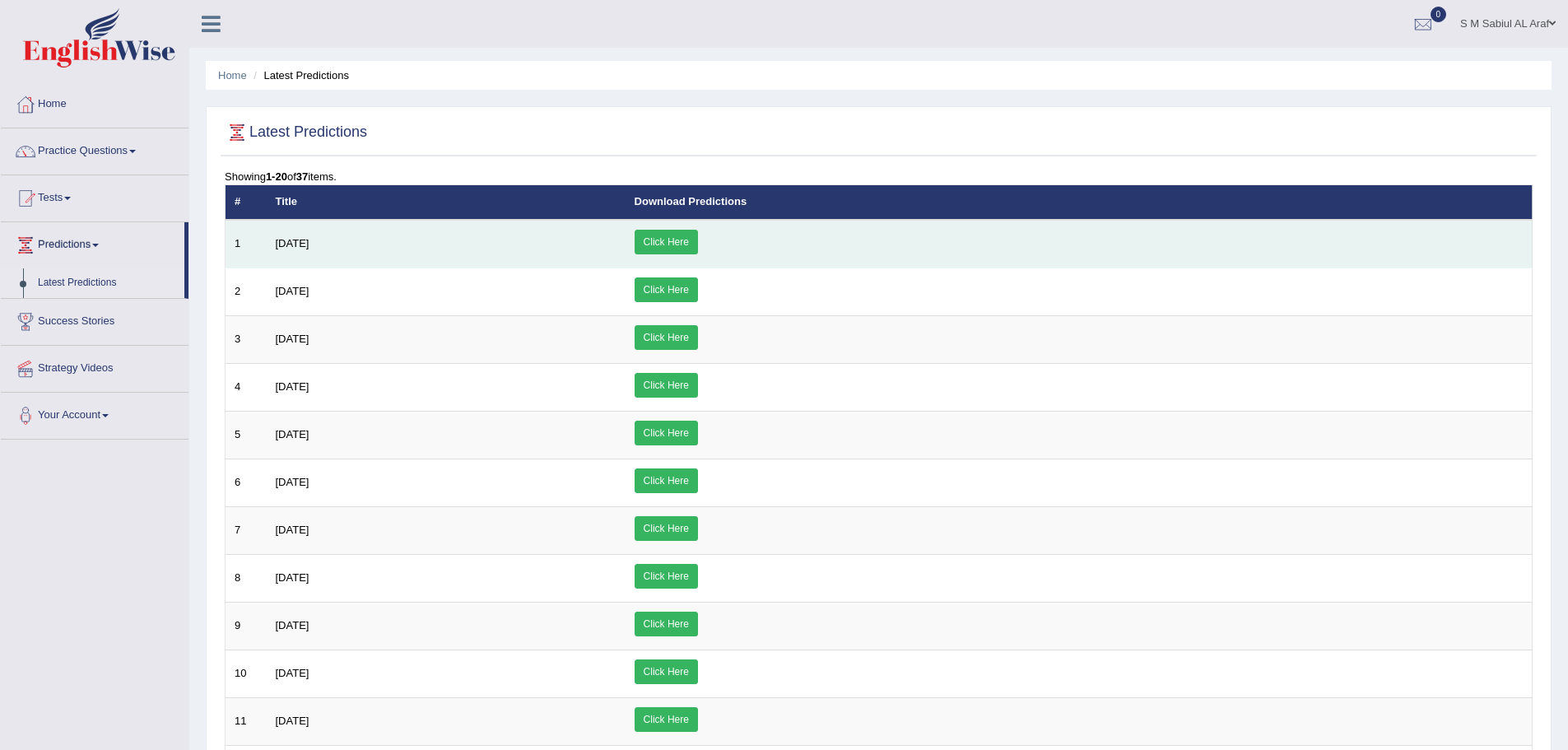
drag, startPoint x: 354, startPoint y: 245, endPoint x: 323, endPoint y: 243, distance: 31.1
click at [271, 234] on td "[DATE]" at bounding box center [446, 243] width 359 height 48
click at [366, 243] on td "[DATE]" at bounding box center [446, 243] width 359 height 48
drag, startPoint x: 347, startPoint y: 243, endPoint x: 550, endPoint y: 262, distance: 203.9
click at [272, 248] on td "[DATE]" at bounding box center [446, 243] width 359 height 48
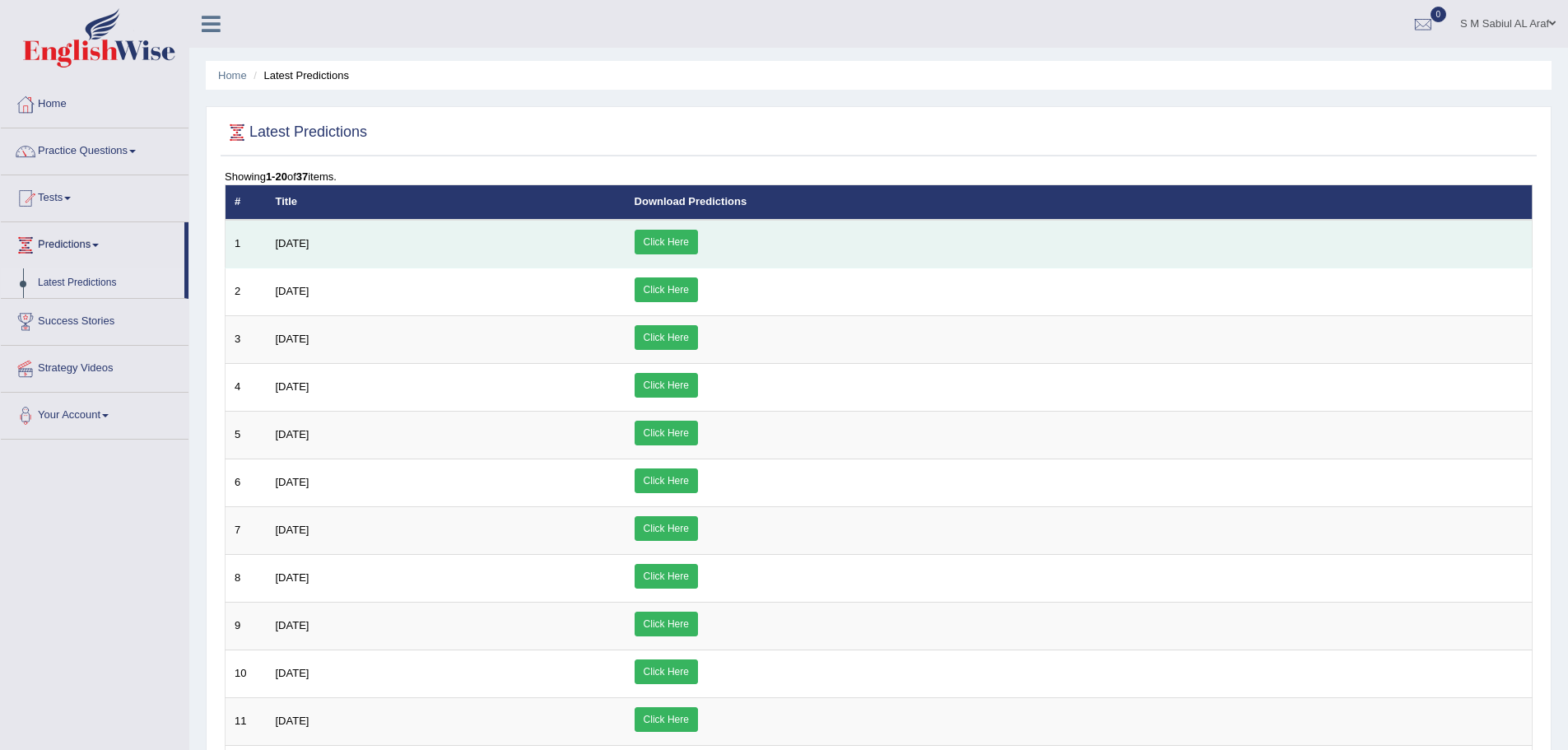
click at [625, 244] on td "[DATE]" at bounding box center [446, 243] width 359 height 48
click at [608, 247] on td "[DATE]" at bounding box center [446, 243] width 359 height 48
click at [698, 236] on link "Click Here" at bounding box center [667, 242] width 64 height 25
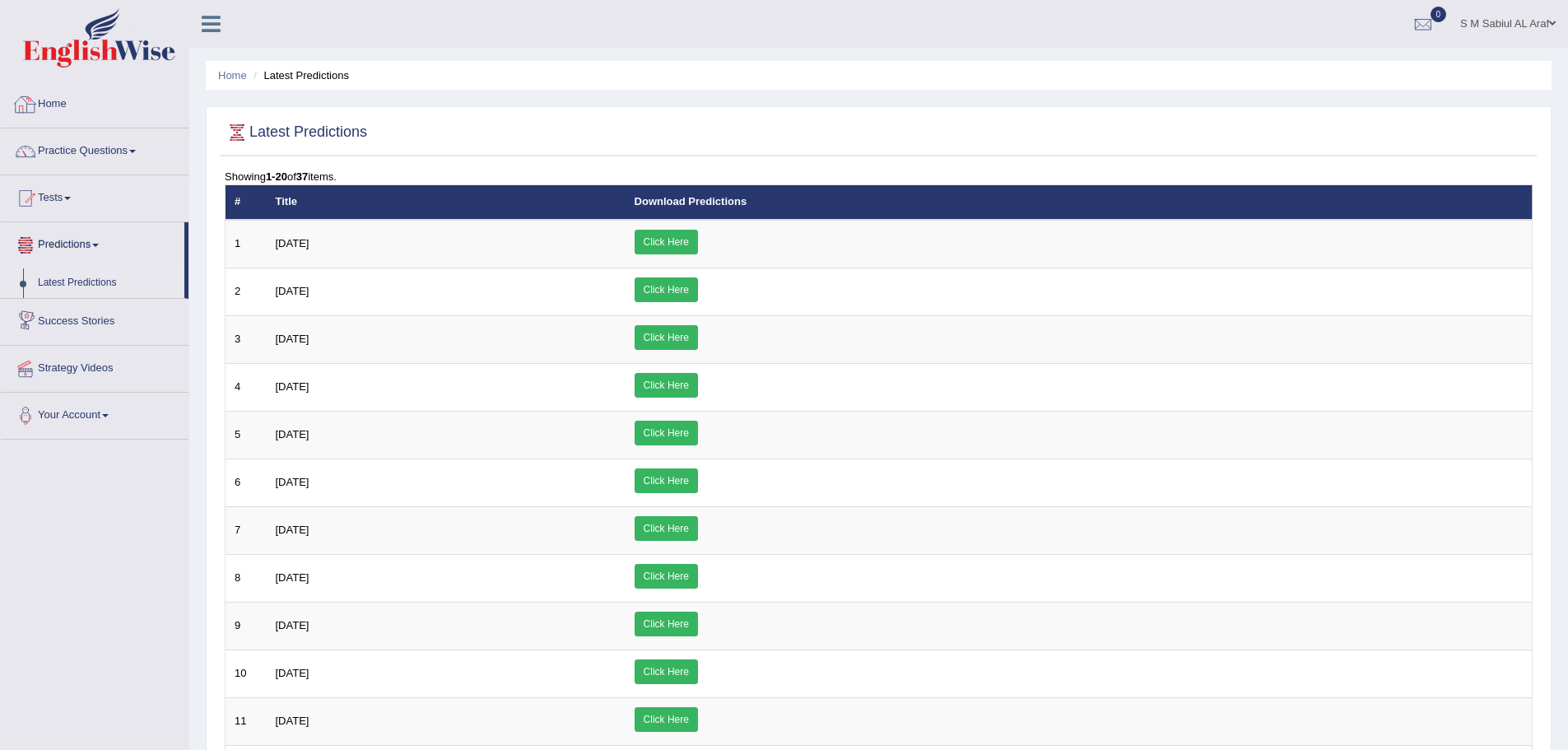
click at [66, 96] on link "Home" at bounding box center [95, 102] width 188 height 41
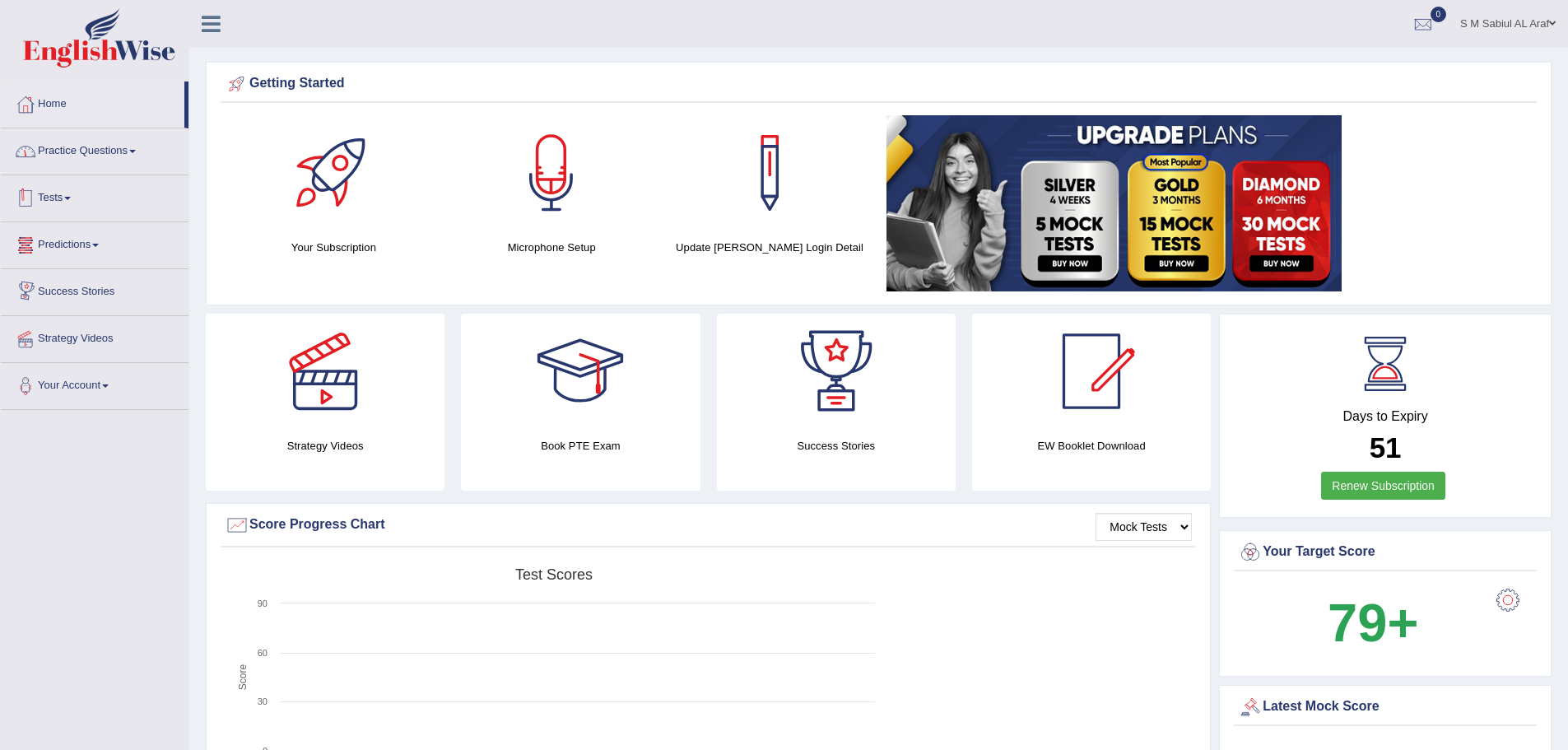
click at [97, 144] on link "Practice Questions" at bounding box center [95, 149] width 188 height 41
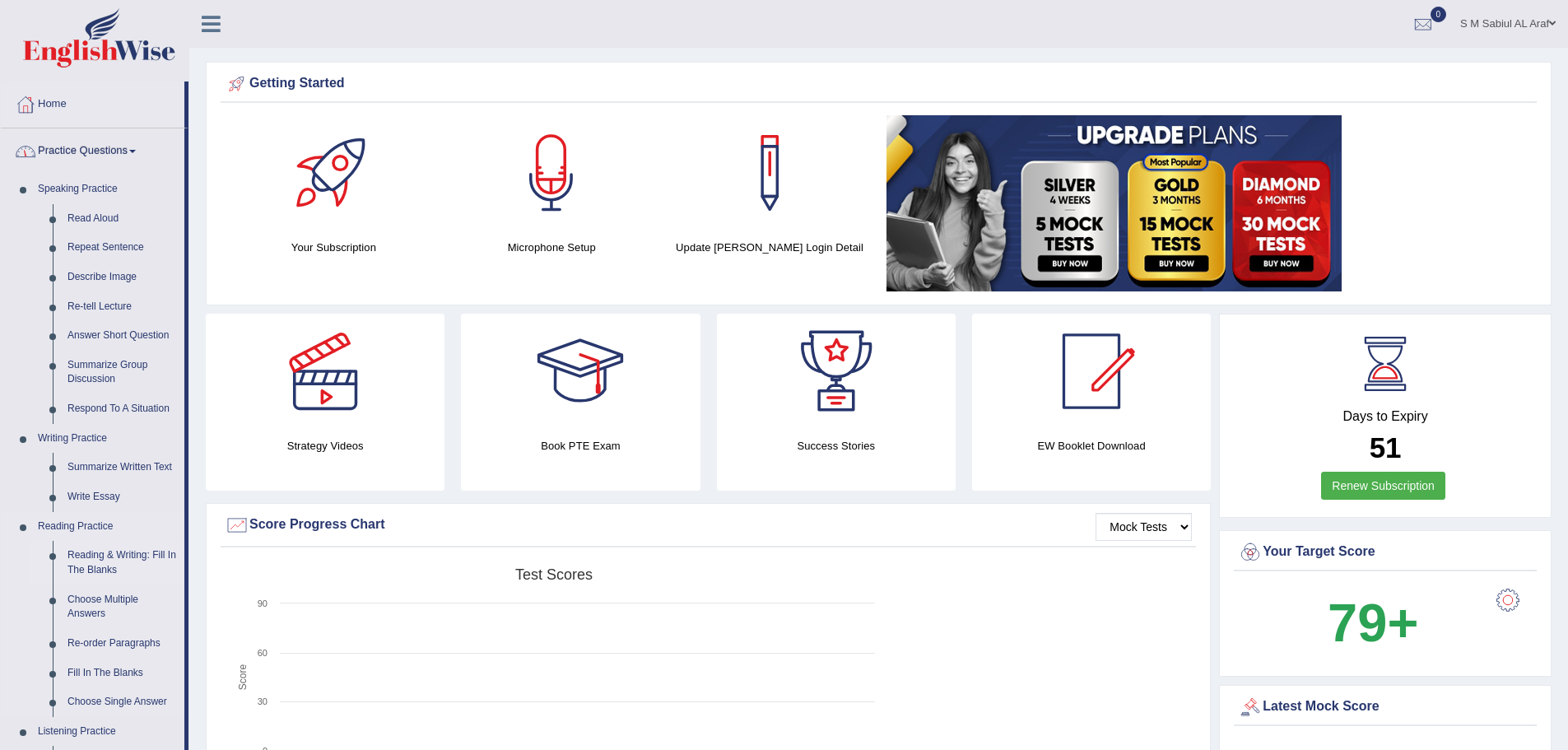
click at [106, 559] on link "Reading & Writing: Fill In The Blanks" at bounding box center [122, 562] width 124 height 44
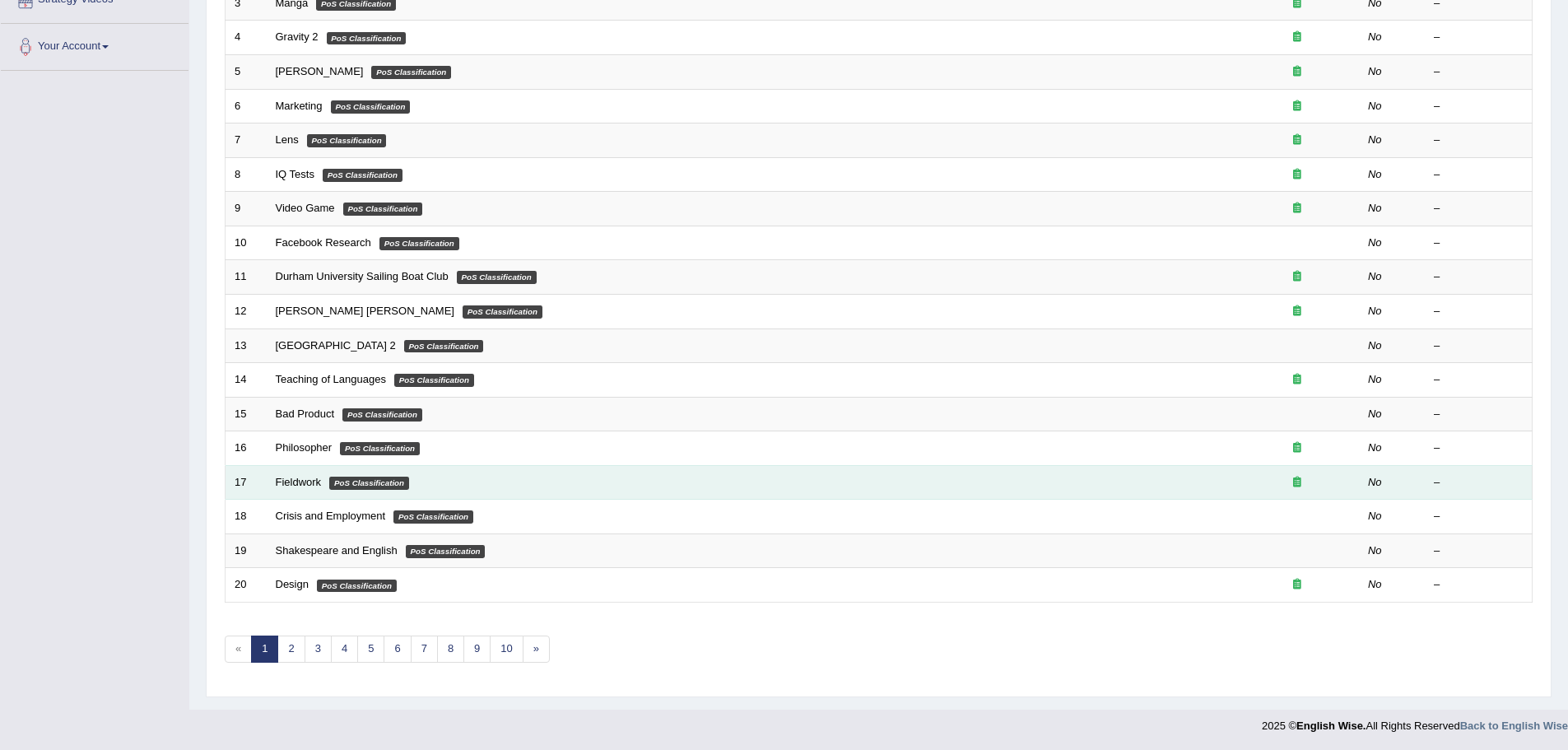
scroll to position [340, 0]
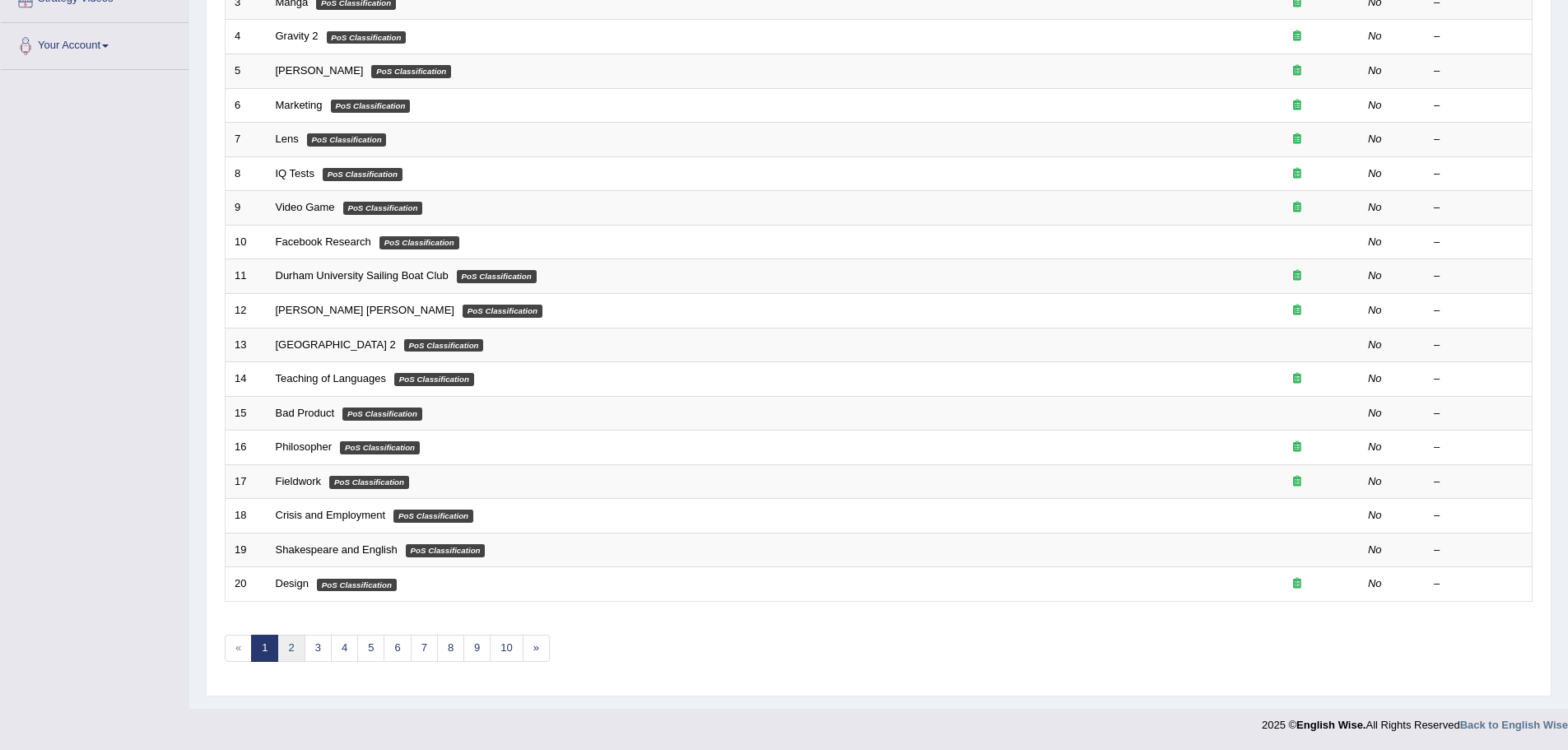
click at [284, 653] on link "2" at bounding box center [291, 649] width 28 height 28
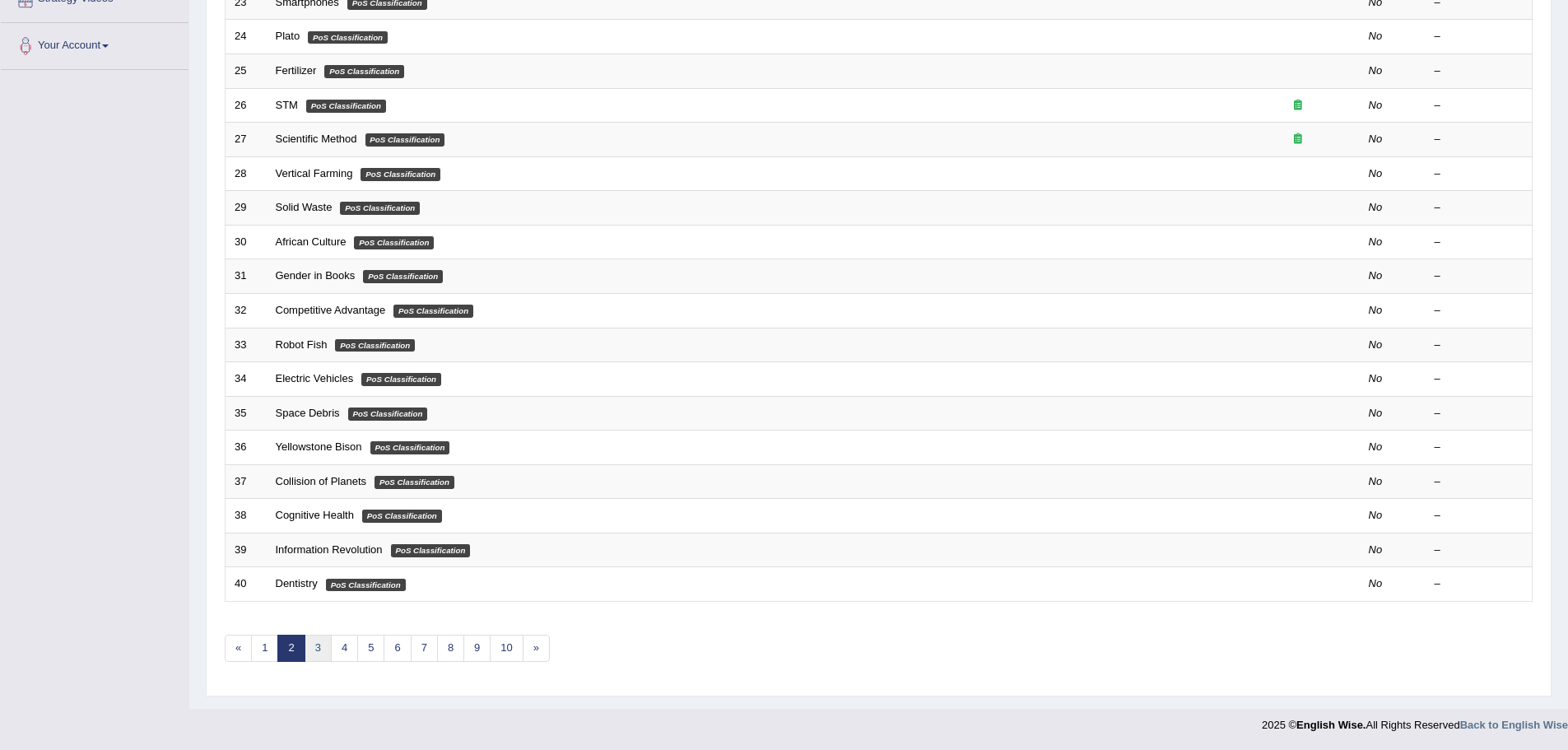
drag, startPoint x: 316, startPoint y: 648, endPoint x: 319, endPoint y: 622, distance: 26.2
click at [315, 648] on link "3" at bounding box center [318, 649] width 28 height 28
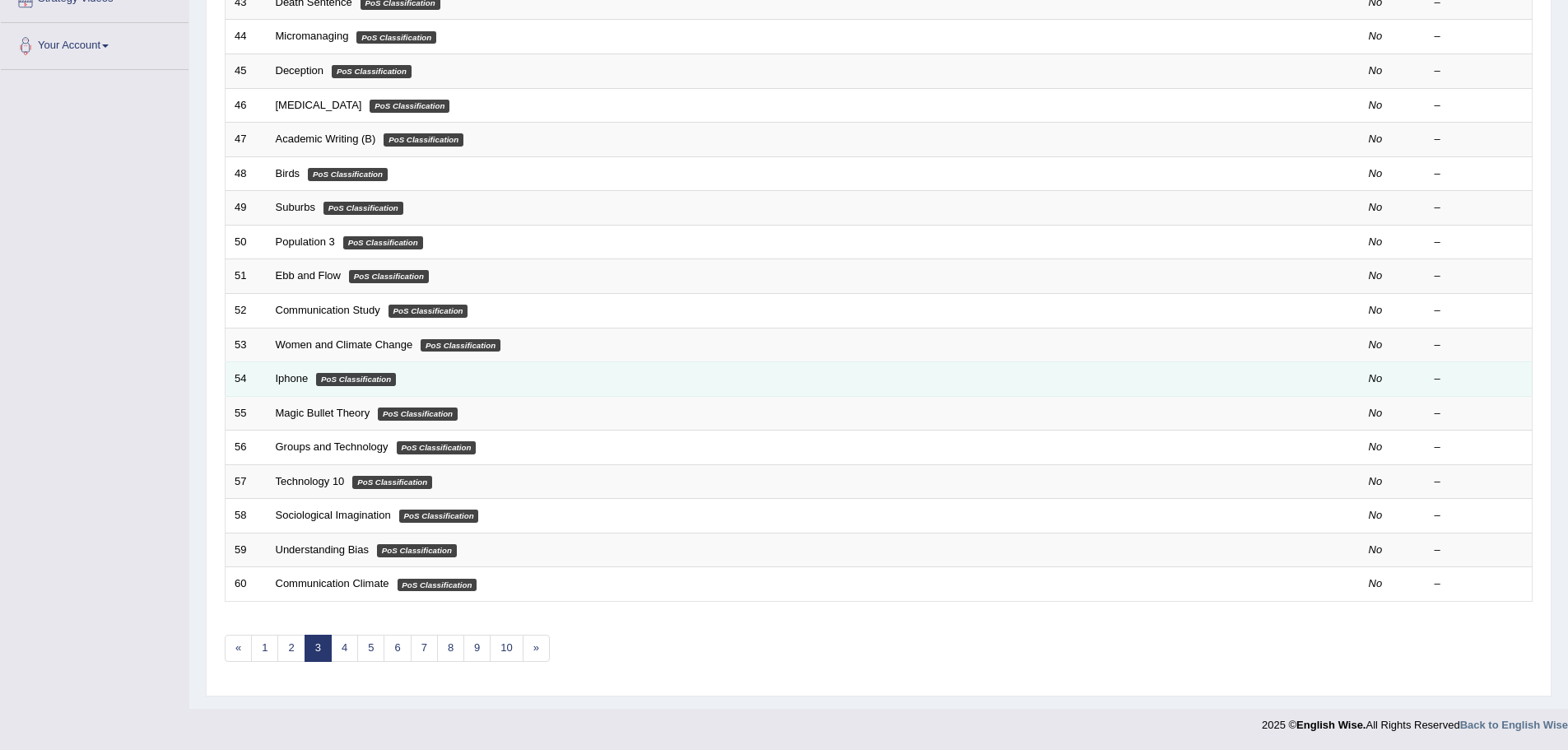
scroll to position [340, 0]
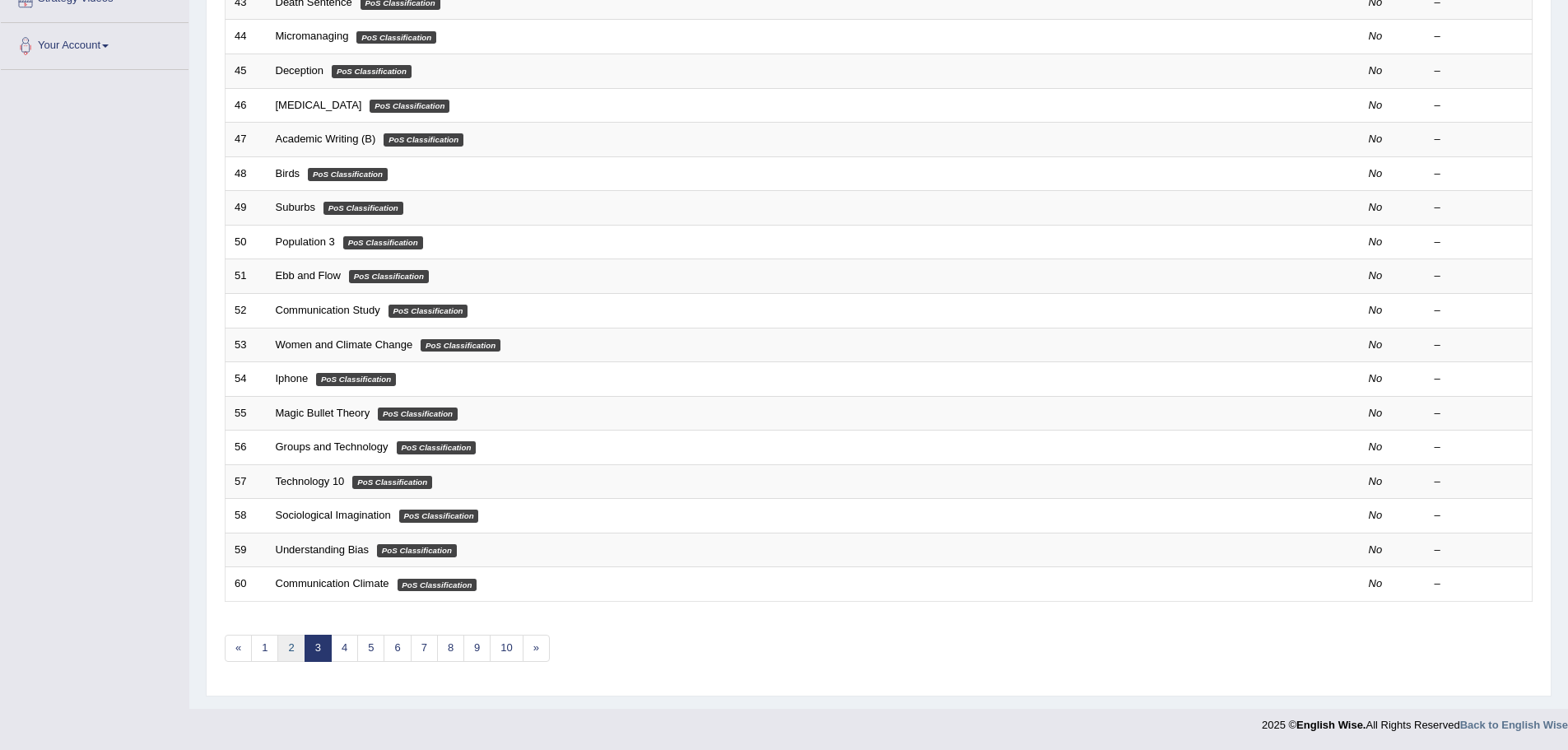
click at [295, 655] on link "2" at bounding box center [291, 649] width 28 height 28
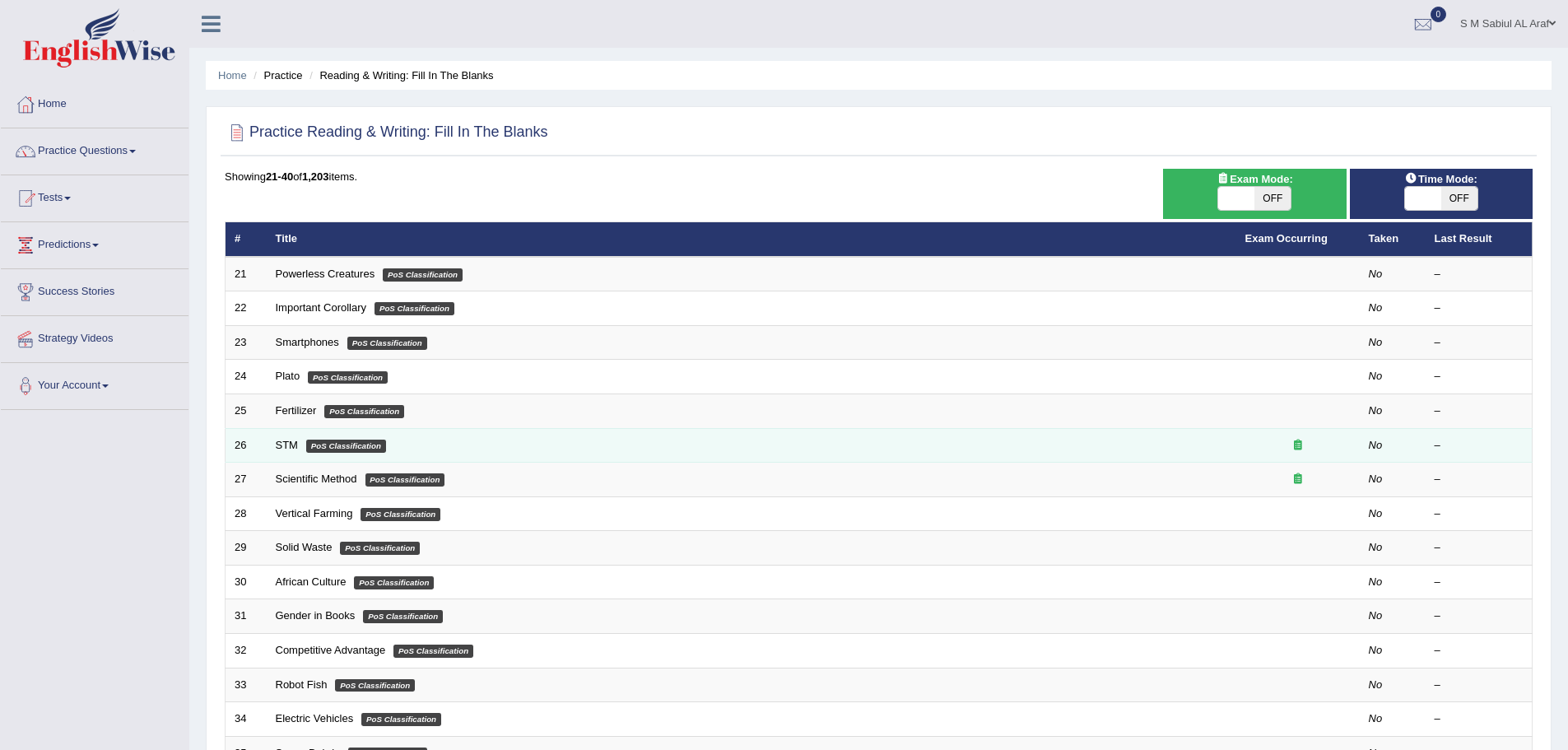
click at [1297, 447] on icon at bounding box center [1298, 445] width 9 height 10
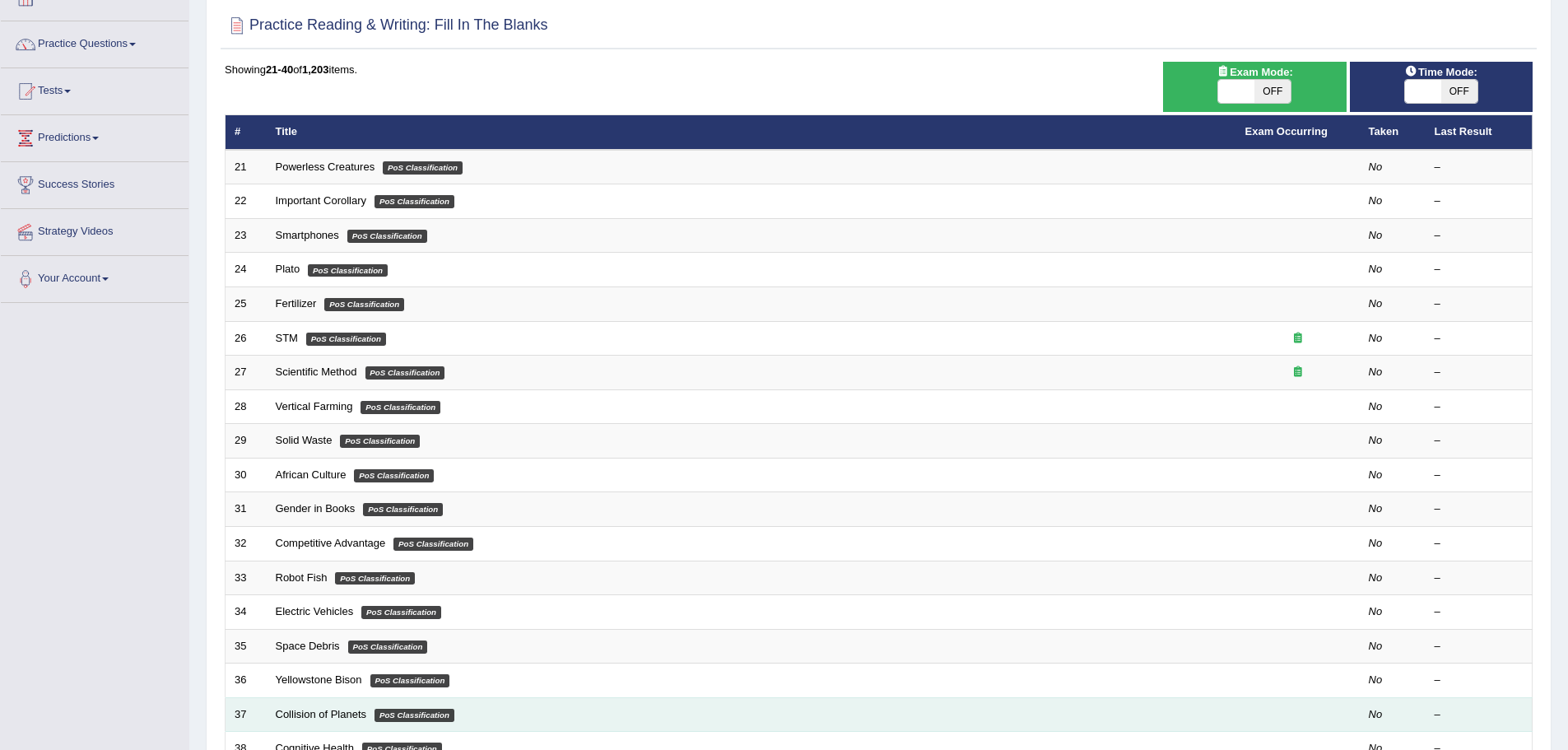
scroll to position [340, 0]
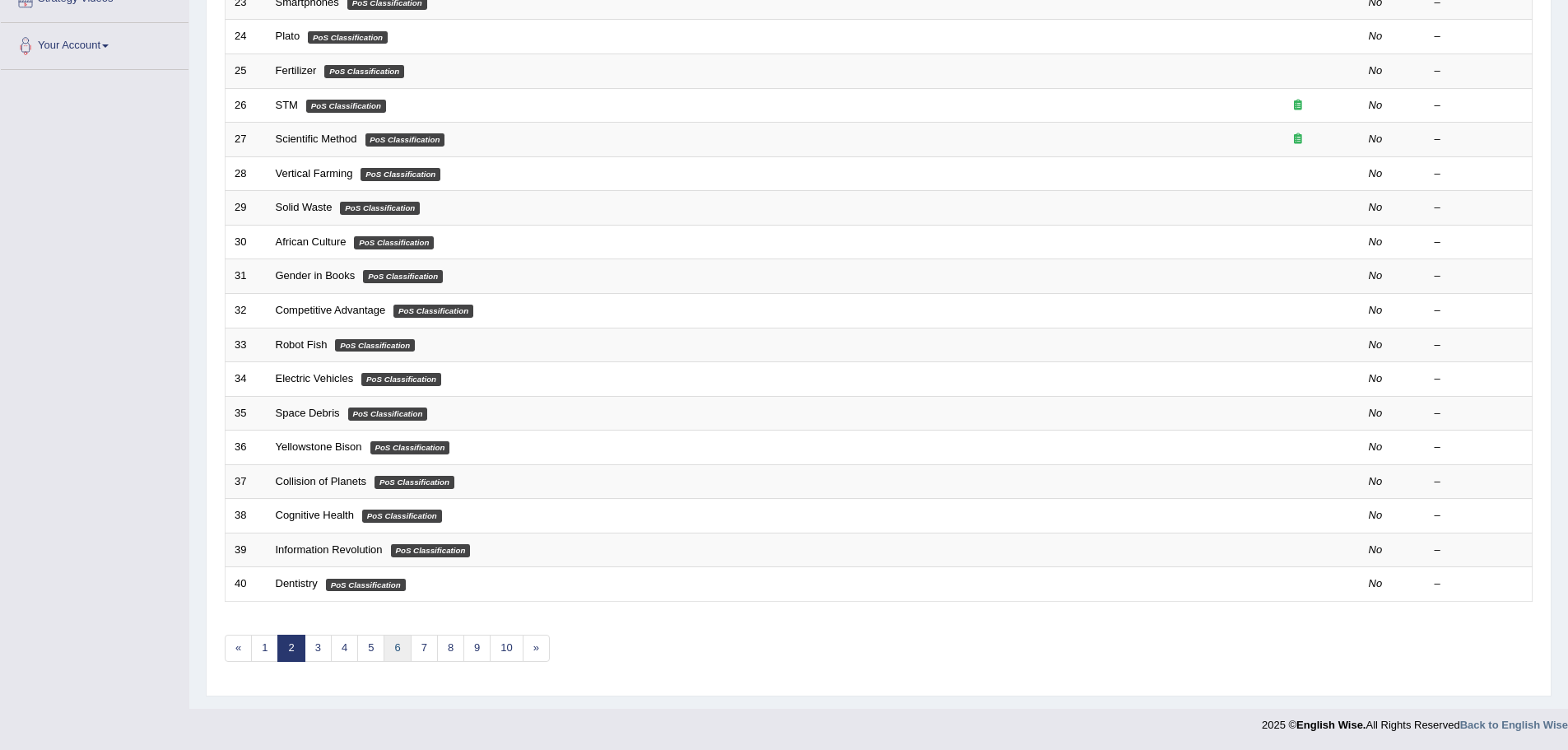
click at [391, 648] on link "6" at bounding box center [397, 649] width 28 height 28
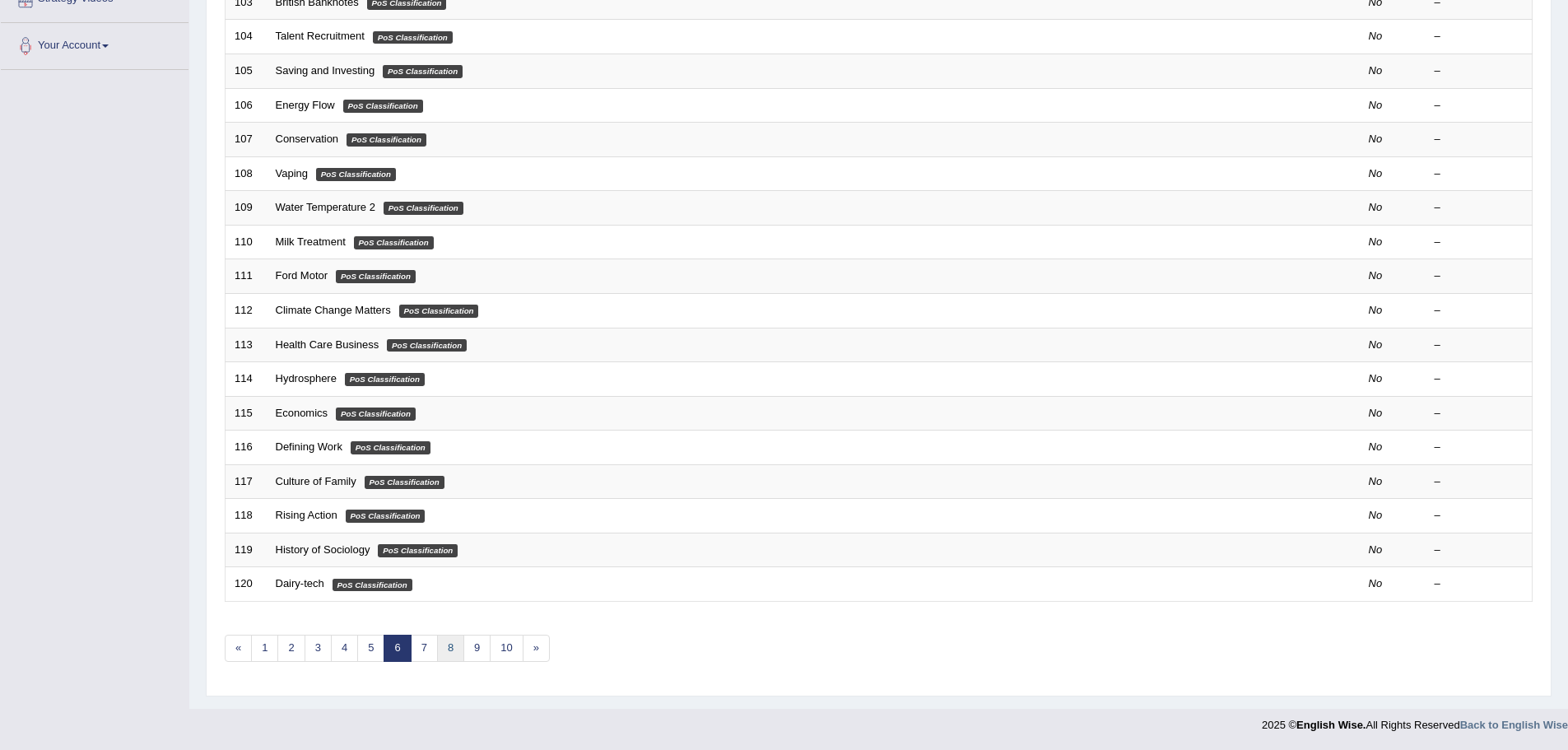
click at [437, 647] on link "8" at bounding box center [451, 649] width 28 height 28
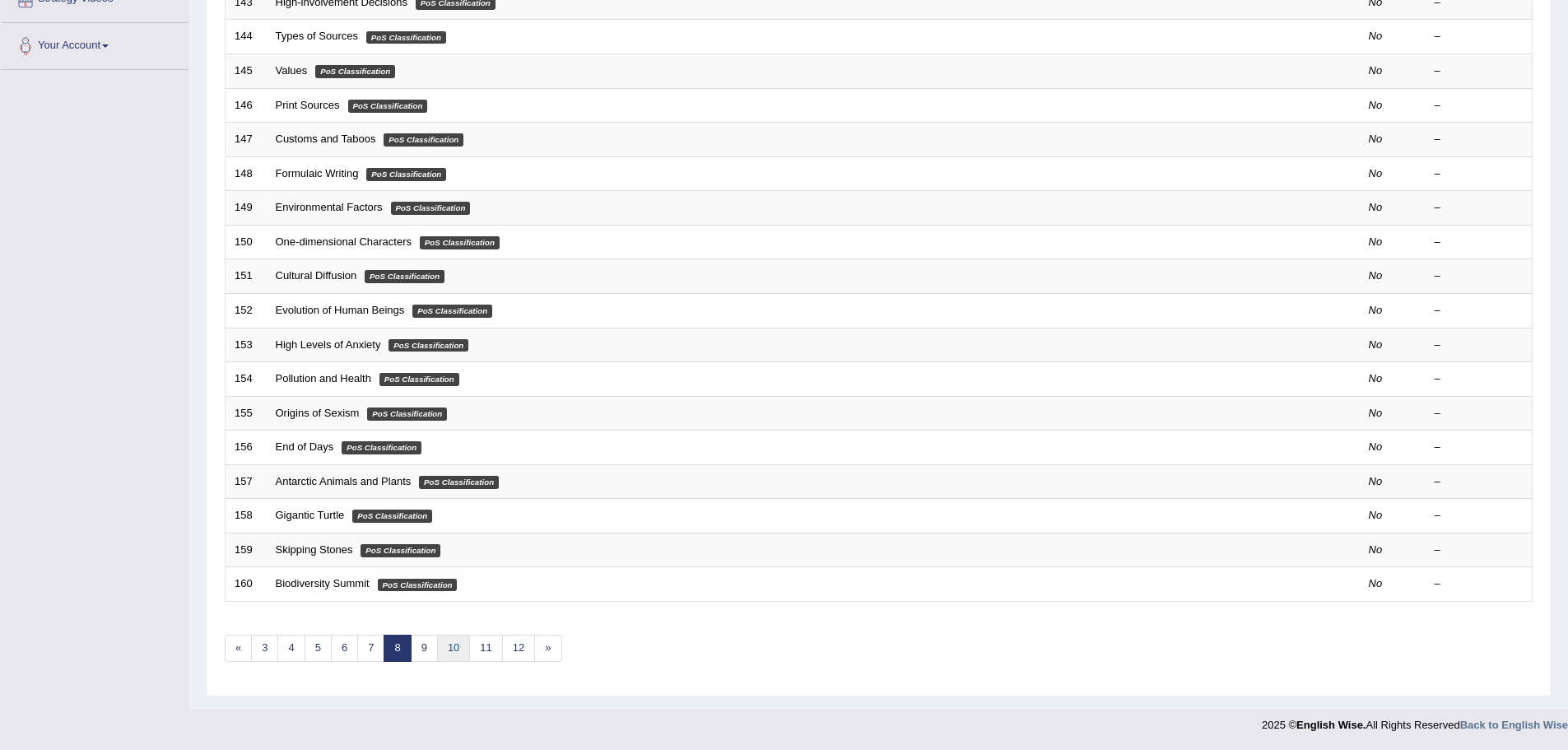
click at [450, 646] on link "10" at bounding box center [453, 649] width 33 height 28
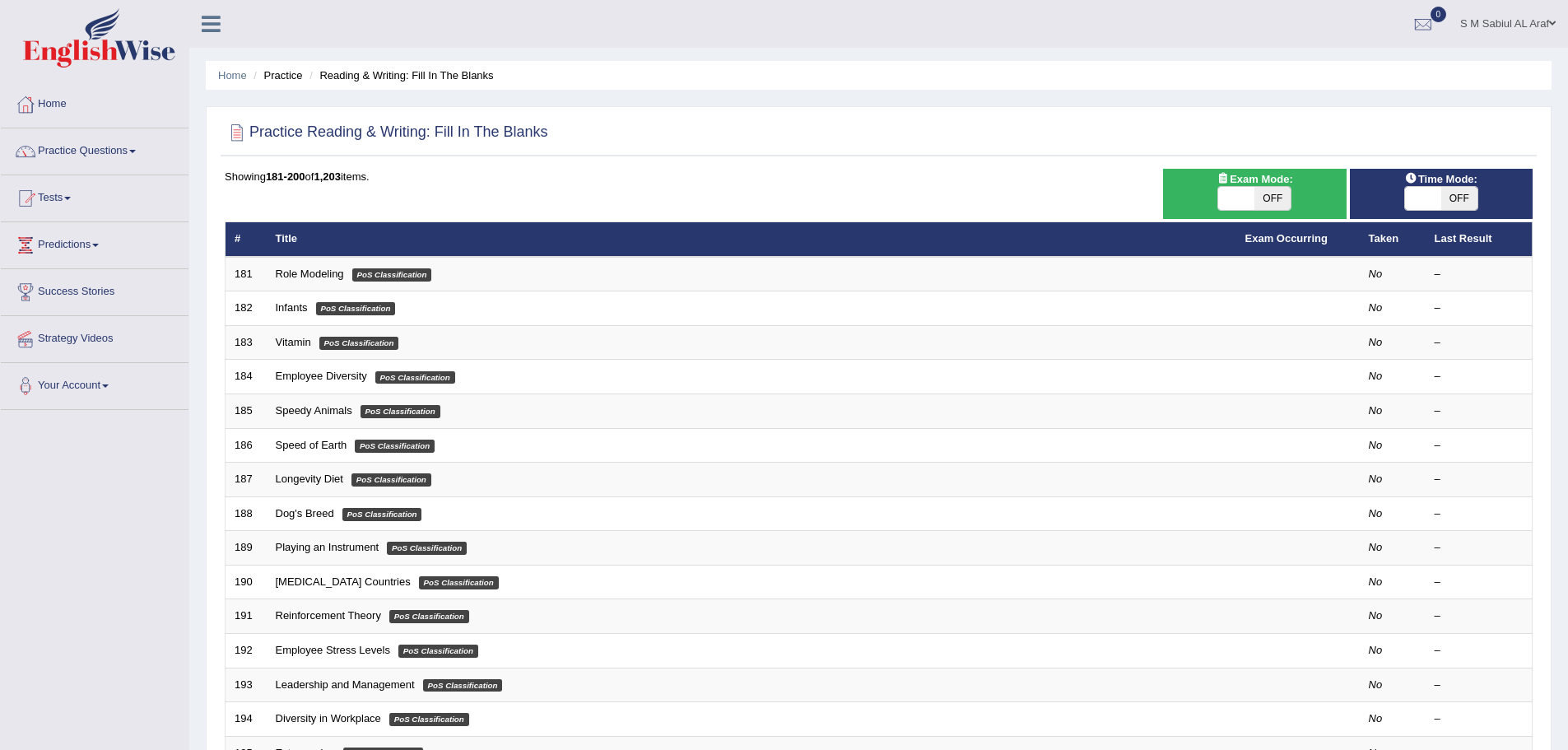
click at [1240, 196] on span at bounding box center [1236, 198] width 36 height 23
click at [1231, 191] on span at bounding box center [1236, 198] width 36 height 23
checkbox input "true"
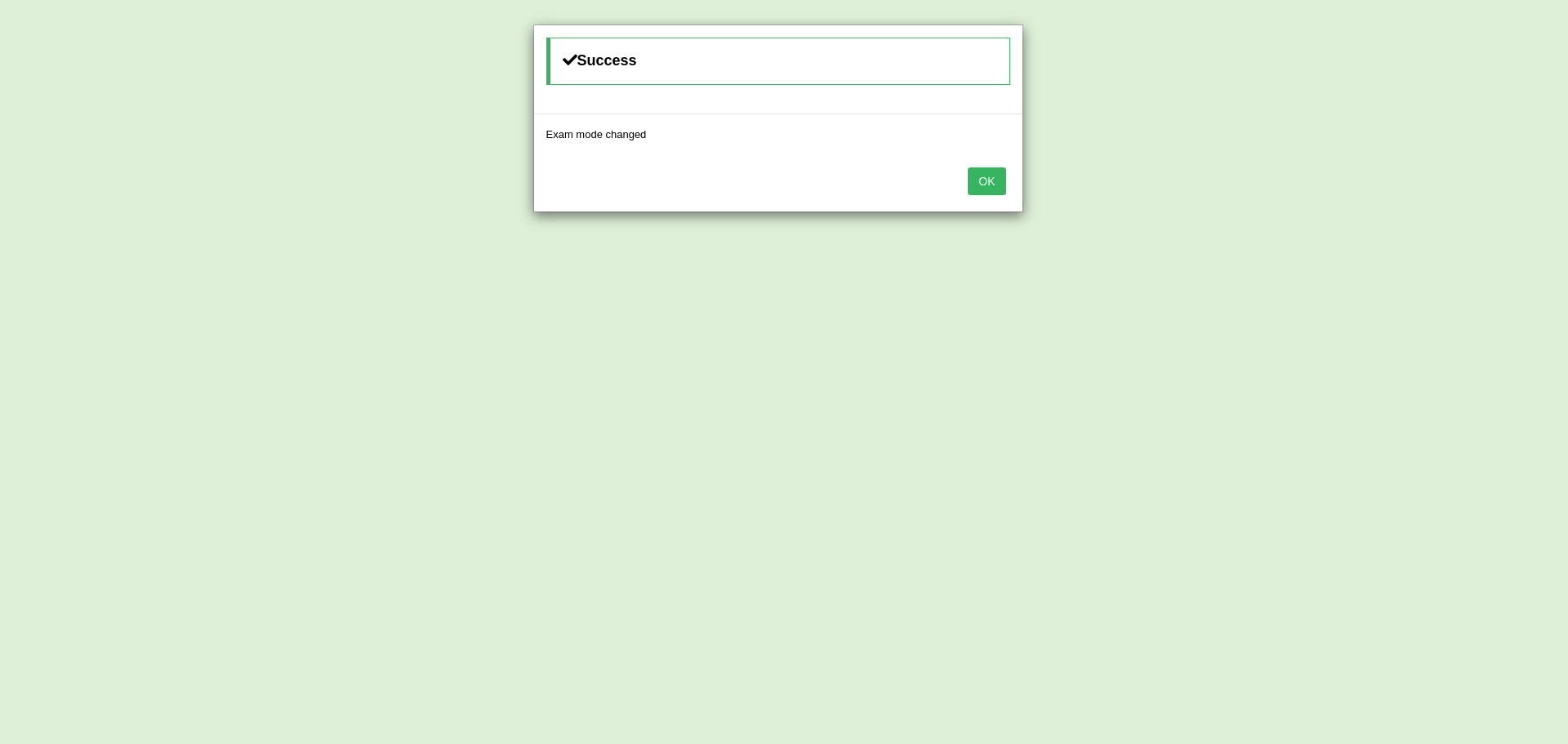
click at [991, 181] on button "OK" at bounding box center [987, 181] width 38 height 28
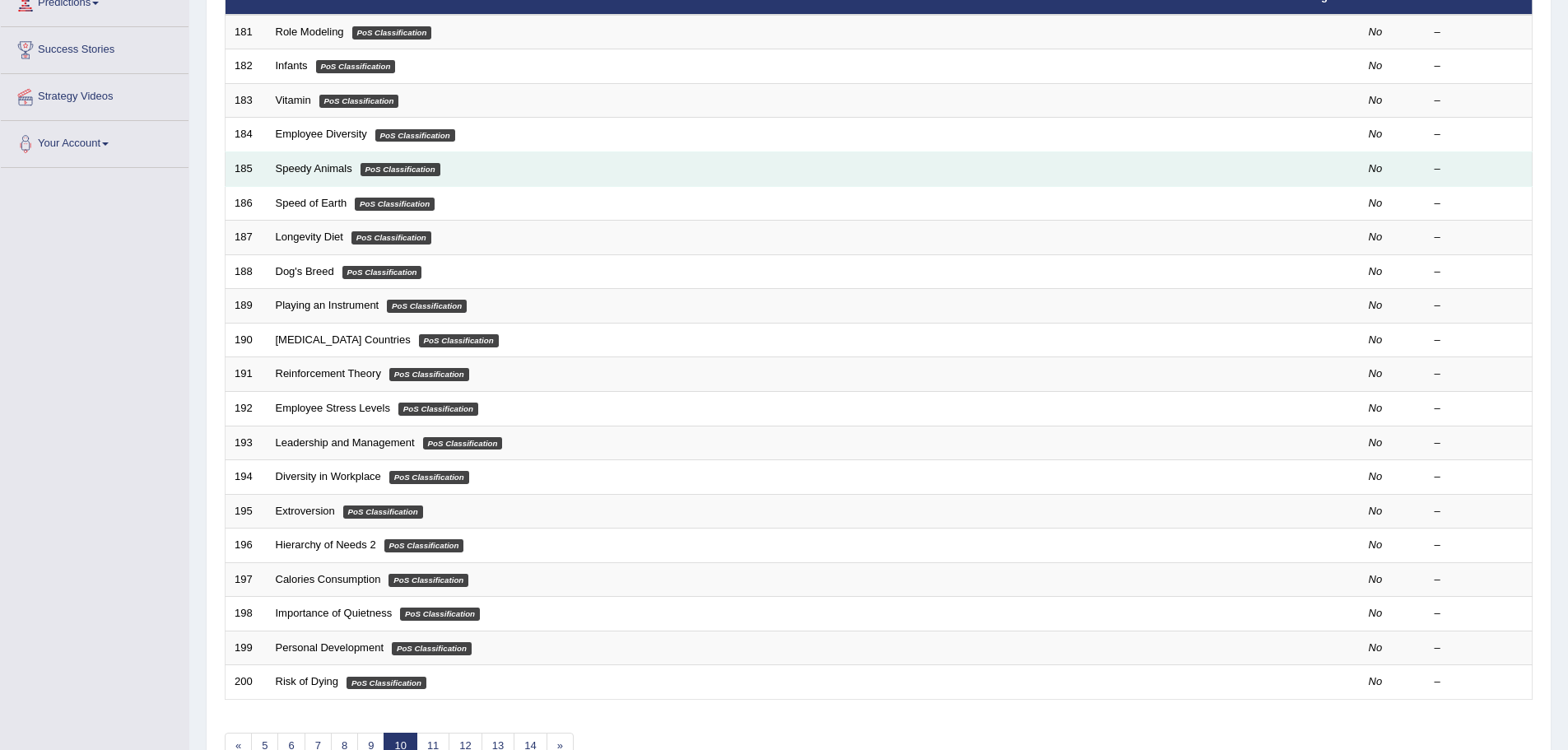
scroll to position [247, 0]
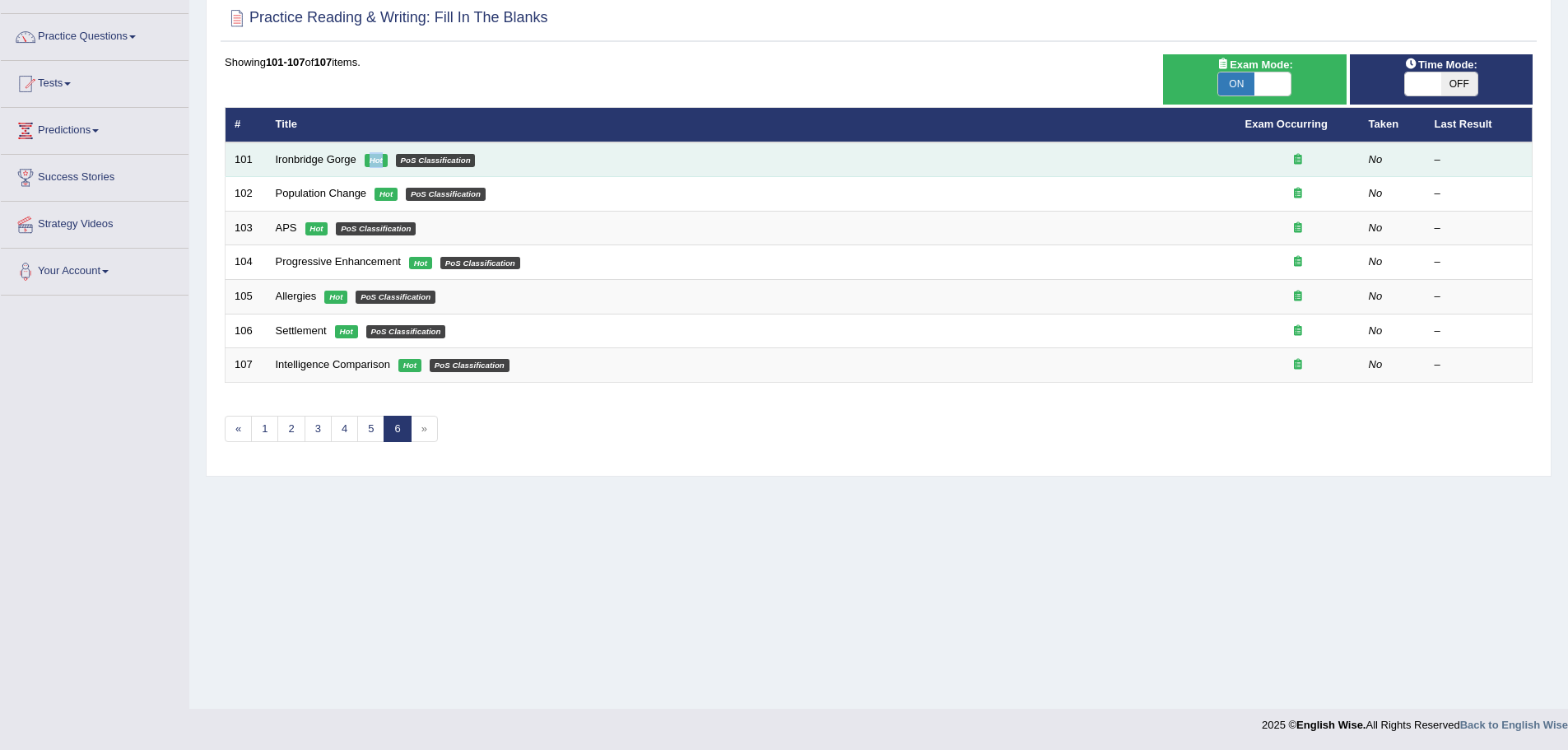
drag, startPoint x: 382, startPoint y: 163, endPoint x: 370, endPoint y: 163, distance: 12.0
click at [370, 163] on em "Hot" at bounding box center [376, 160] width 23 height 13
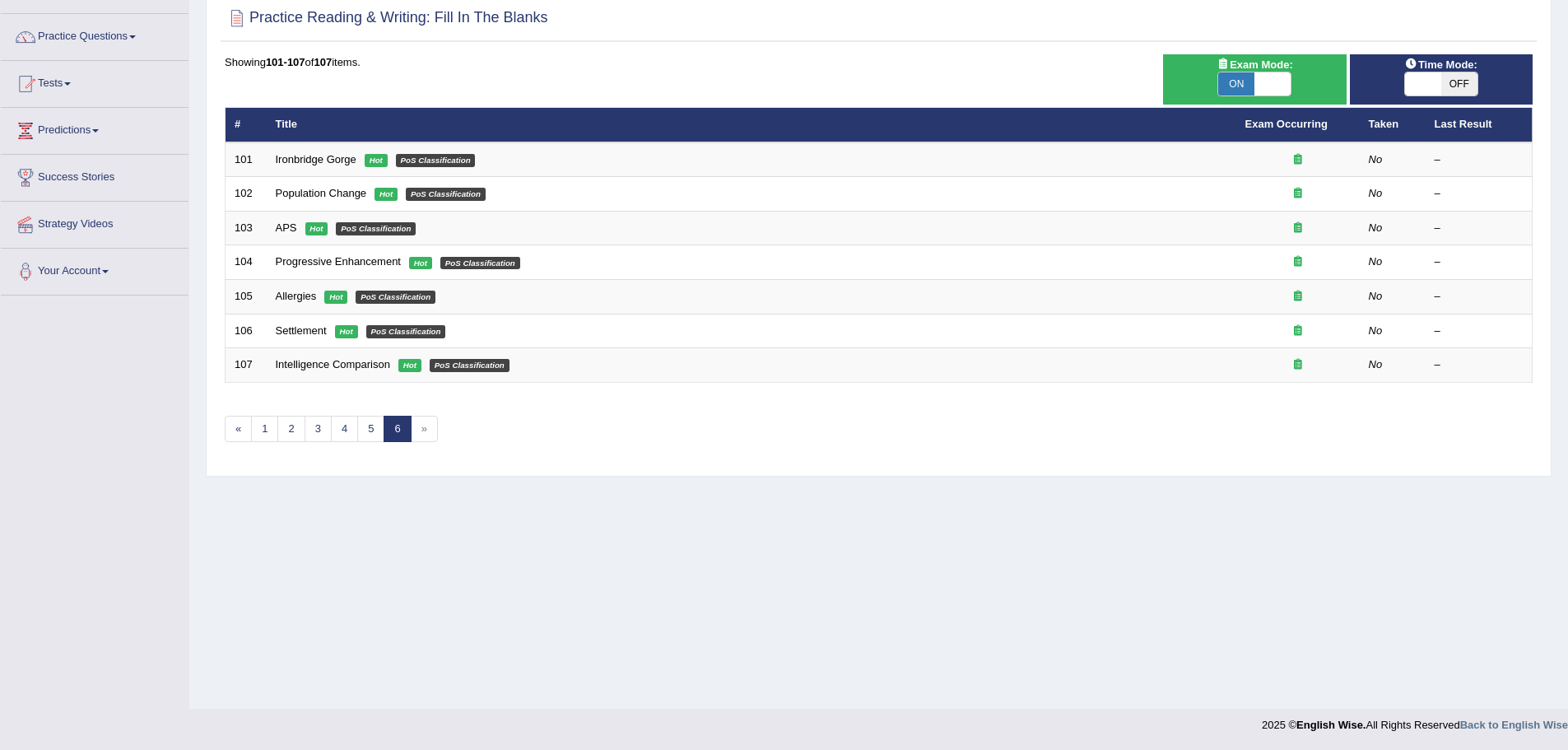
click at [458, 566] on div "Home Practice Reading & Writing: Fill In The Blanks Practice Reading & Writing:…" at bounding box center [878, 297] width 1379 height 823
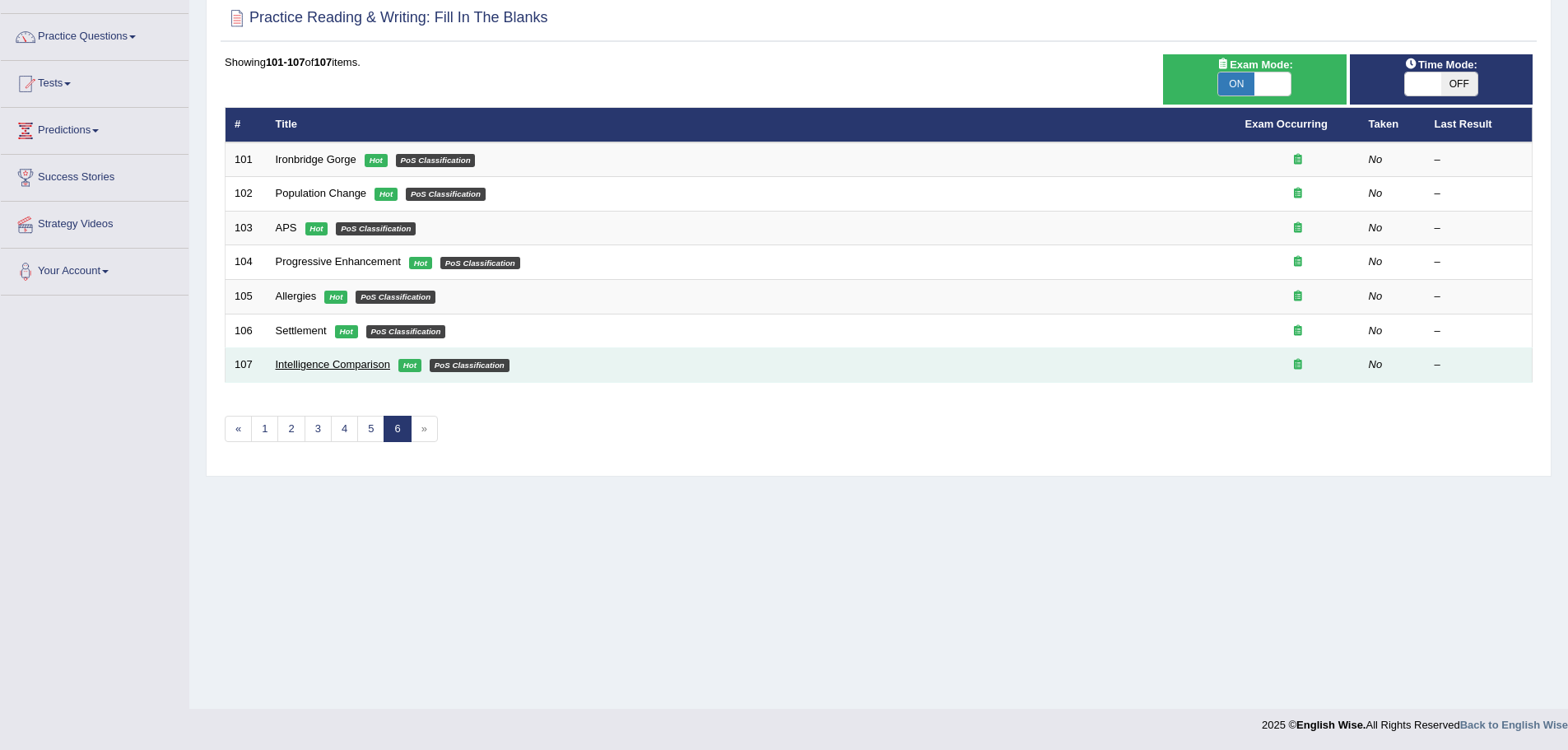
click at [370, 366] on link "Intelligence Comparison" at bounding box center [333, 364] width 114 height 12
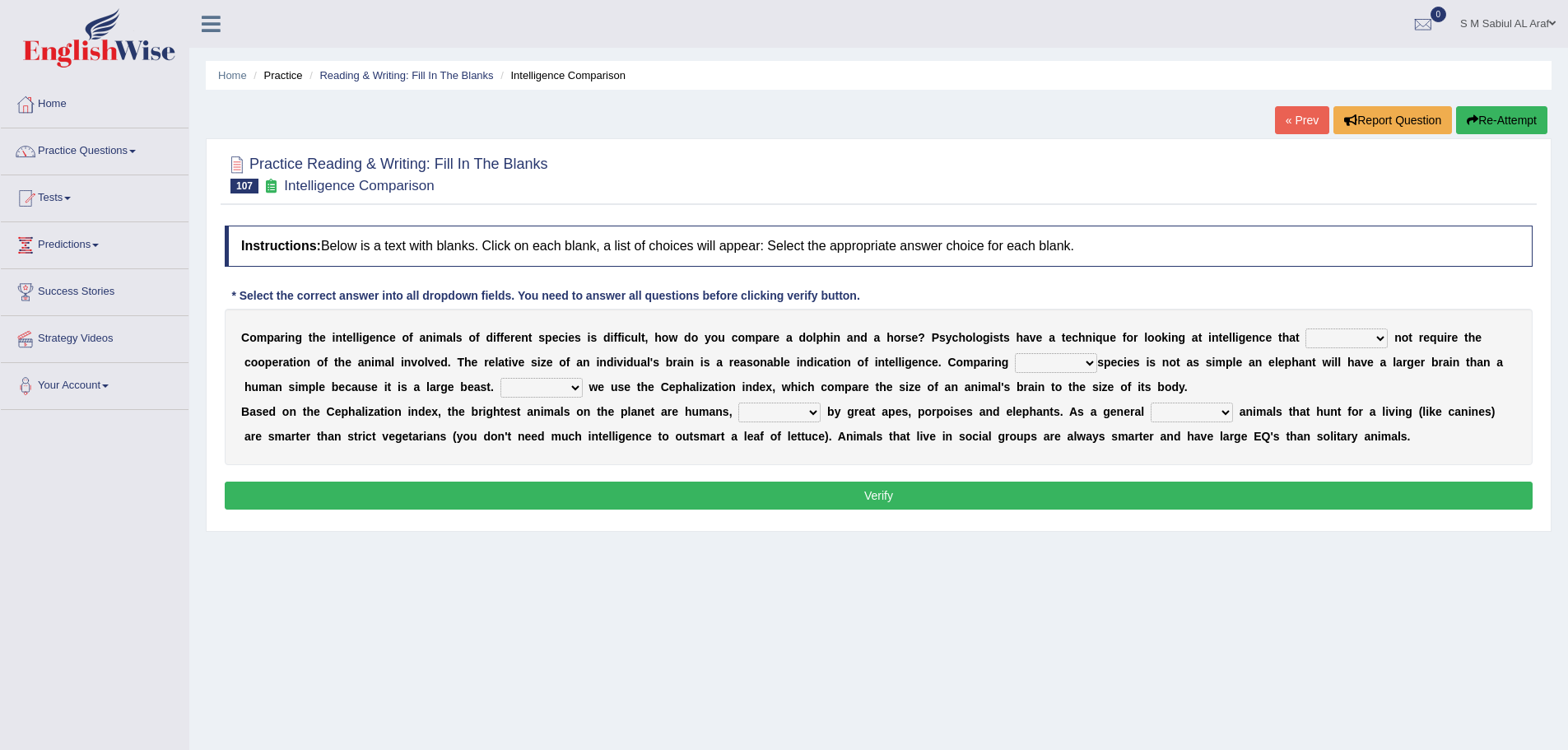
drag, startPoint x: 1093, startPoint y: 241, endPoint x: 390, endPoint y: 228, distance: 703.1
click at [434, 231] on h4 "Instructions: Below is a text with blanks. Click on each blank, a list of choic…" at bounding box center [878, 246] width 1308 height 41
drag, startPoint x: 440, startPoint y: 192, endPoint x: 254, endPoint y: 166, distance: 187.8
click at [254, 166] on h2 "Practice Reading & Writing: Fill In The Blanks 107 Intelligence Comparison" at bounding box center [386, 173] width 323 height 41
drag, startPoint x: 1079, startPoint y: 245, endPoint x: 570, endPoint y: 238, distance: 509.0
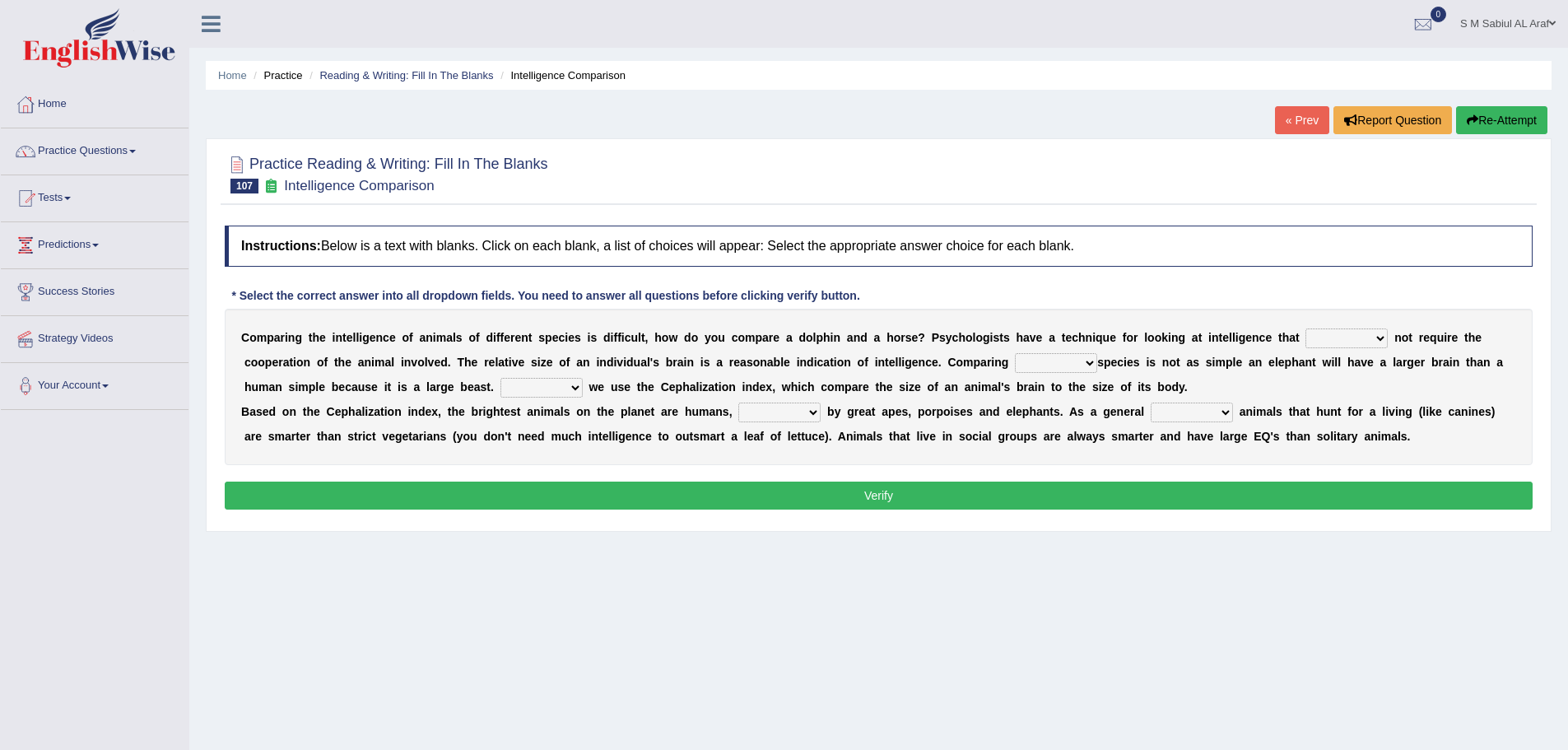
click at [570, 238] on h4 "Instructions: Below is a text with blanks. Click on each blank, a list of choic…" at bounding box center [878, 246] width 1308 height 41
click at [45, 101] on link "Home" at bounding box center [95, 102] width 188 height 41
